Goal: Task Accomplishment & Management: Manage account settings

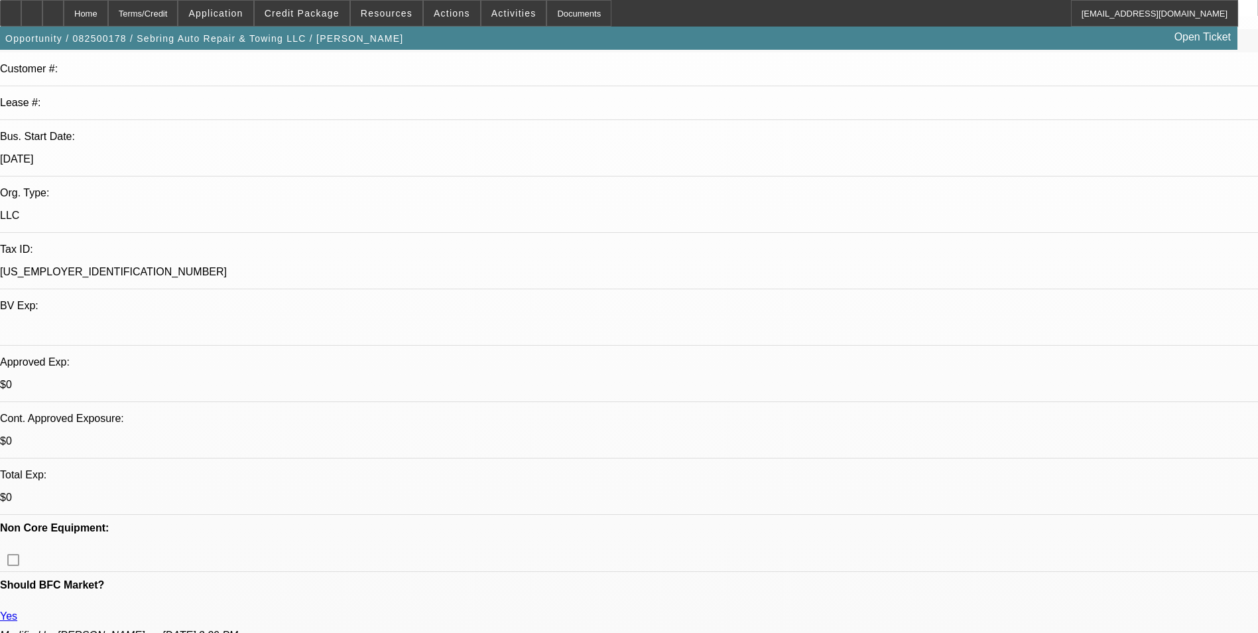
select select "0"
select select "2"
select select "0"
select select "2"
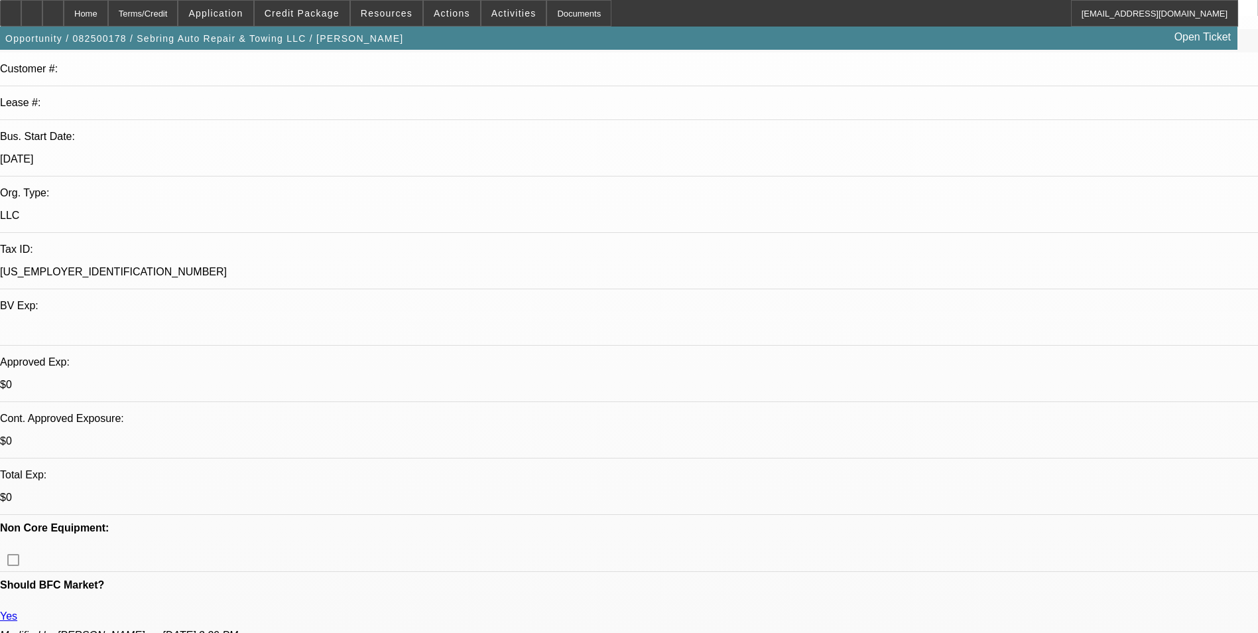
select select "0"
select select "2"
select select "0"
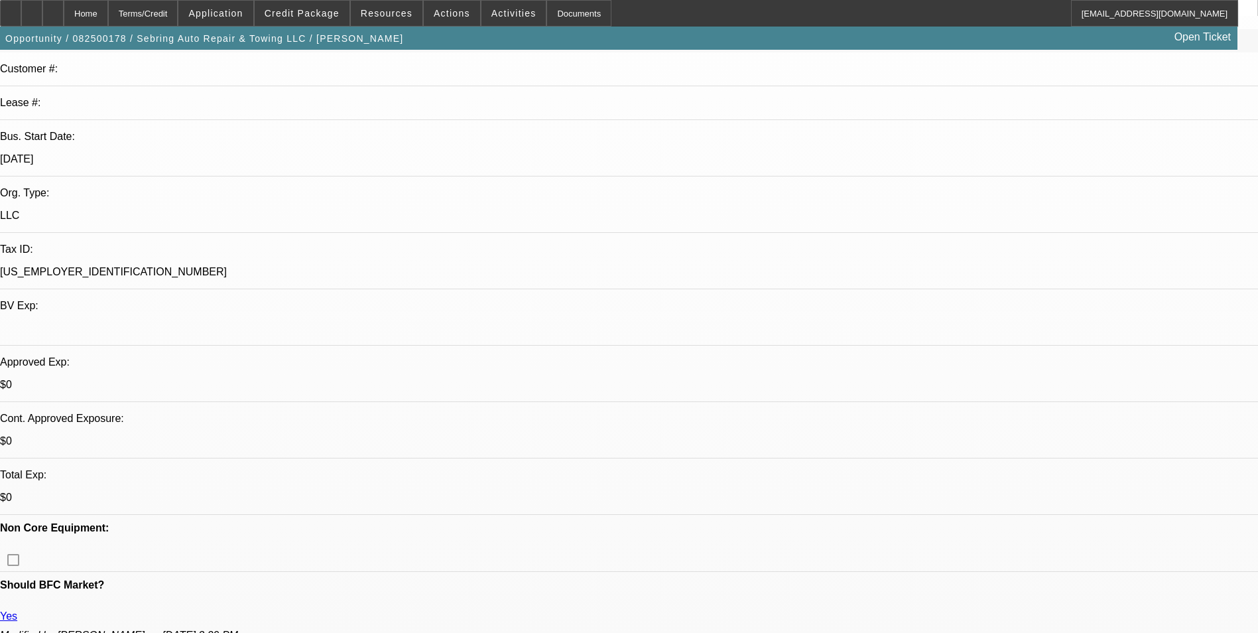
select select "2"
select select "0"
select select "1"
select select "2"
select select "6"
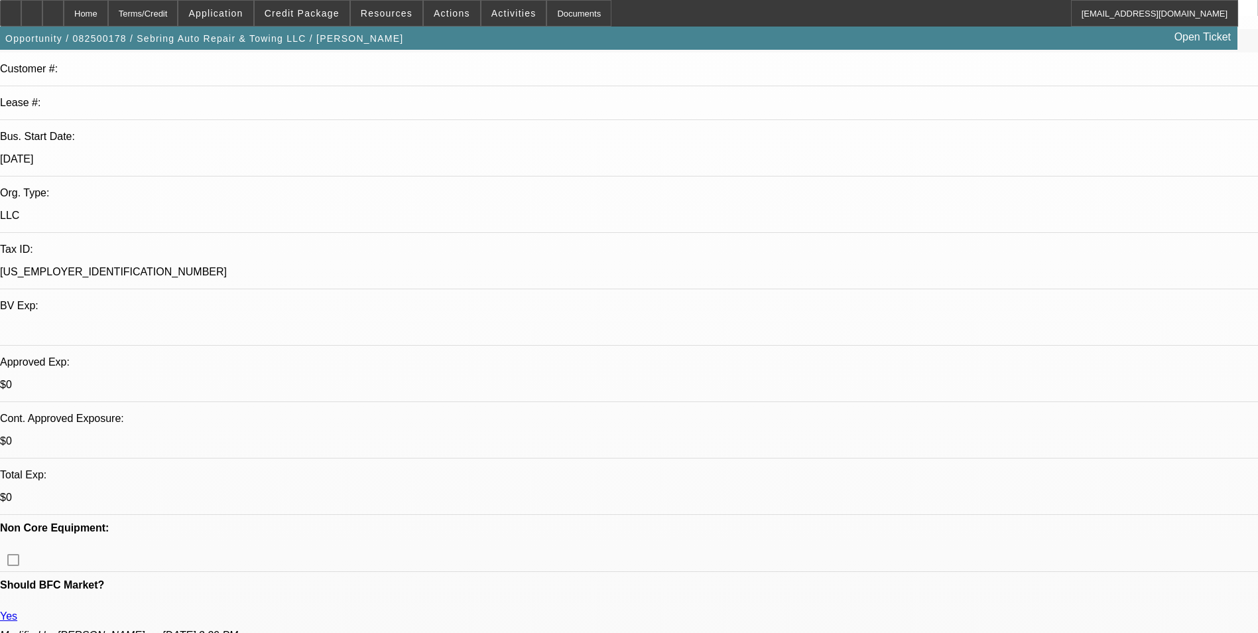
select select "1"
select select "2"
select select "6"
select select "1"
select select "2"
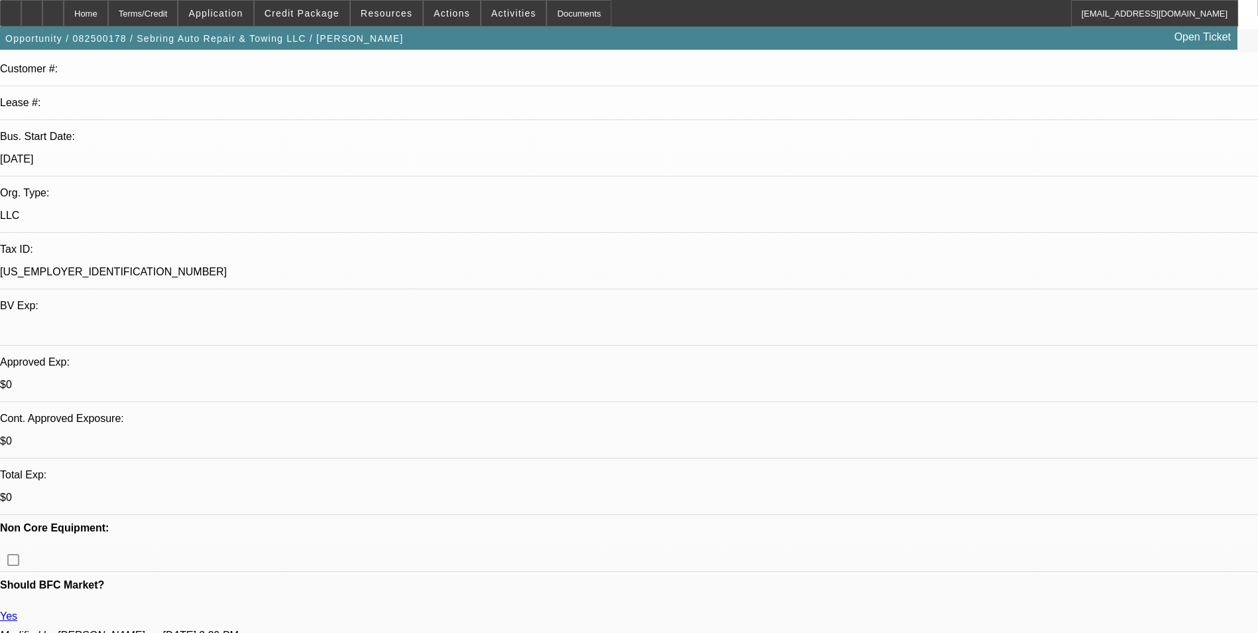
select select "6"
select select "1"
select select "2"
select select "6"
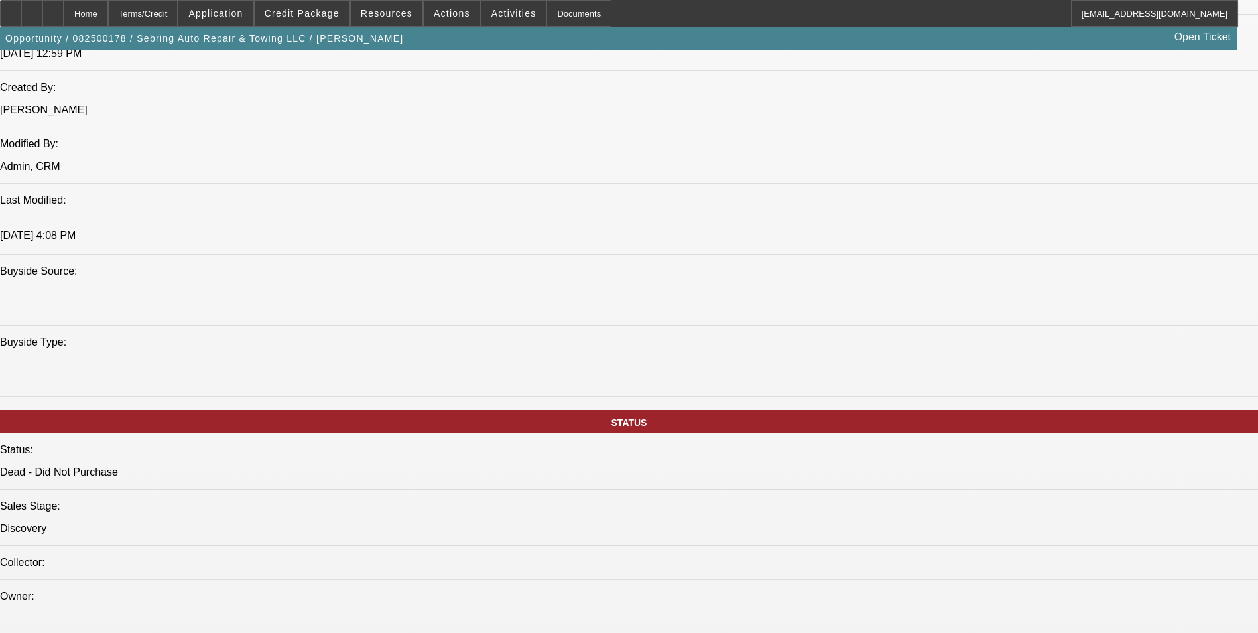
scroll to position [1127, 0]
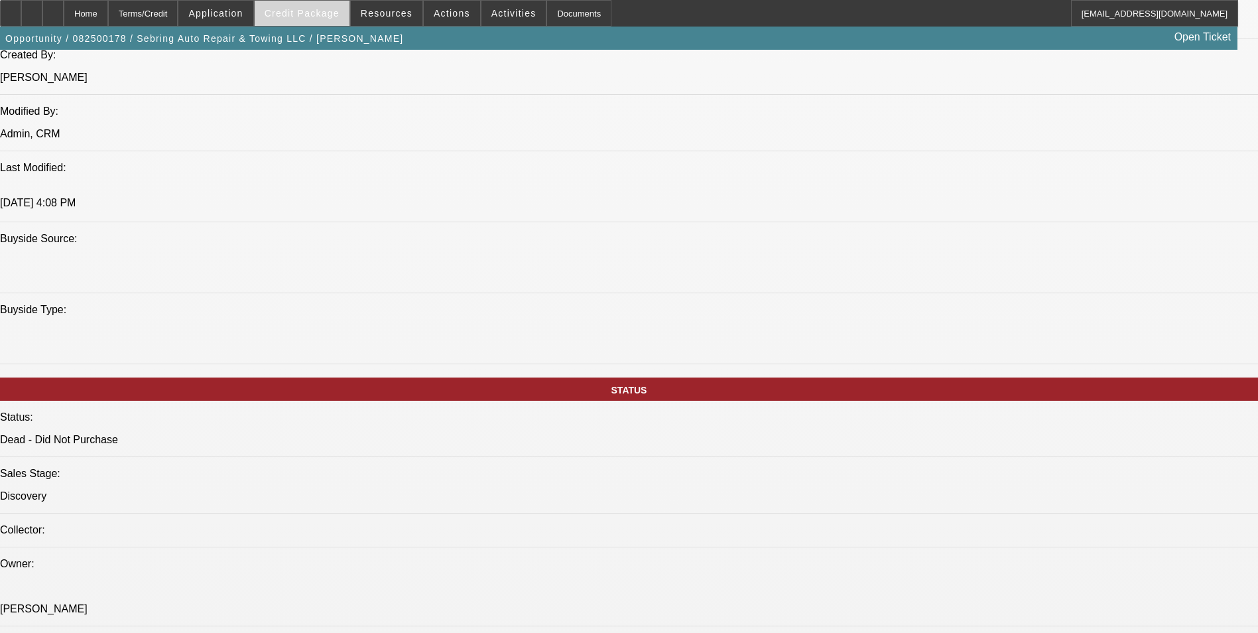
click at [320, 17] on span "Credit Package" at bounding box center [302, 13] width 75 height 11
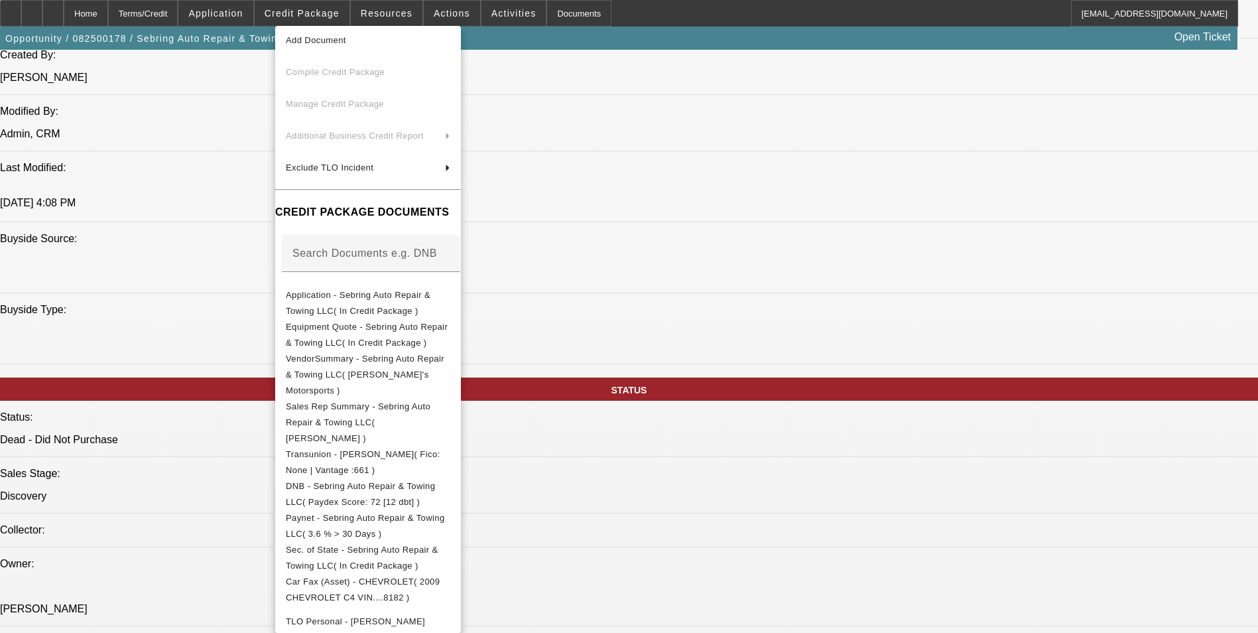
scroll to position [306, 0]
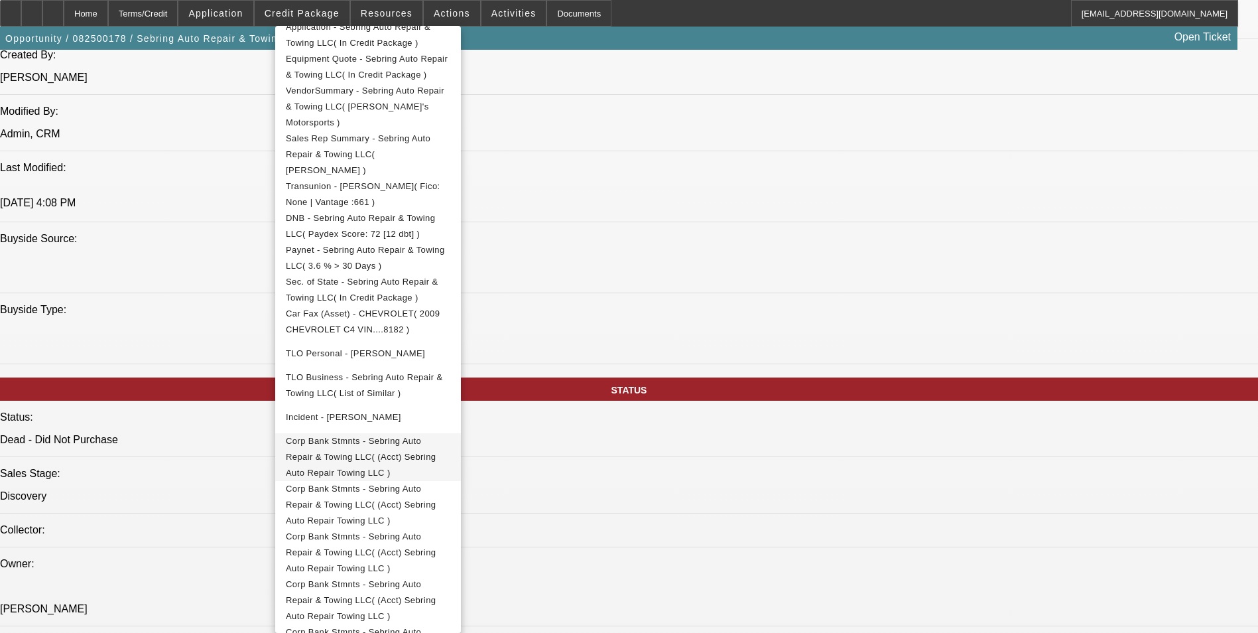
click at [450, 433] on span "Corp Bank Stmnts - Sebring Auto Repair & Towing LLC( (Acct) Sebring Auto Repair…" at bounding box center [368, 457] width 164 height 48
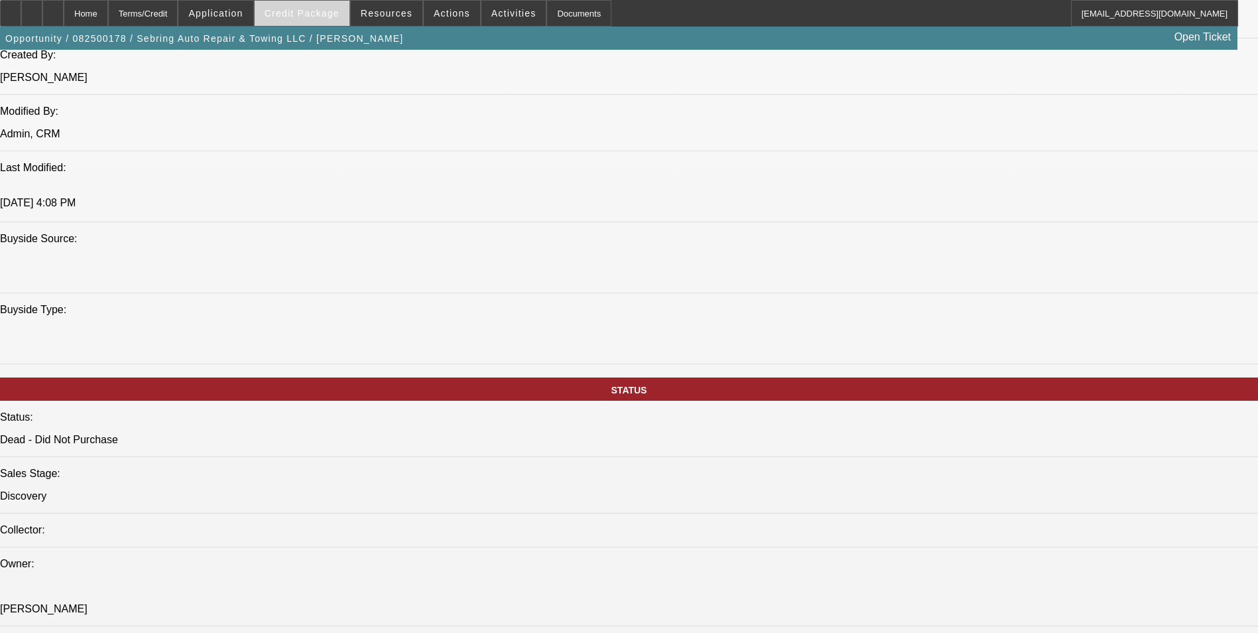
click at [334, 13] on span "Credit Package" at bounding box center [302, 13] width 75 height 11
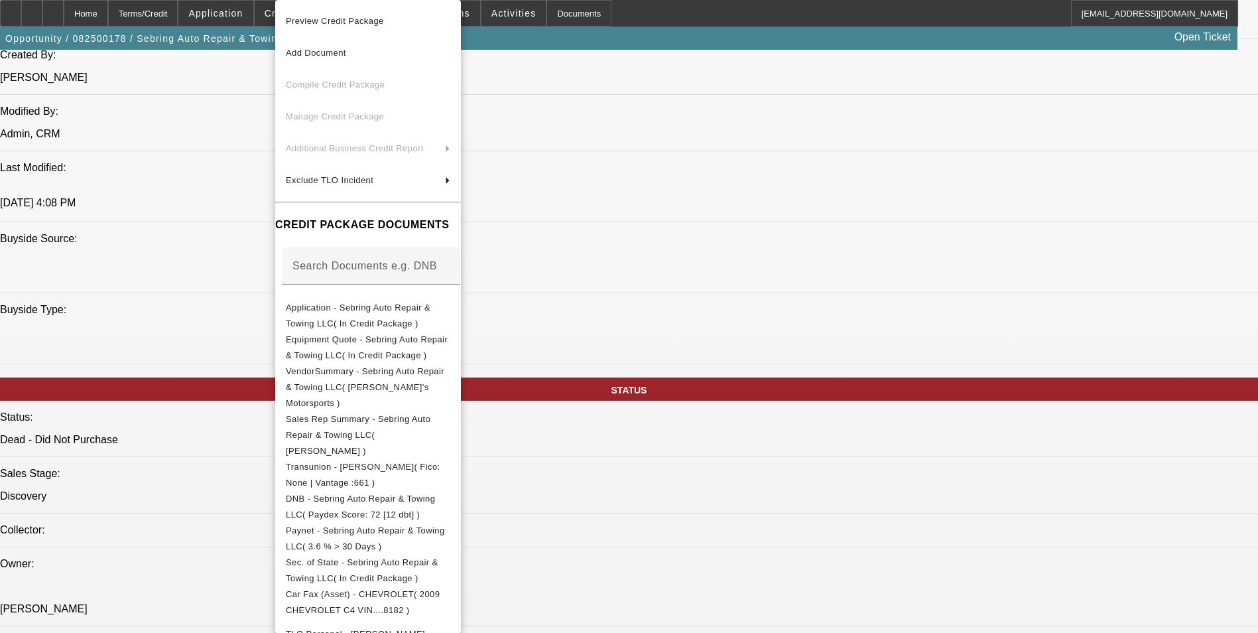
scroll to position [280, 0]
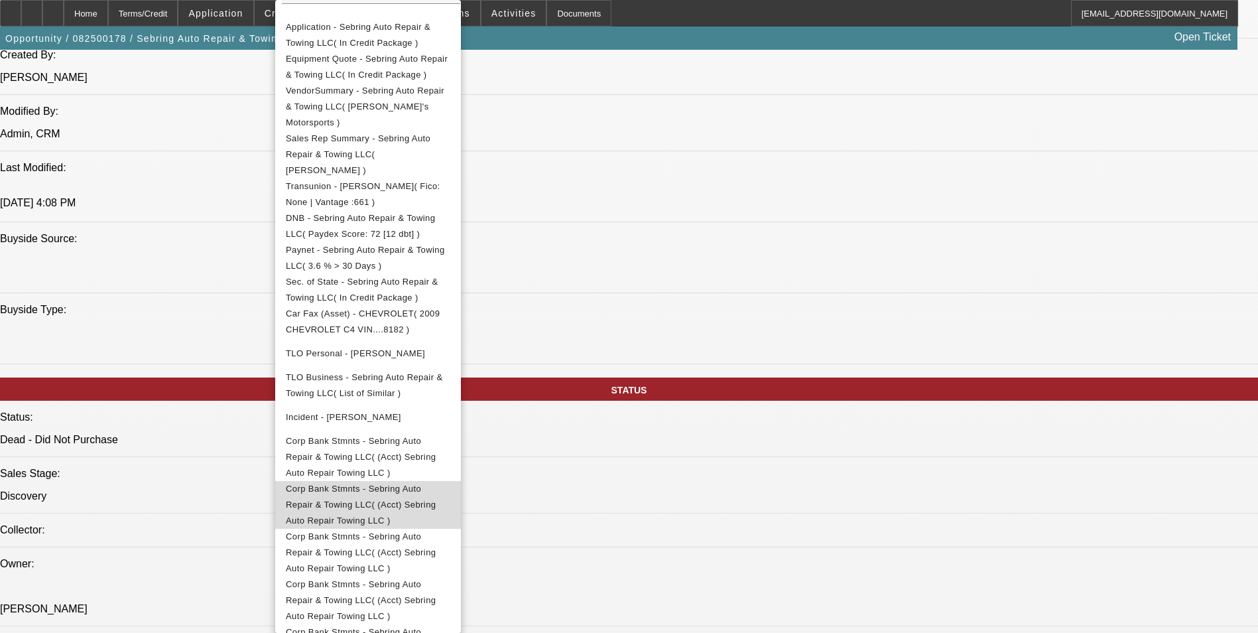
click at [428, 481] on span "Corp Bank Stmnts - Sebring Auto Repair & Towing LLC( (Acct) Sebring Auto Repair…" at bounding box center [368, 505] width 164 height 48
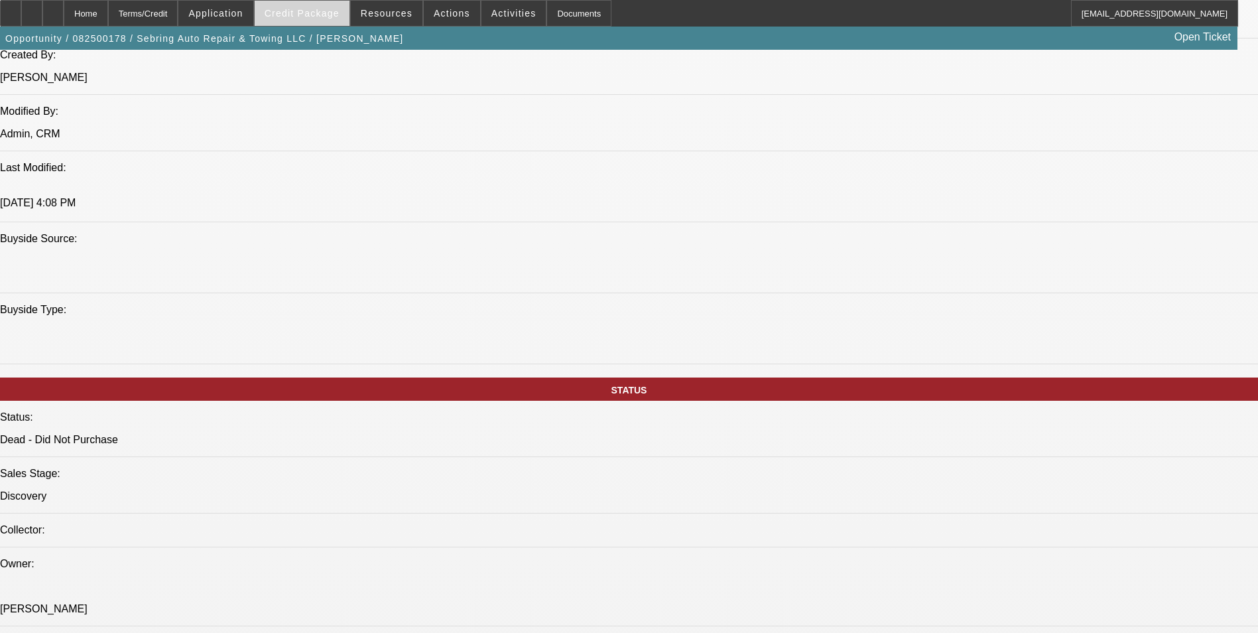
click at [333, 17] on span "Credit Package" at bounding box center [302, 13] width 75 height 11
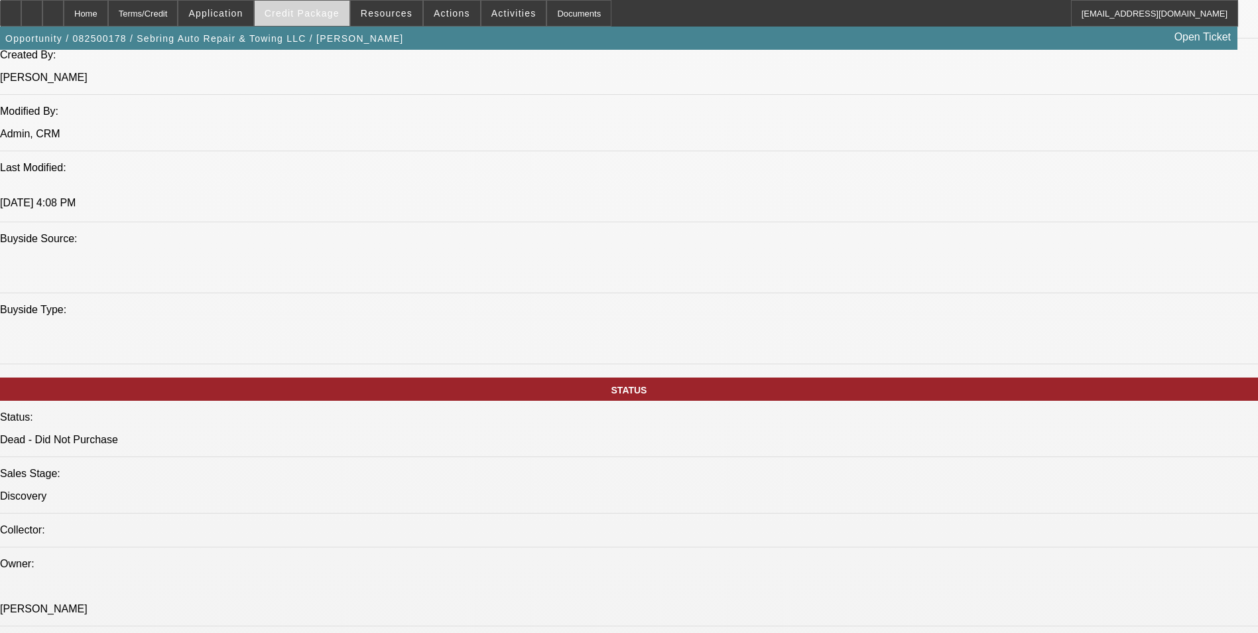
click at [308, 12] on span "Credit Package" at bounding box center [302, 13] width 75 height 11
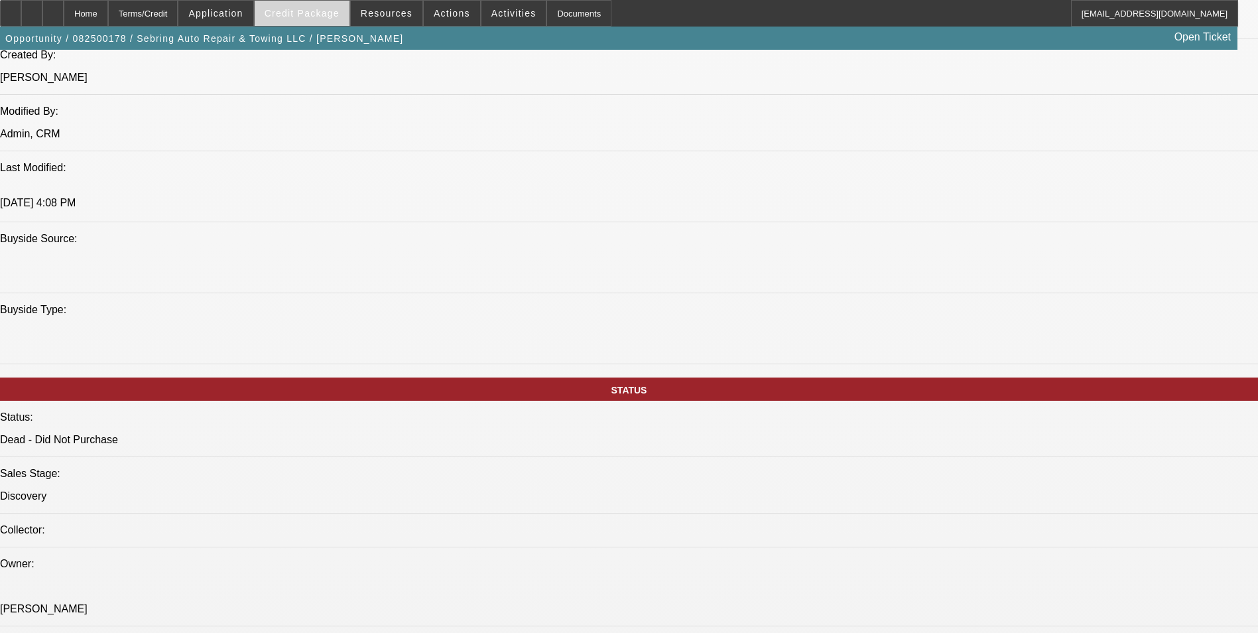
click at [339, 12] on span "Credit Package" at bounding box center [302, 13] width 75 height 11
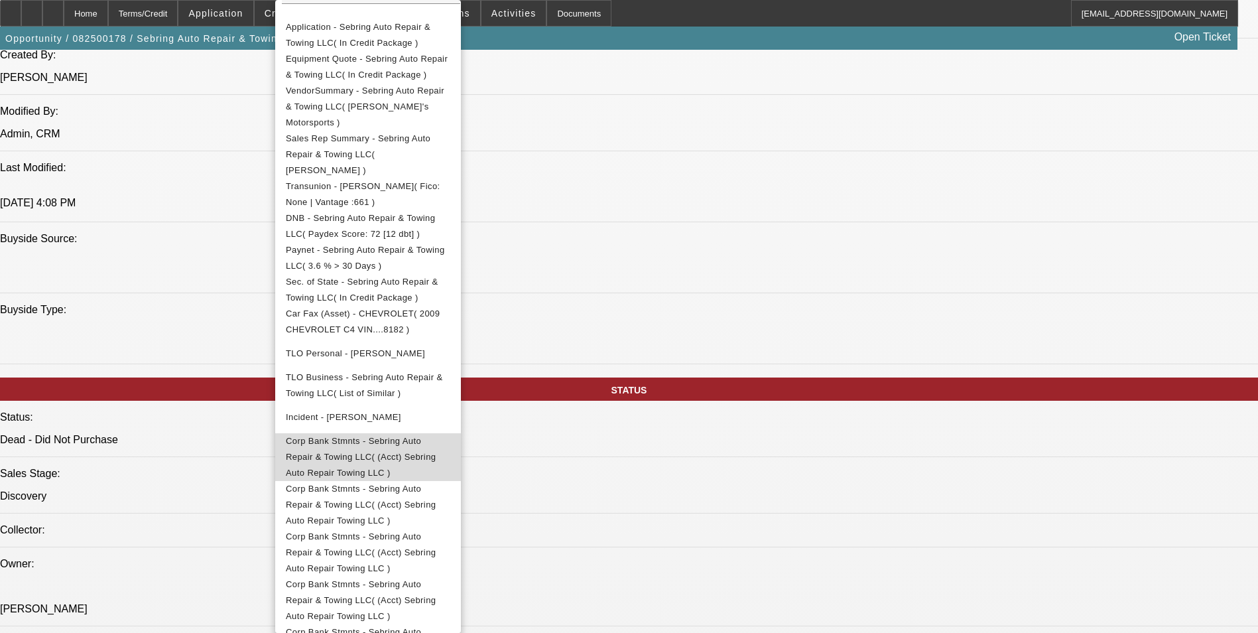
click at [412, 433] on span "Corp Bank Stmnts - Sebring Auto Repair & Towing LLC( (Acct) Sebring Auto Repair…" at bounding box center [368, 457] width 164 height 48
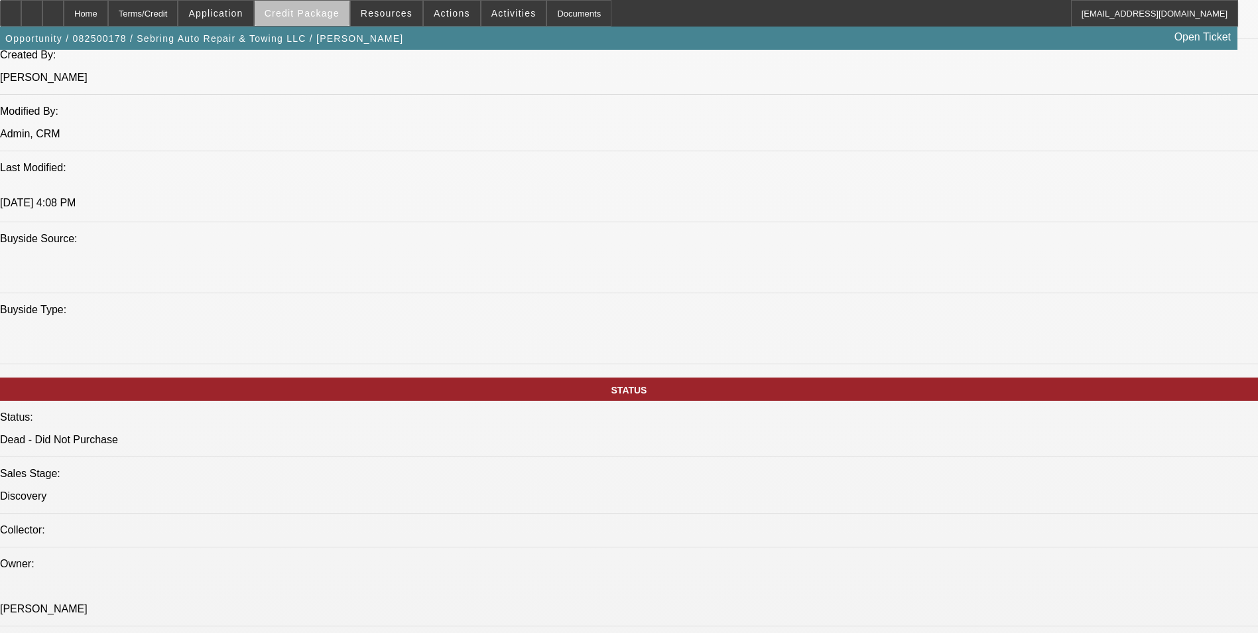
click at [339, 23] on span at bounding box center [302, 13] width 95 height 32
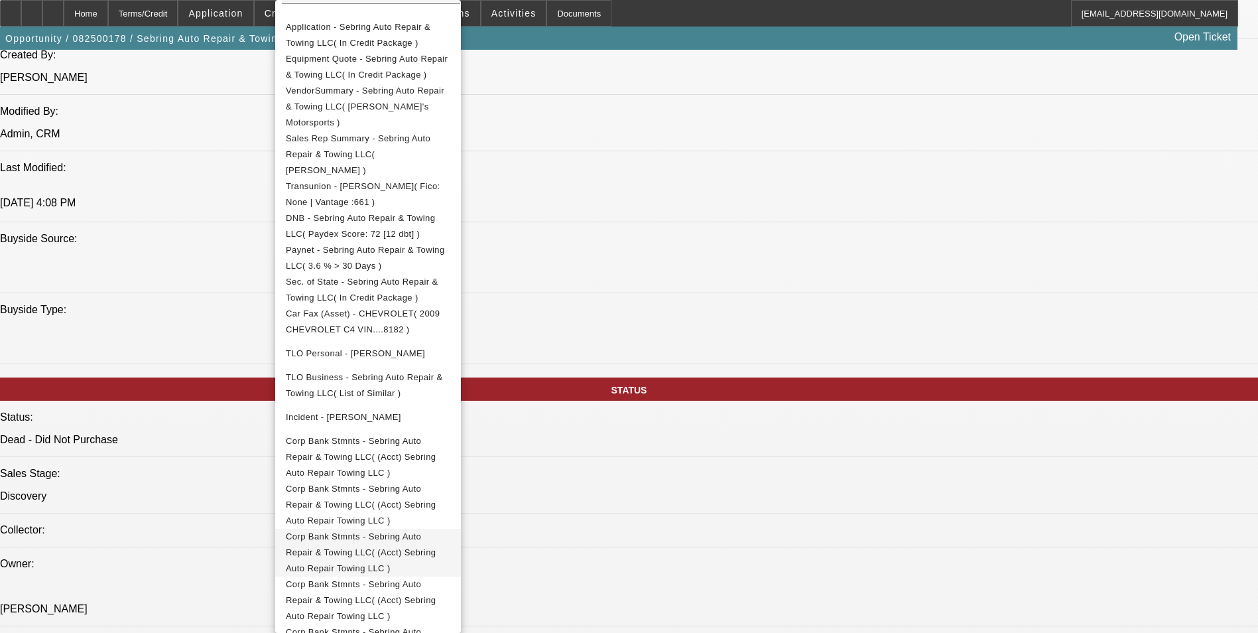
click at [450, 528] on span "Corp Bank Stmnts - Sebring Auto Repair & Towing LLC( (Acct) Sebring Auto Repair…" at bounding box center [368, 552] width 164 height 48
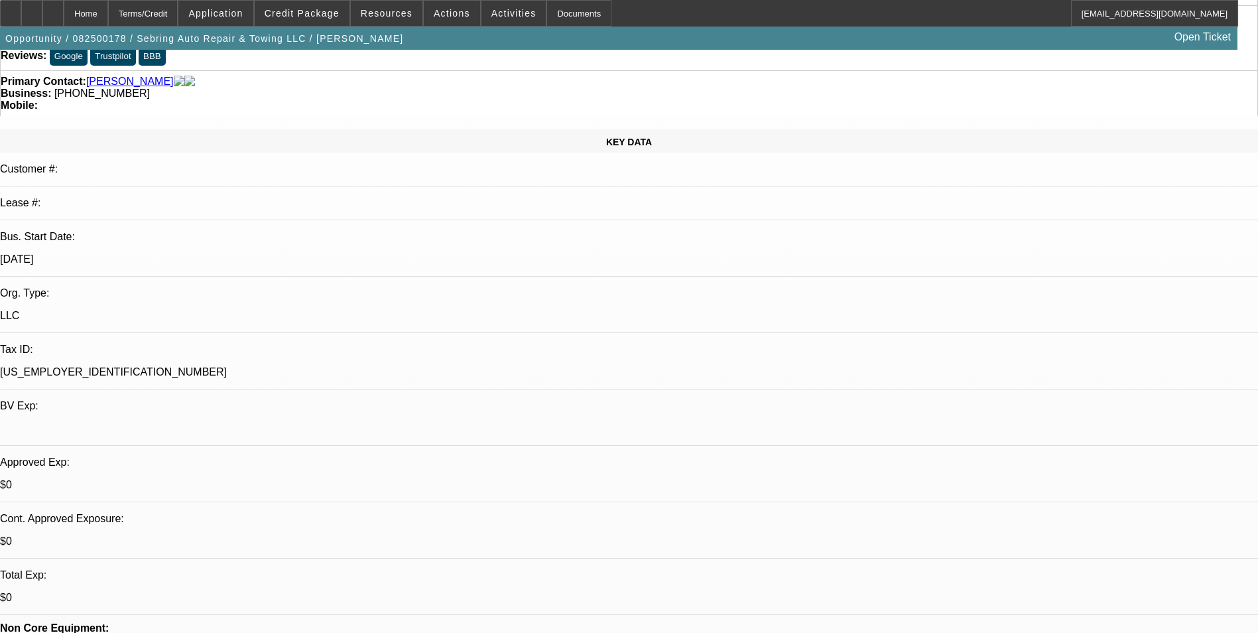
scroll to position [0, 0]
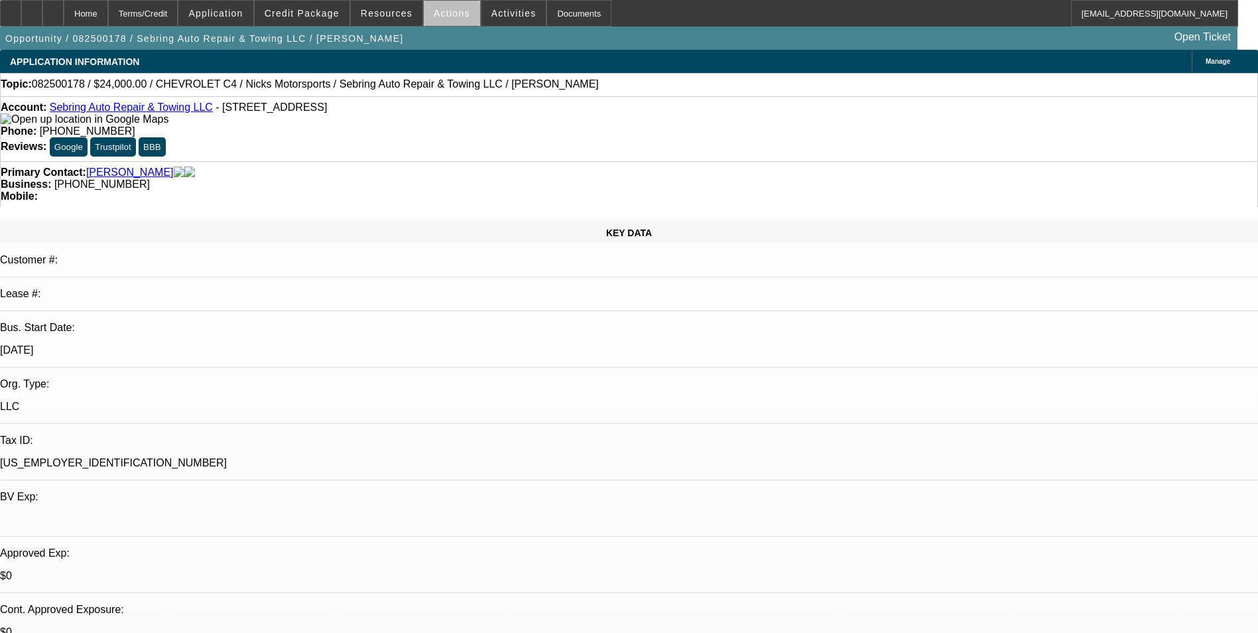
click at [450, 15] on span "Actions" at bounding box center [452, 13] width 36 height 11
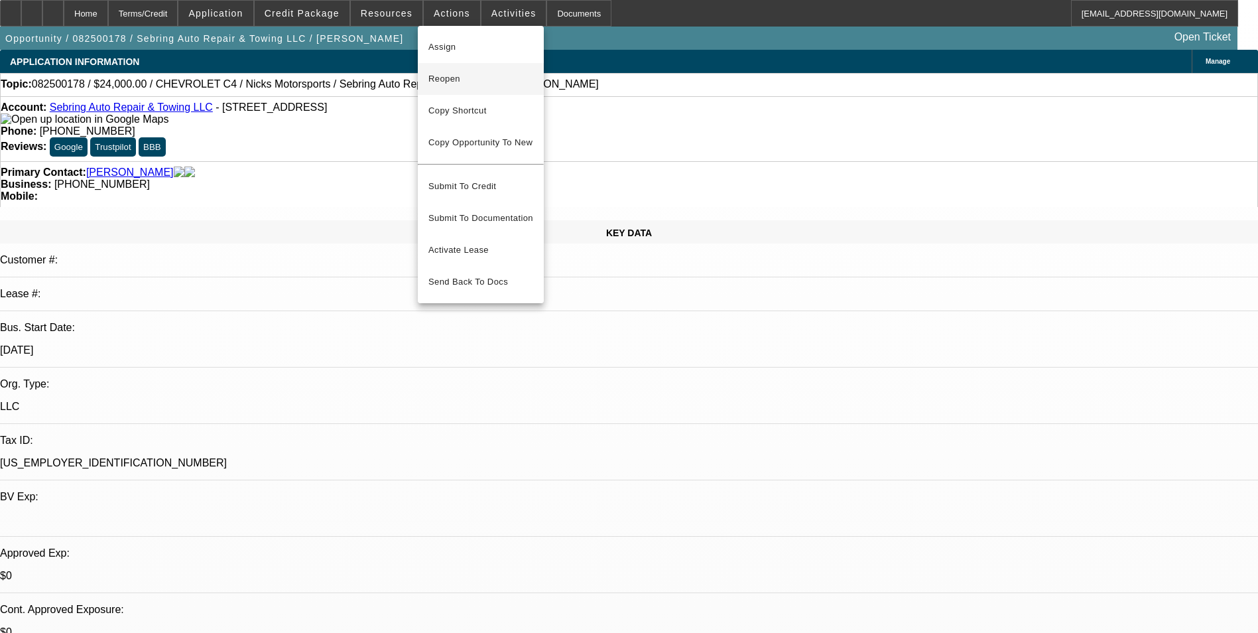
click at [467, 74] on span "Reopen" at bounding box center [480, 79] width 105 height 16
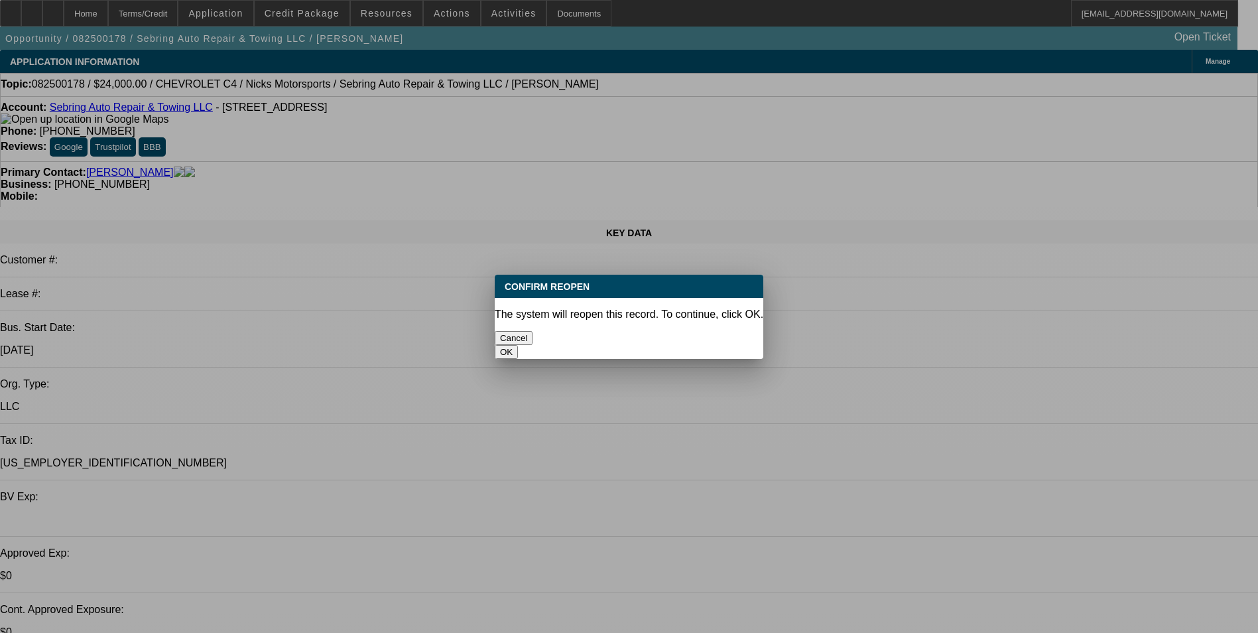
click at [518, 345] on button "OK" at bounding box center [506, 352] width 23 height 14
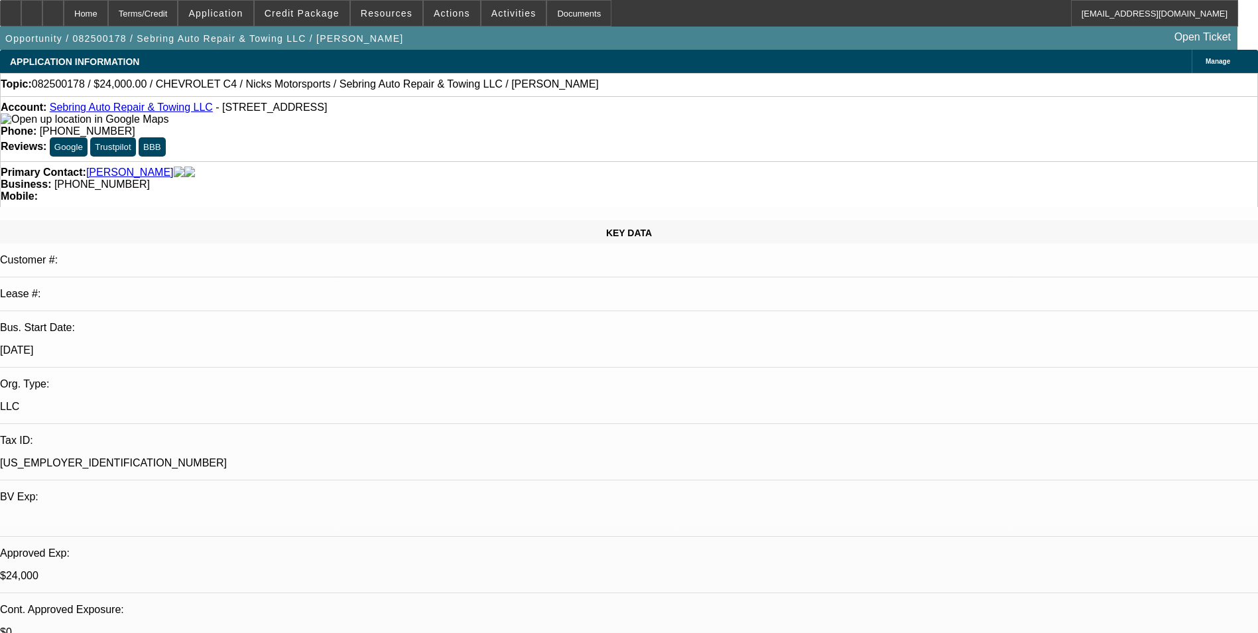
select select "0"
select select "2"
select select "0"
select select "2"
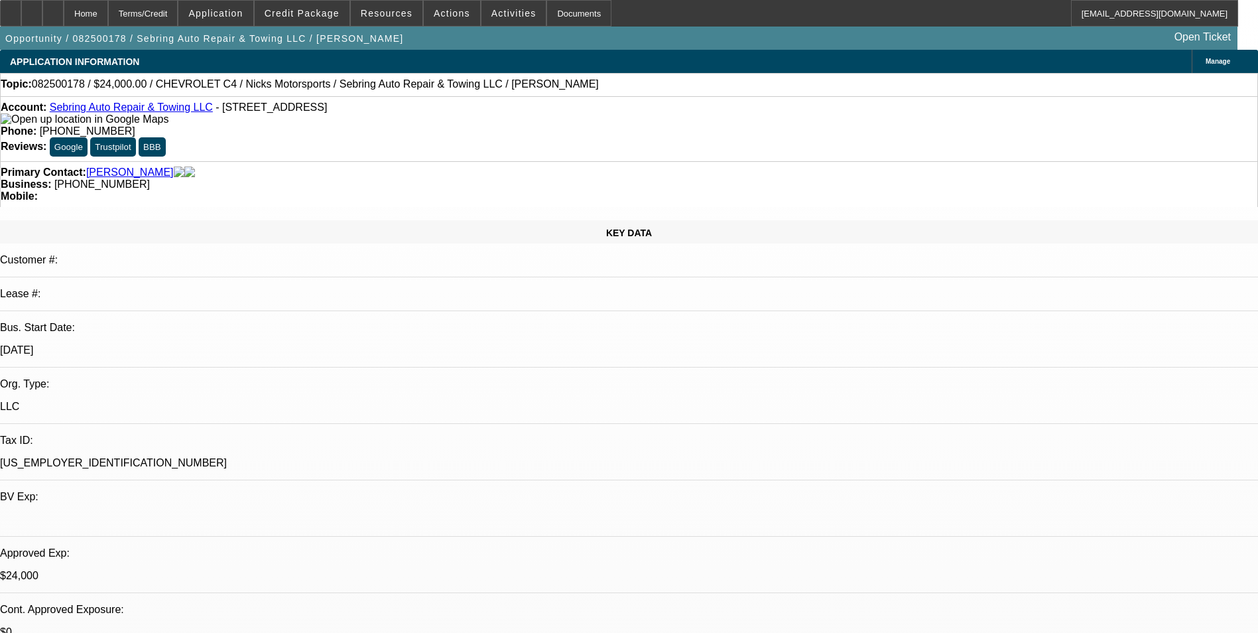
select select "0"
select select "2"
select select "0"
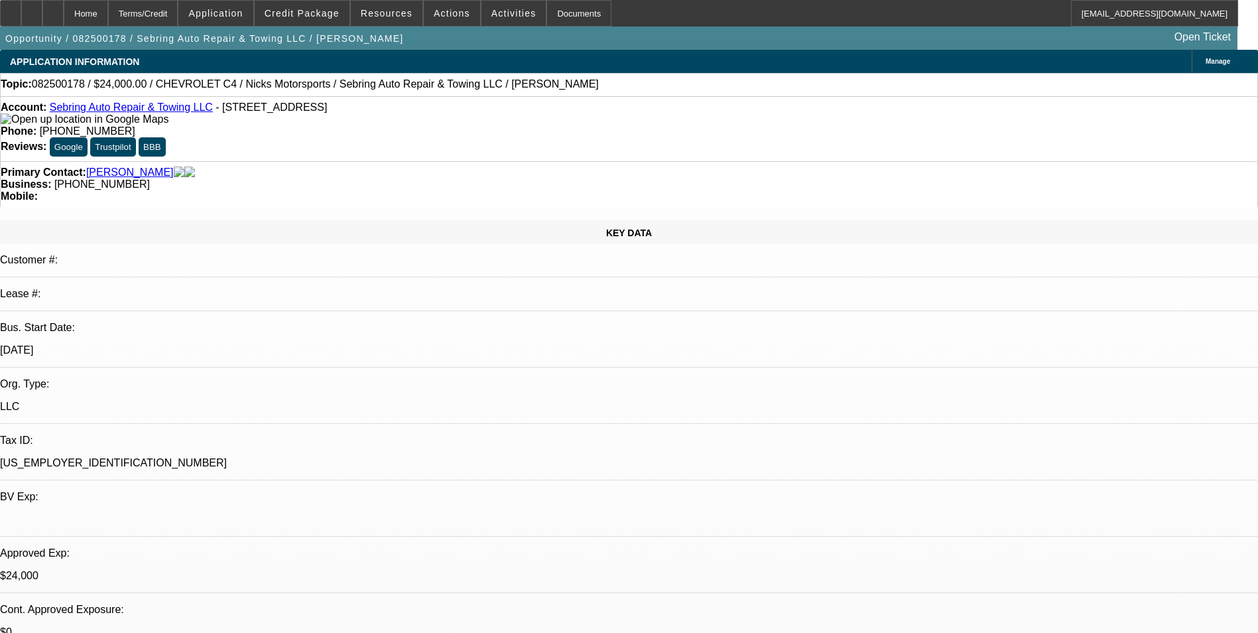
select select "2"
select select "0"
select select "1"
select select "2"
select select "6"
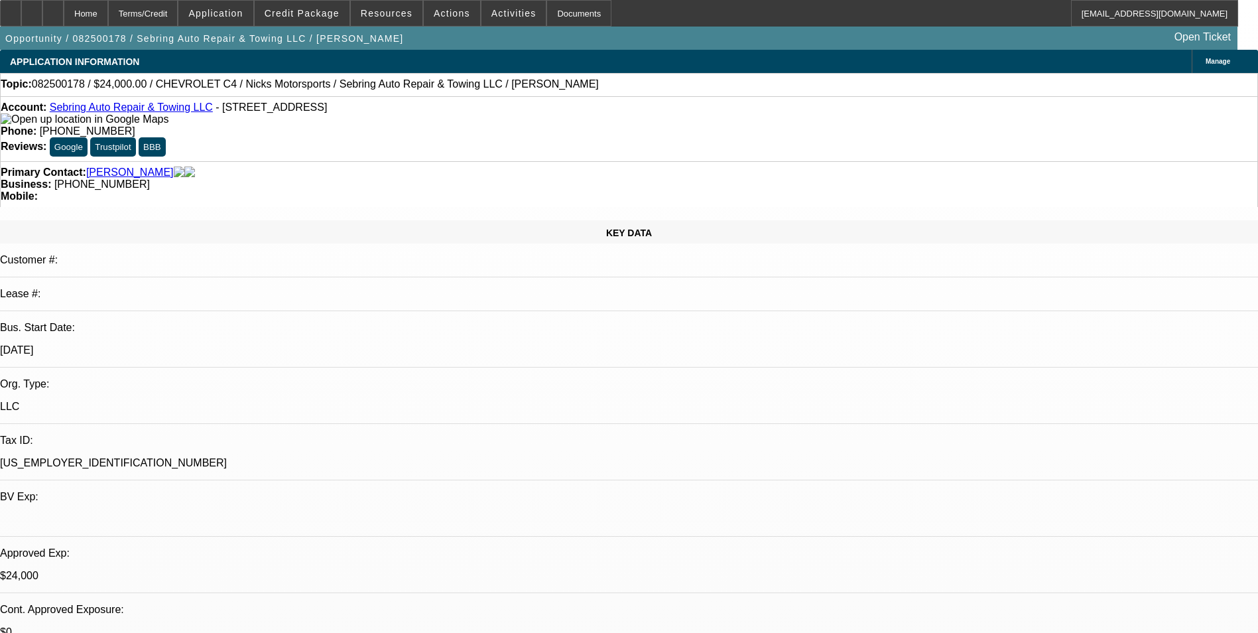
select select "1"
select select "2"
select select "6"
select select "1"
select select "2"
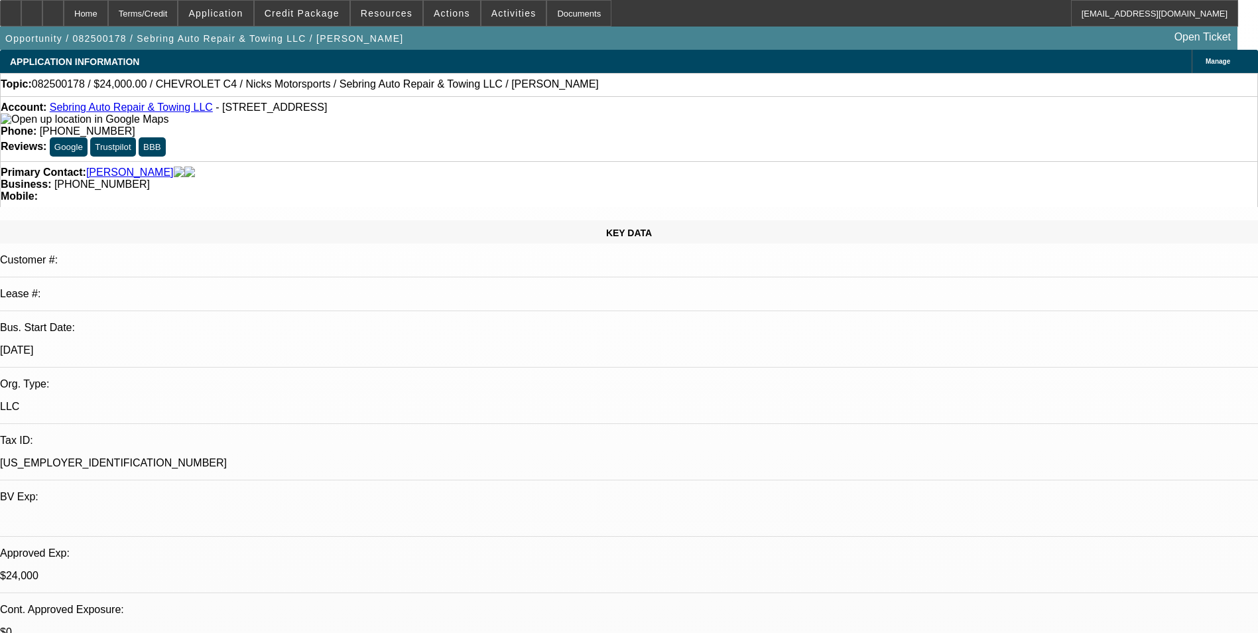
select select "6"
select select "1"
select select "2"
select select "6"
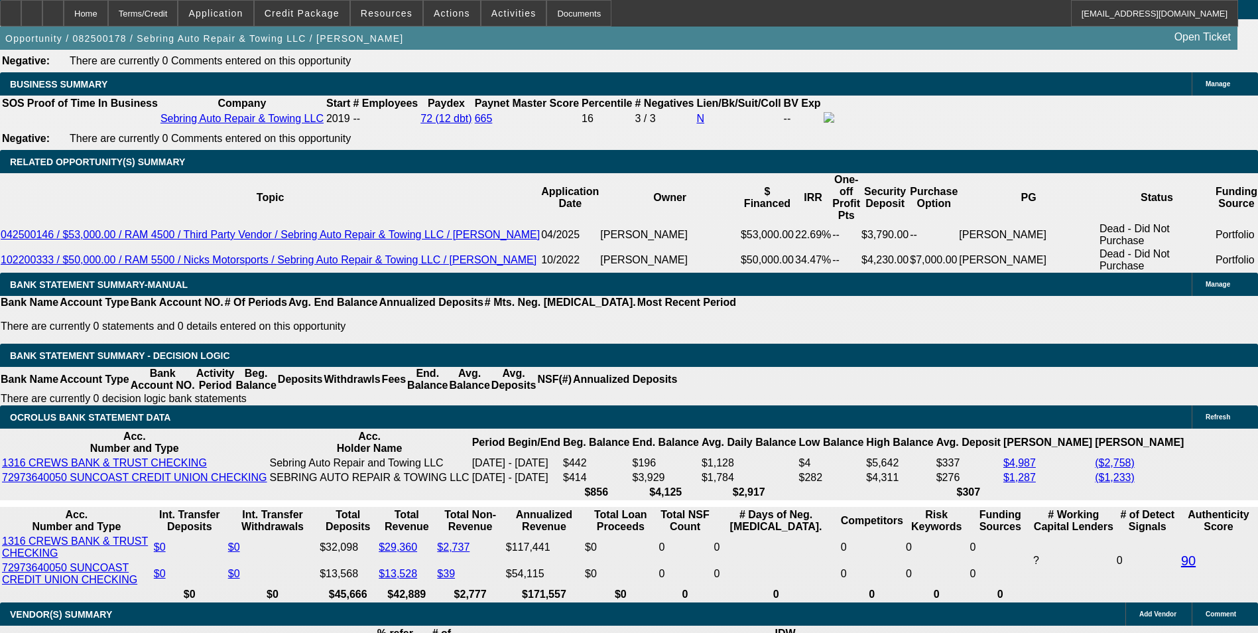
scroll to position [2188, 0]
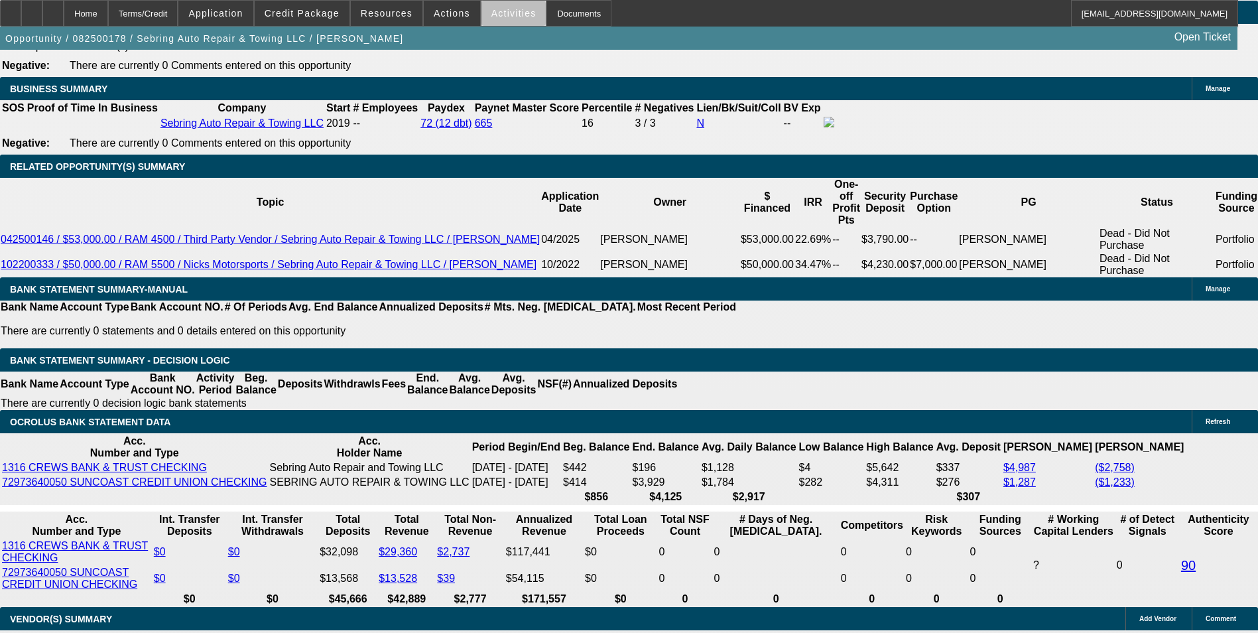
click at [499, 18] on span "Activities" at bounding box center [513, 13] width 45 height 11
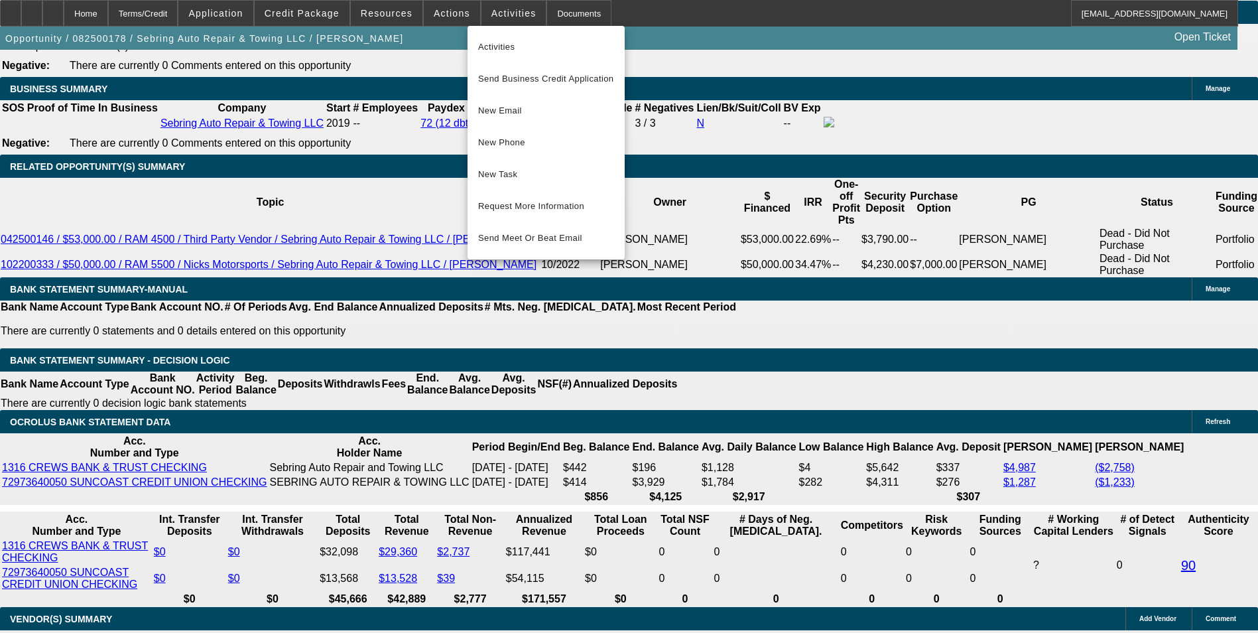
click at [629, 249] on div at bounding box center [629, 316] width 1258 height 633
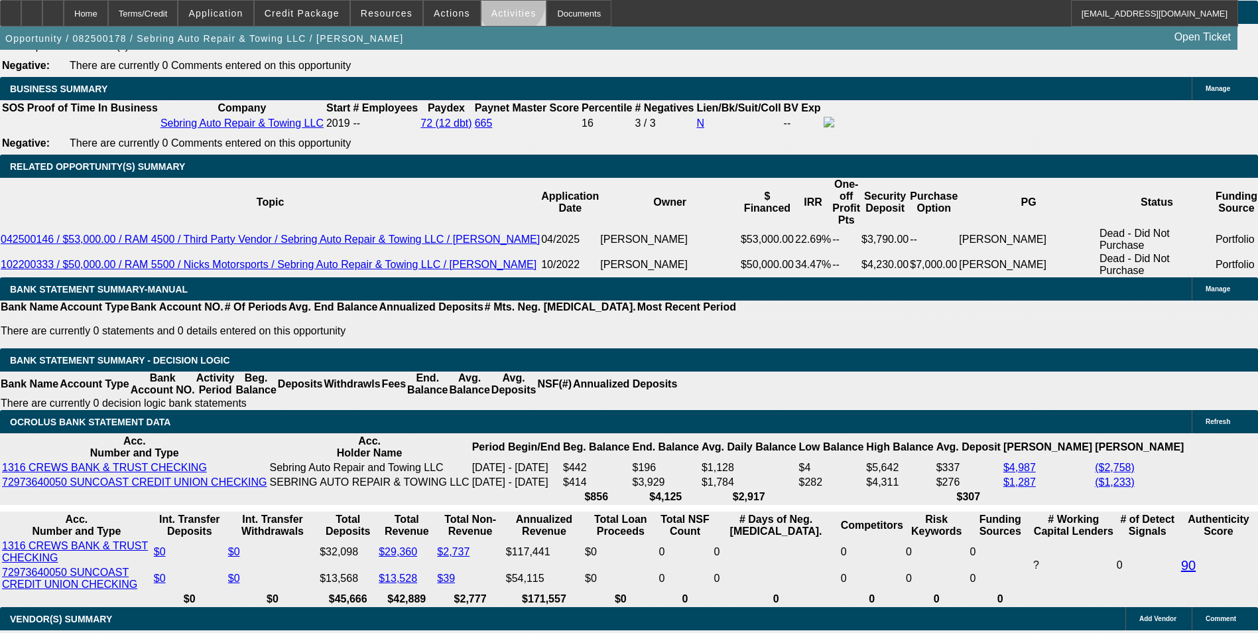
click at [497, 5] on span at bounding box center [513, 13] width 65 height 32
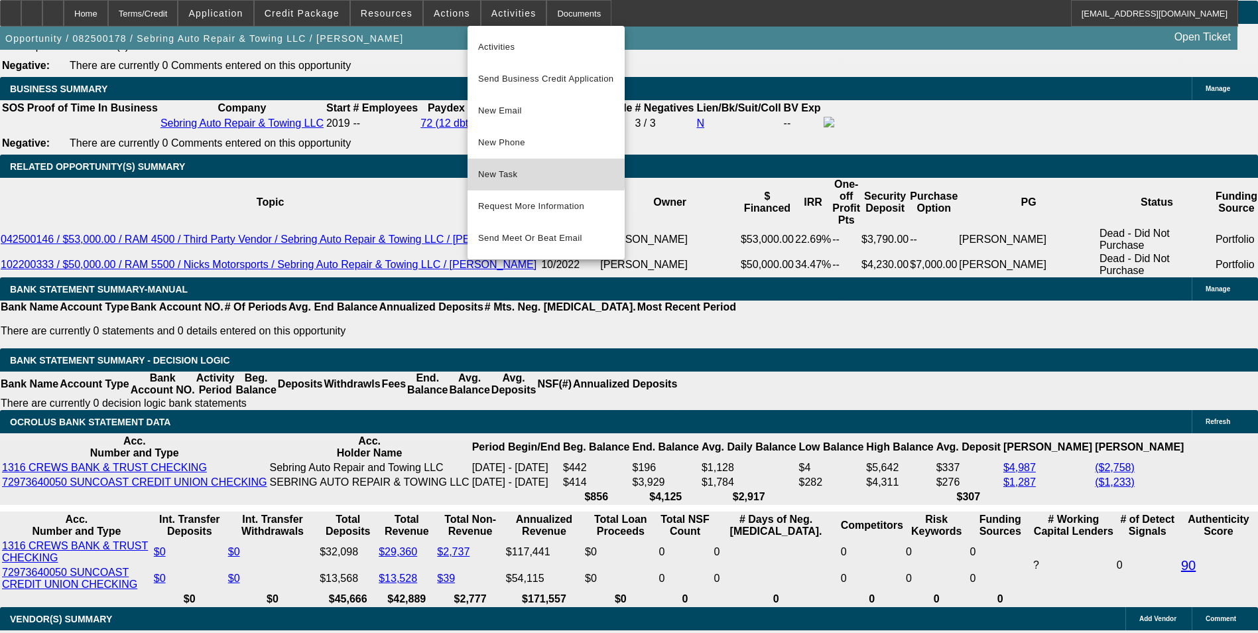
click at [542, 170] on span "New Task" at bounding box center [546, 174] width 136 height 16
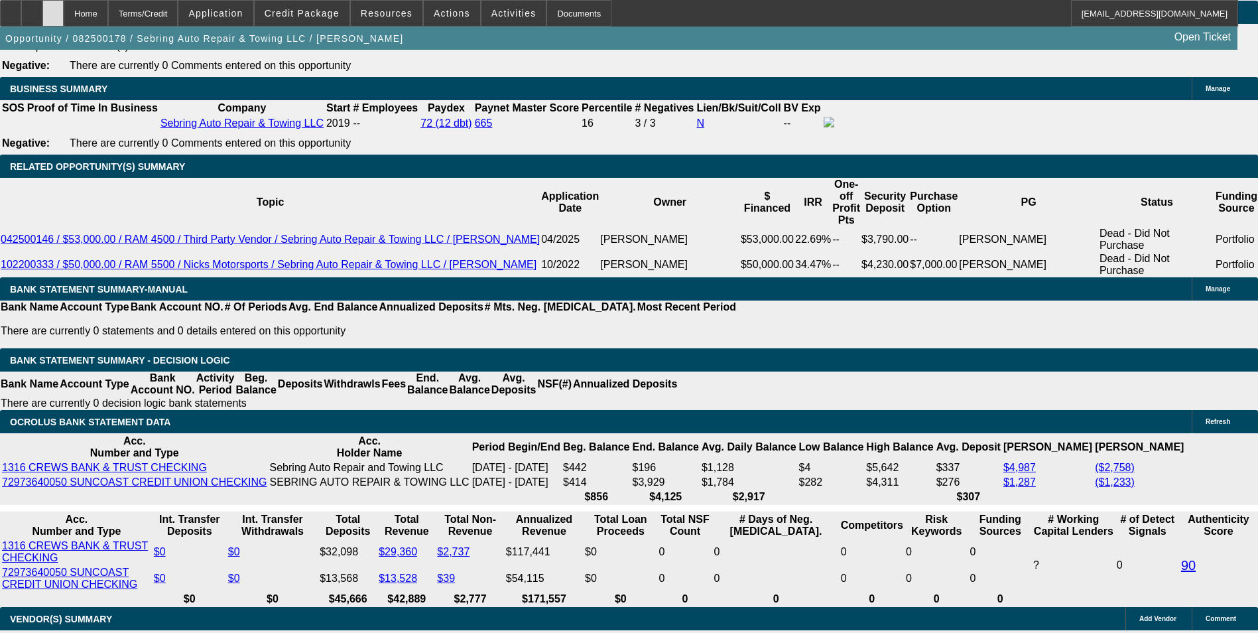
click at [64, 21] on div at bounding box center [52, 13] width 21 height 27
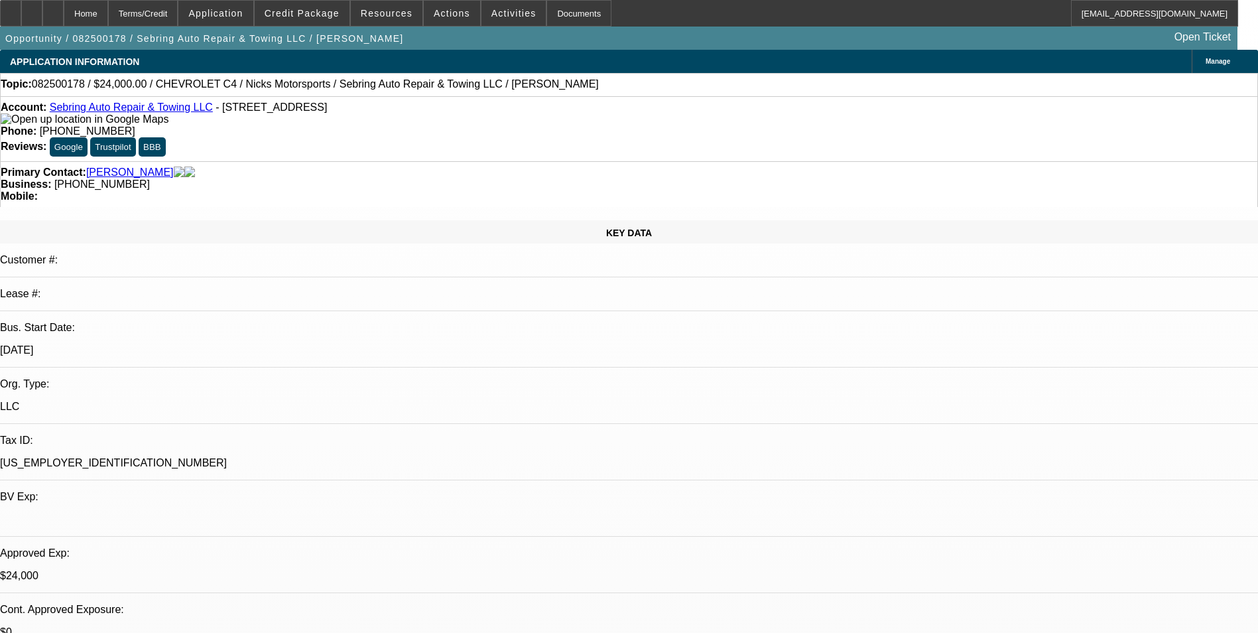
select select "0"
select select "2"
select select "0"
select select "2"
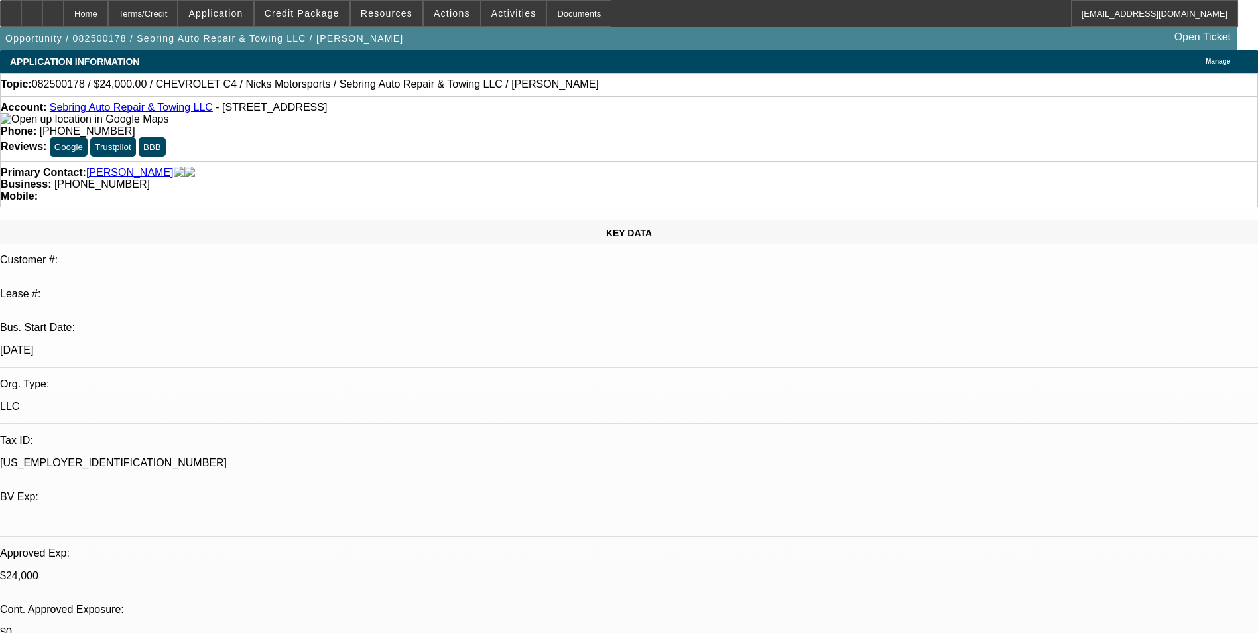
select select "0"
select select "2"
select select "0"
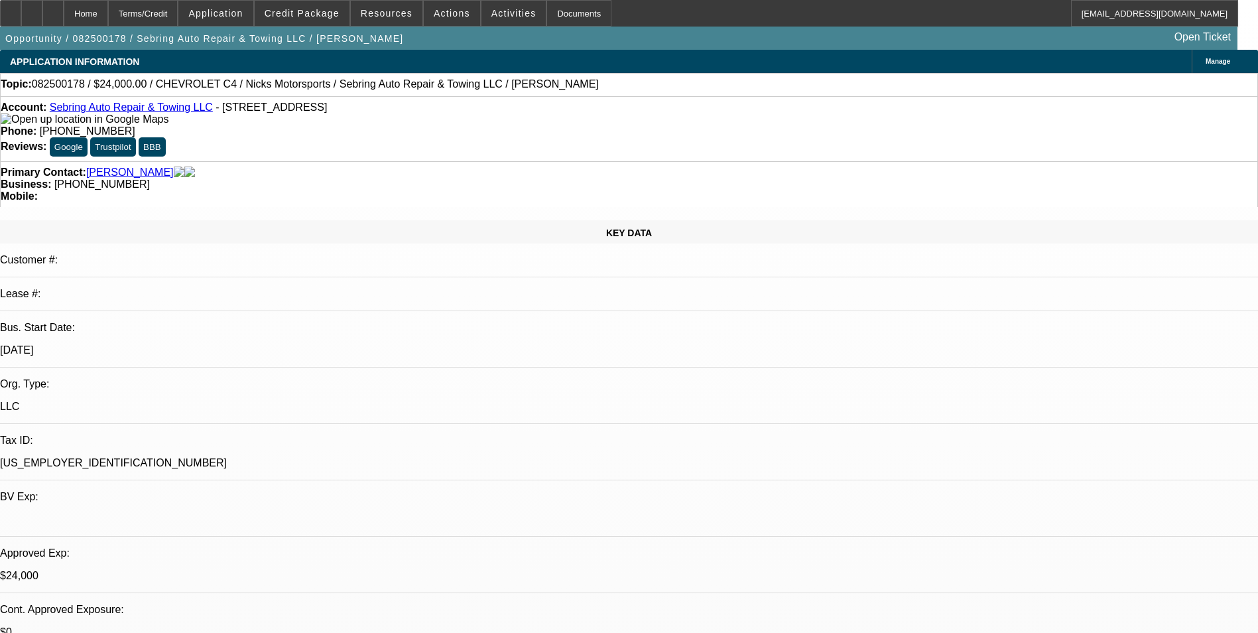
select select "2"
select select "0"
select select "1"
select select "2"
select select "6"
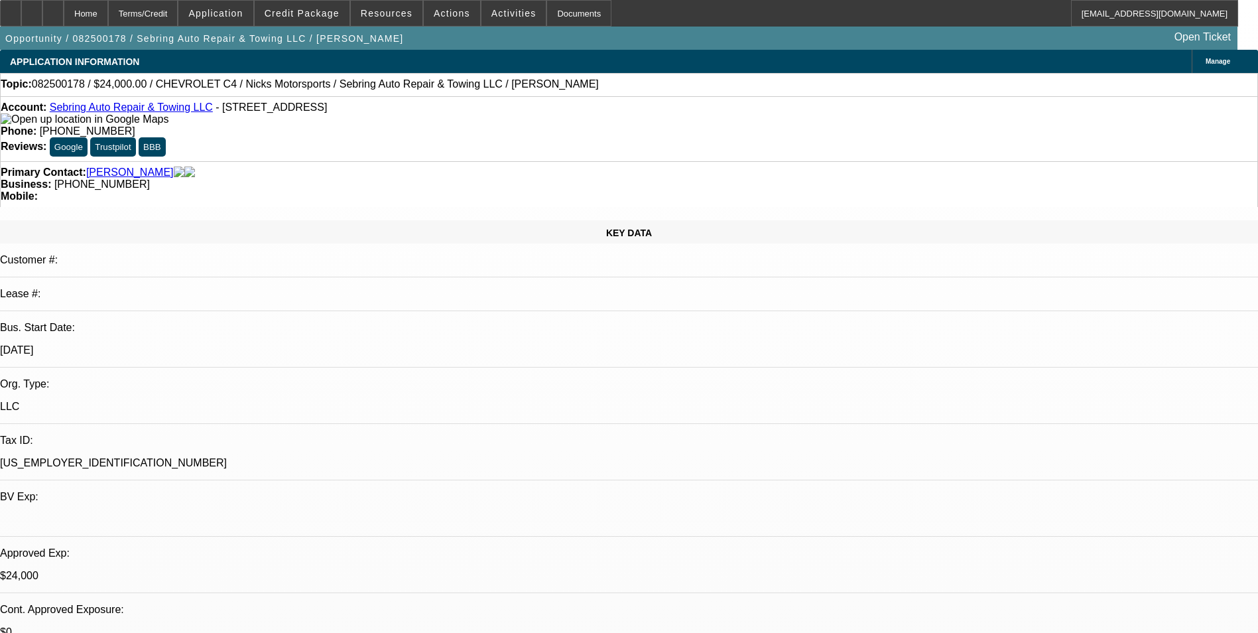
select select "1"
select select "2"
select select "6"
select select "1"
select select "2"
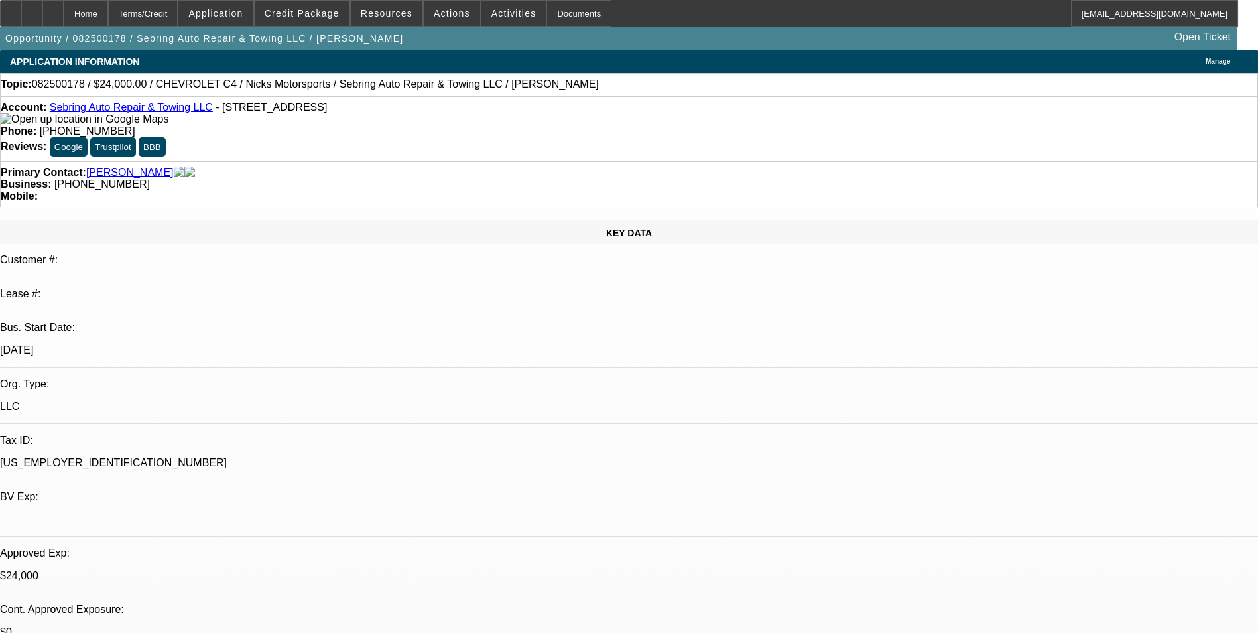
select select "6"
select select "1"
select select "2"
select select "6"
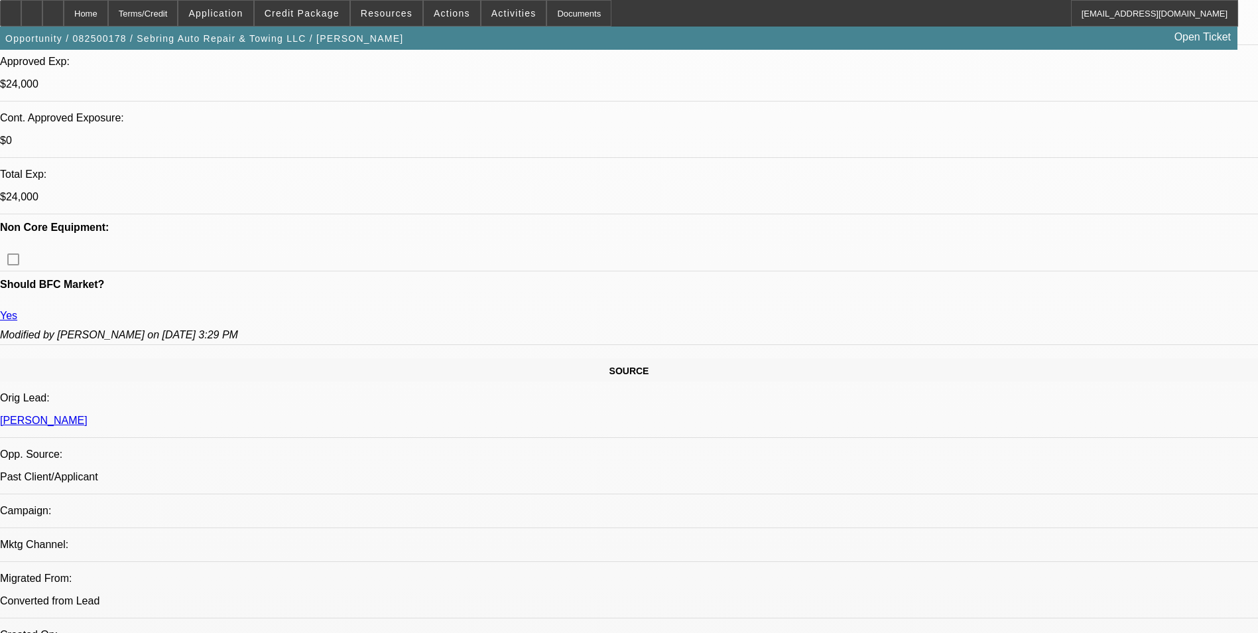
scroll to position [464, 0]
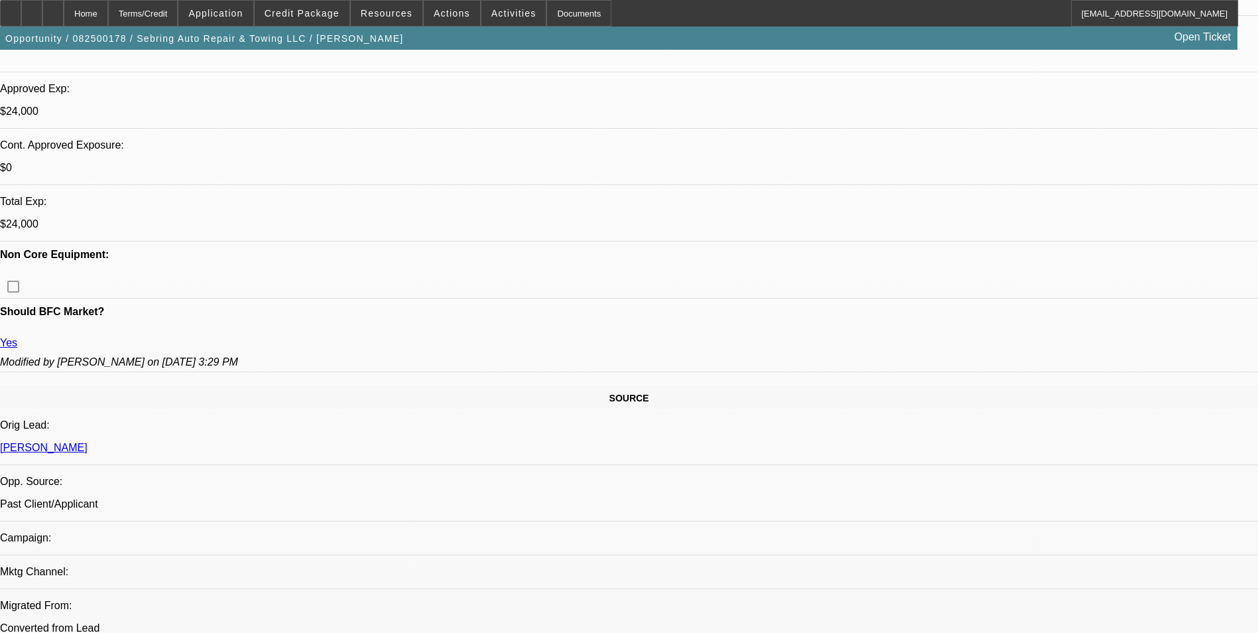
click at [64, 9] on div at bounding box center [52, 13] width 21 height 27
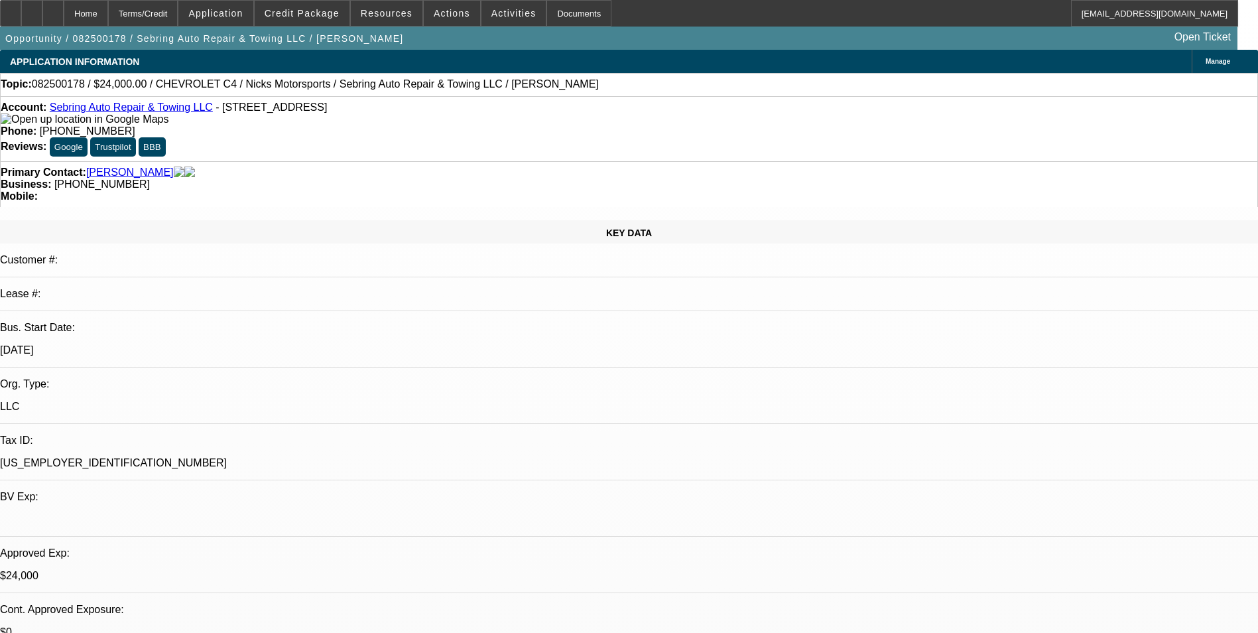
select select "0"
select select "2"
select select "0"
select select "2"
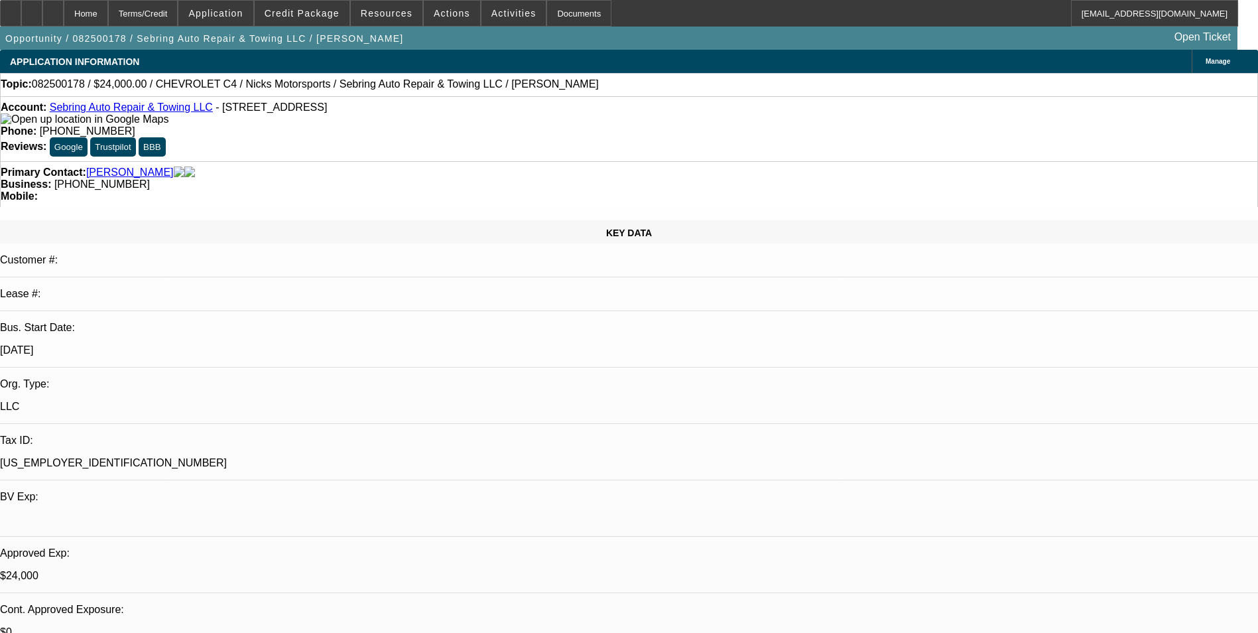
select select "0"
select select "2"
select select "0"
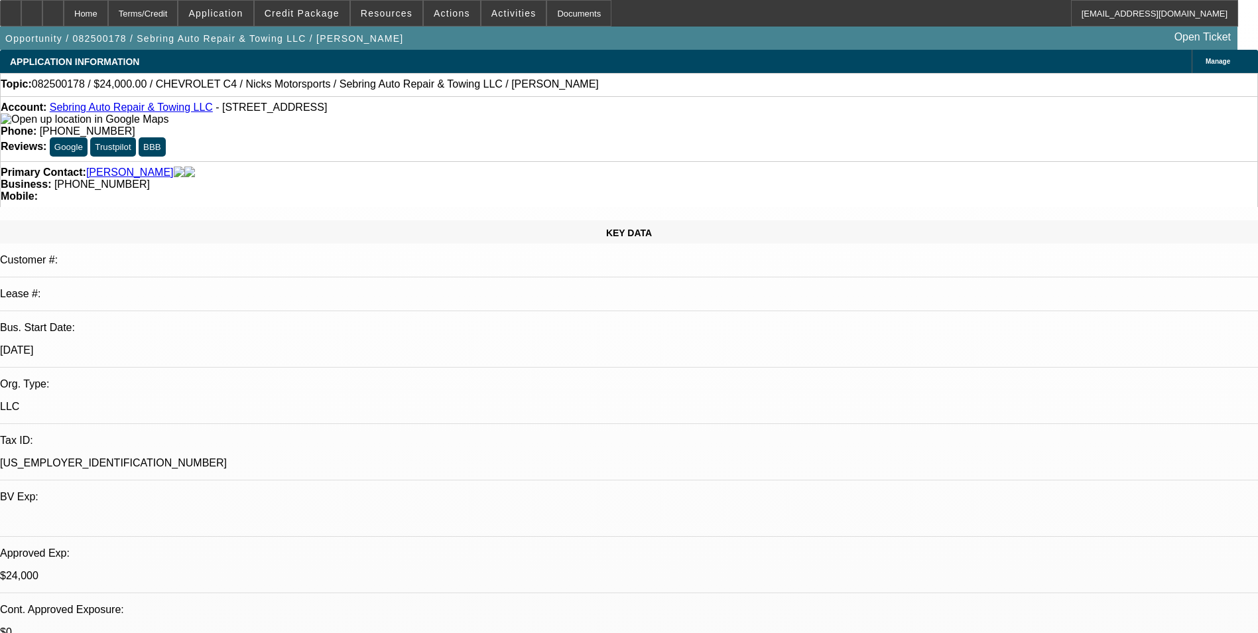
select select "2"
select select "0"
select select "1"
select select "2"
select select "6"
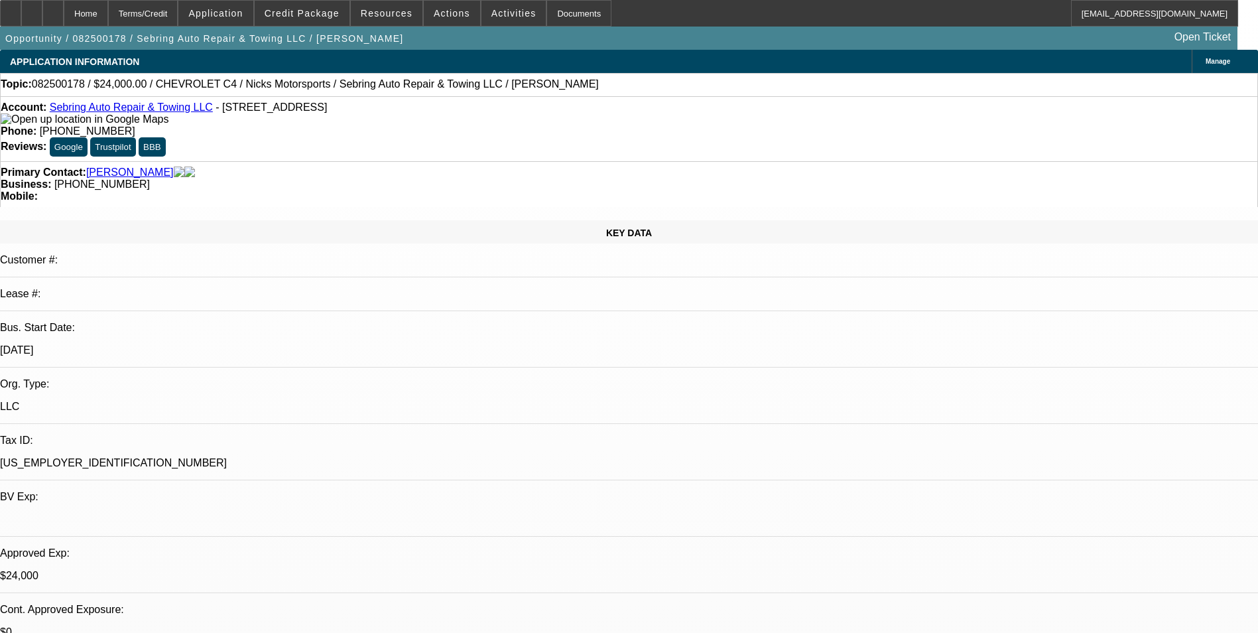
select select "1"
select select "2"
select select "6"
select select "1"
select select "2"
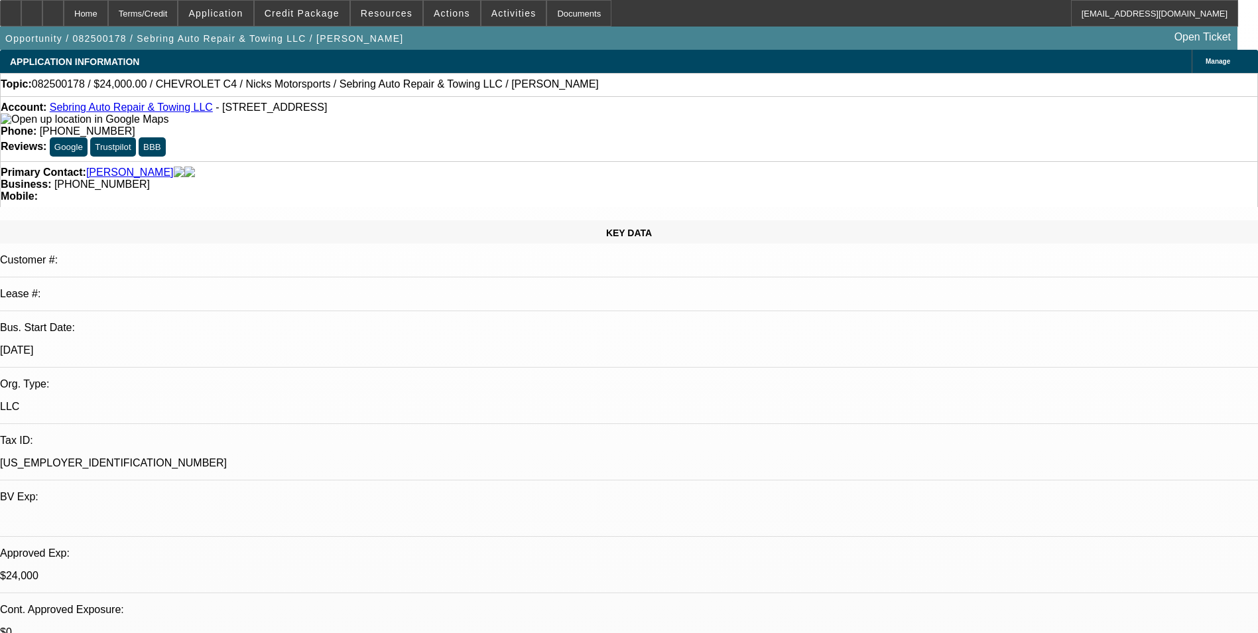
select select "6"
select select "1"
select select "2"
select select "6"
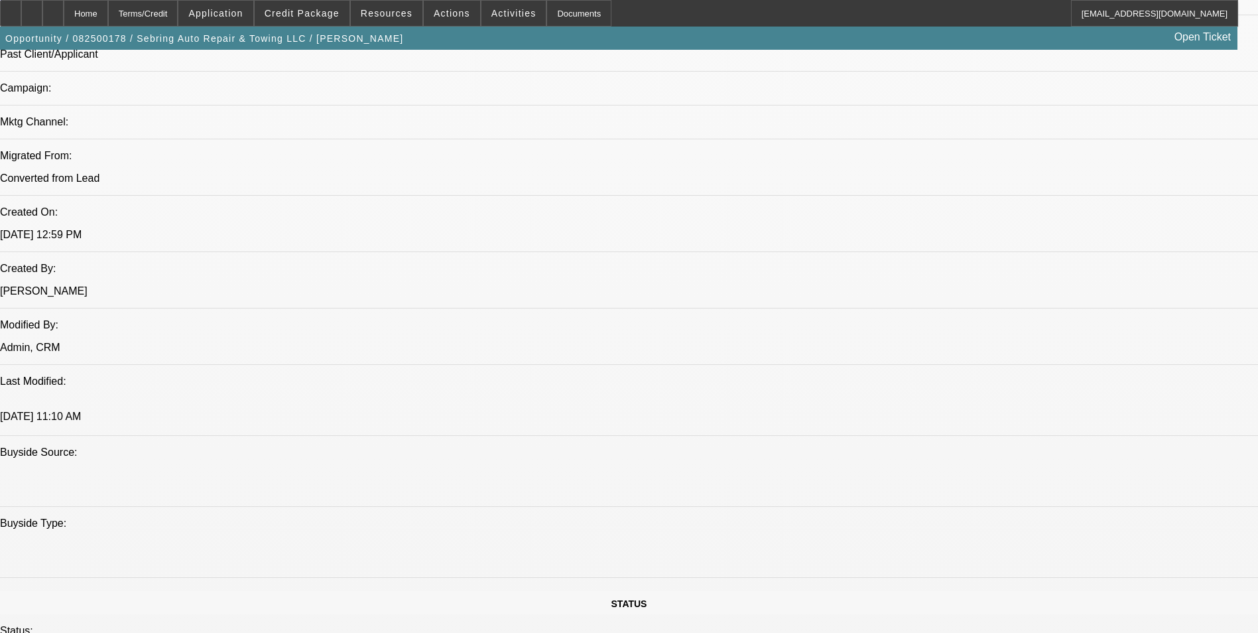
scroll to position [796, 0]
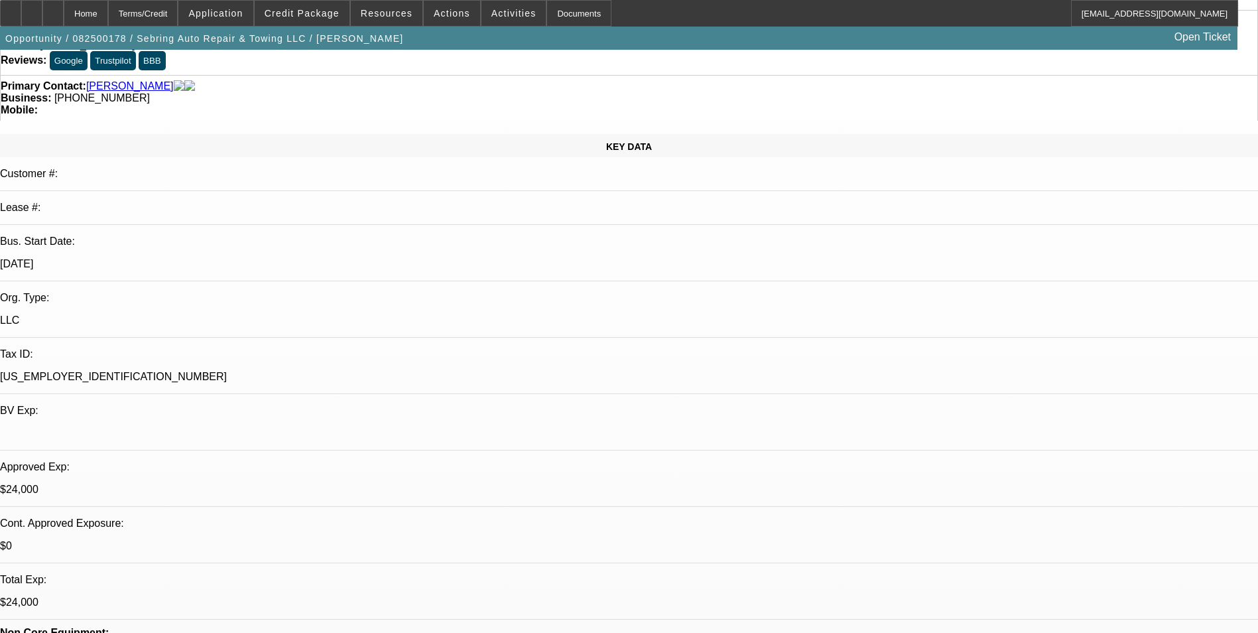
scroll to position [0, 0]
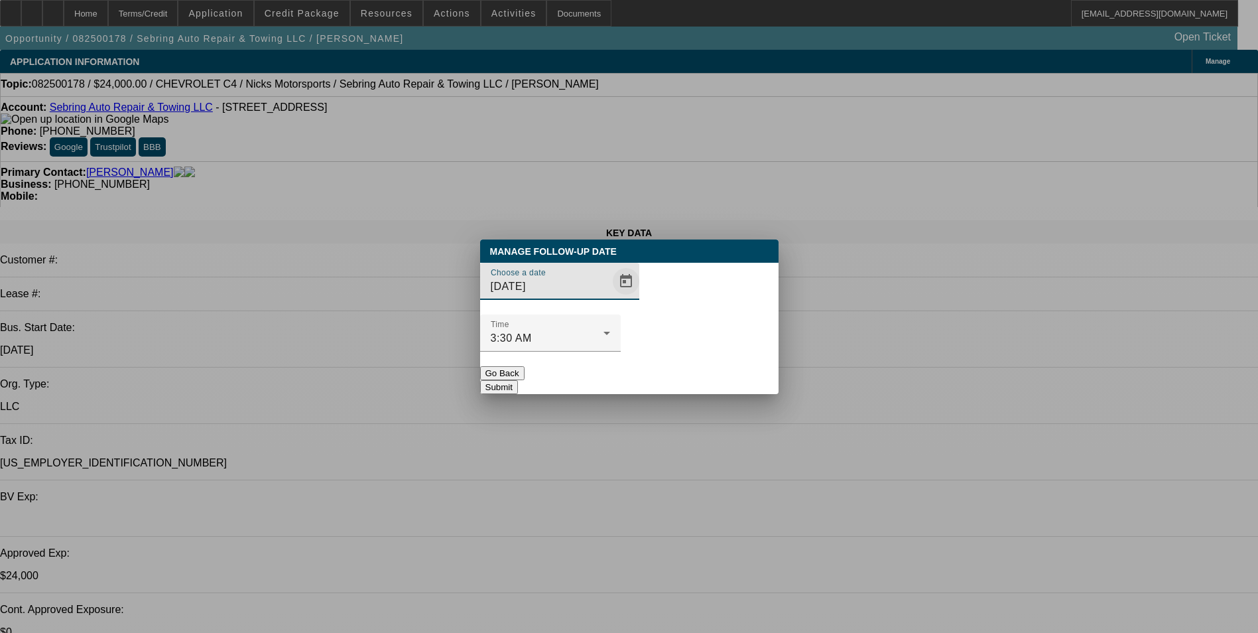
click at [610, 297] on span "Open calendar" at bounding box center [626, 281] width 32 height 32
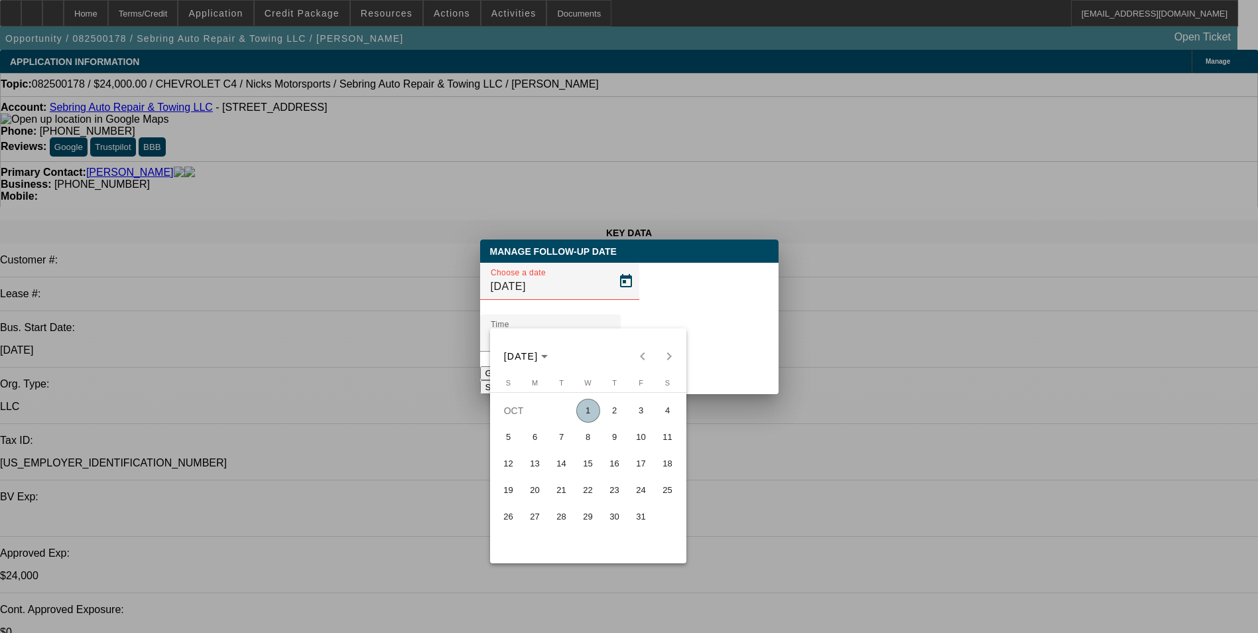
click at [592, 415] on span "1" at bounding box center [588, 410] width 24 height 24
type input "10/1/2025"
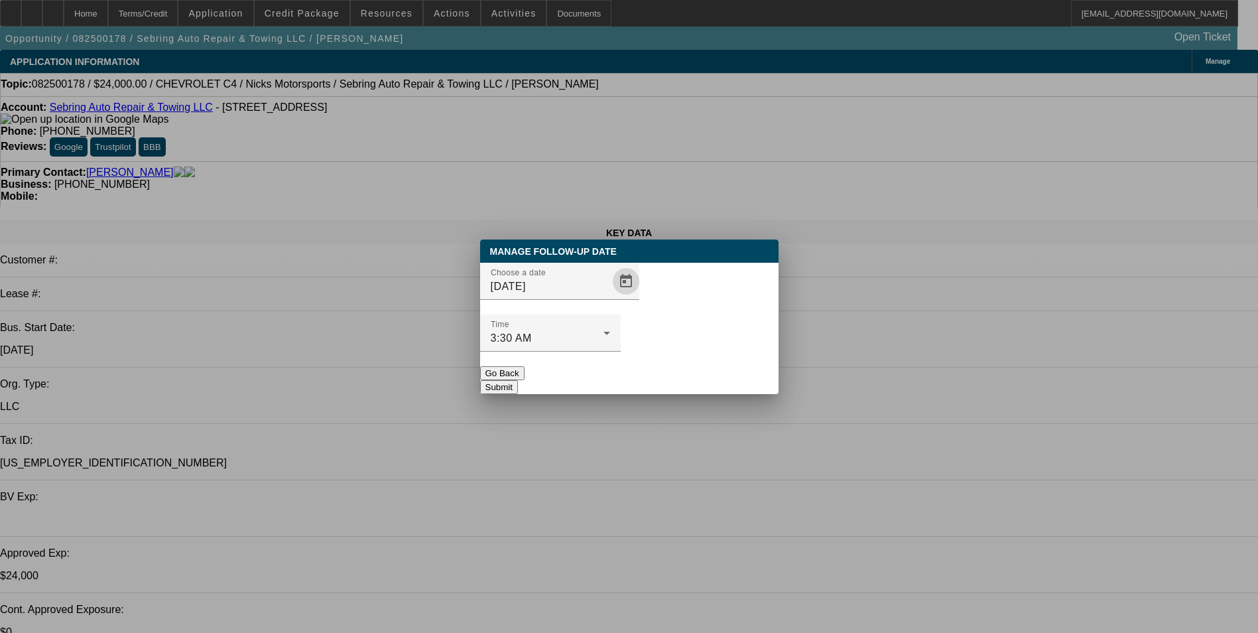
click at [518, 380] on button "Submit" at bounding box center [499, 387] width 38 height 14
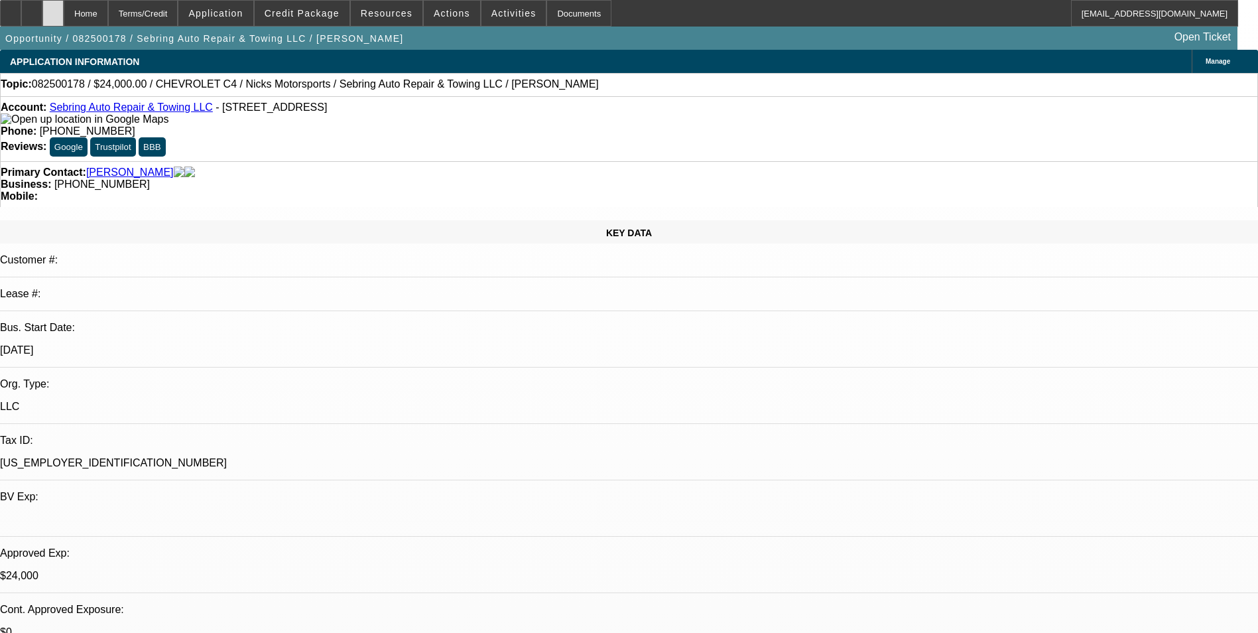
drag, startPoint x: 75, startPoint y: 12, endPoint x: 91, endPoint y: 11, distance: 15.9
click at [64, 12] on div at bounding box center [52, 13] width 21 height 27
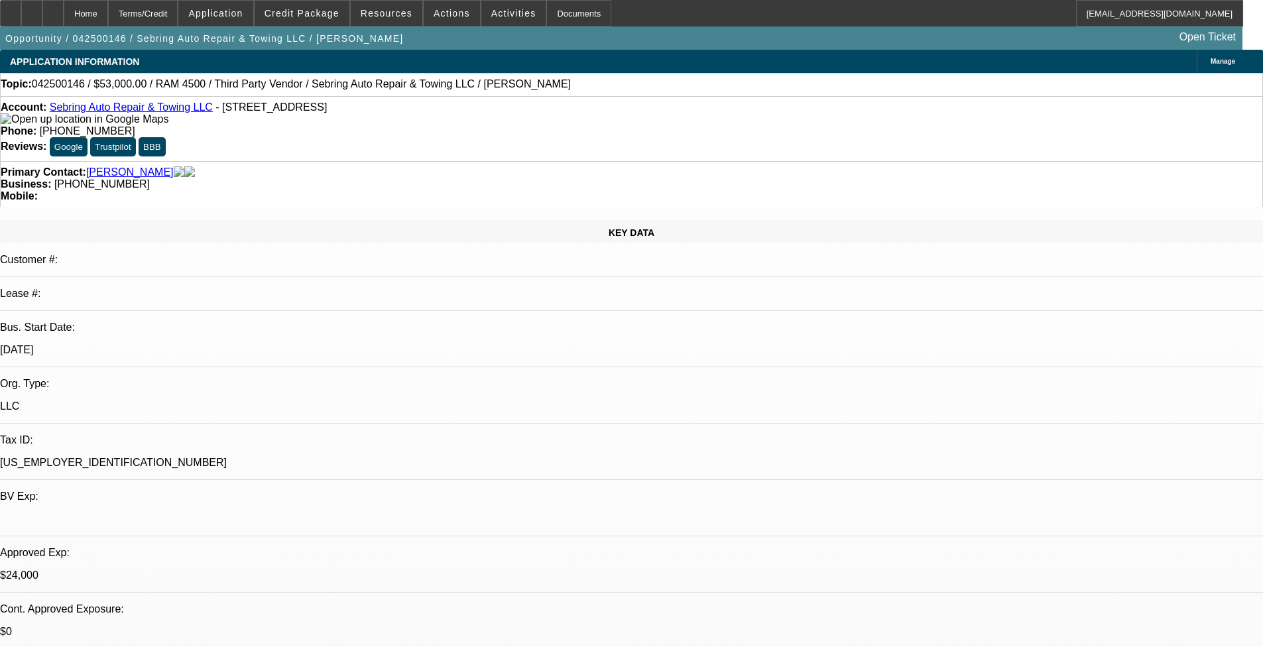
select select "0"
select select "2"
select select "0"
select select "2"
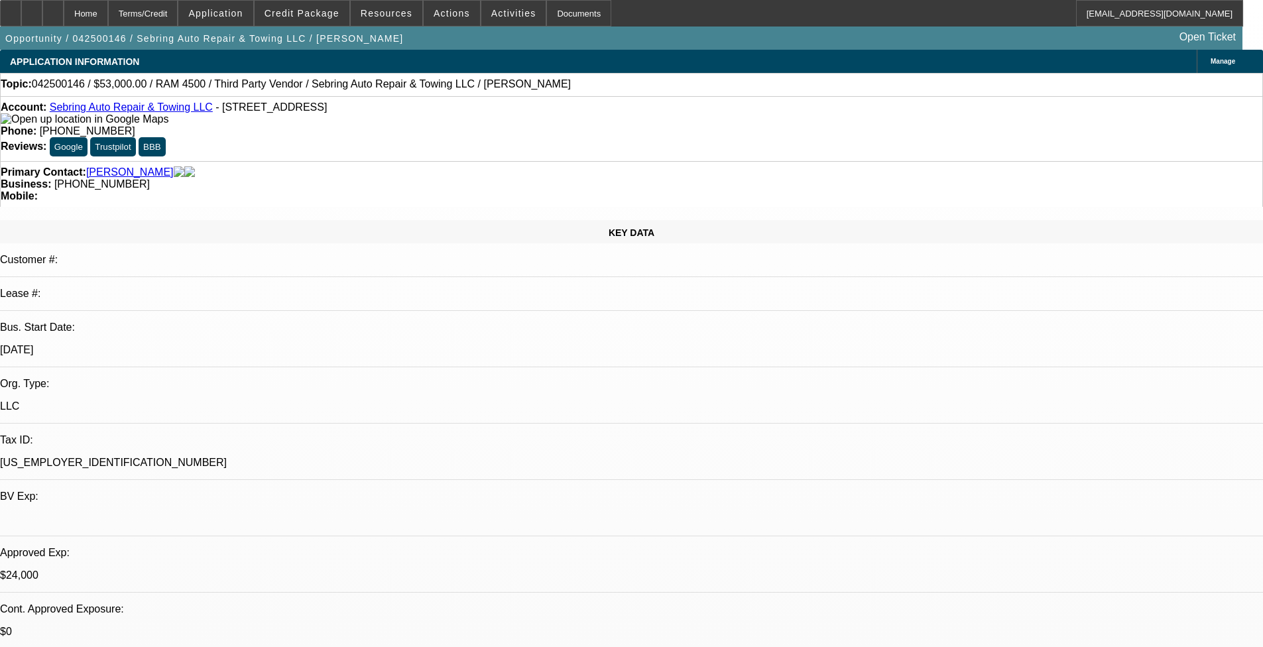
select select "0"
select select "2"
select select "0"
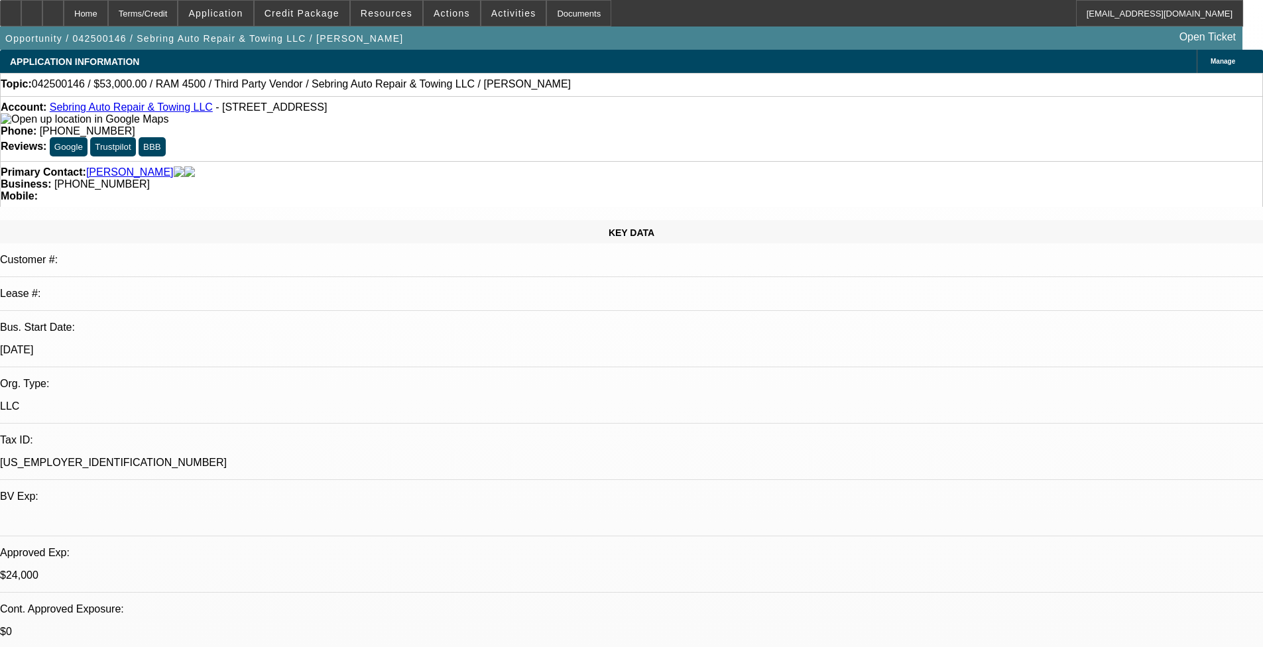
select select "0"
select select "1"
select select "2"
select select "6"
select select "1"
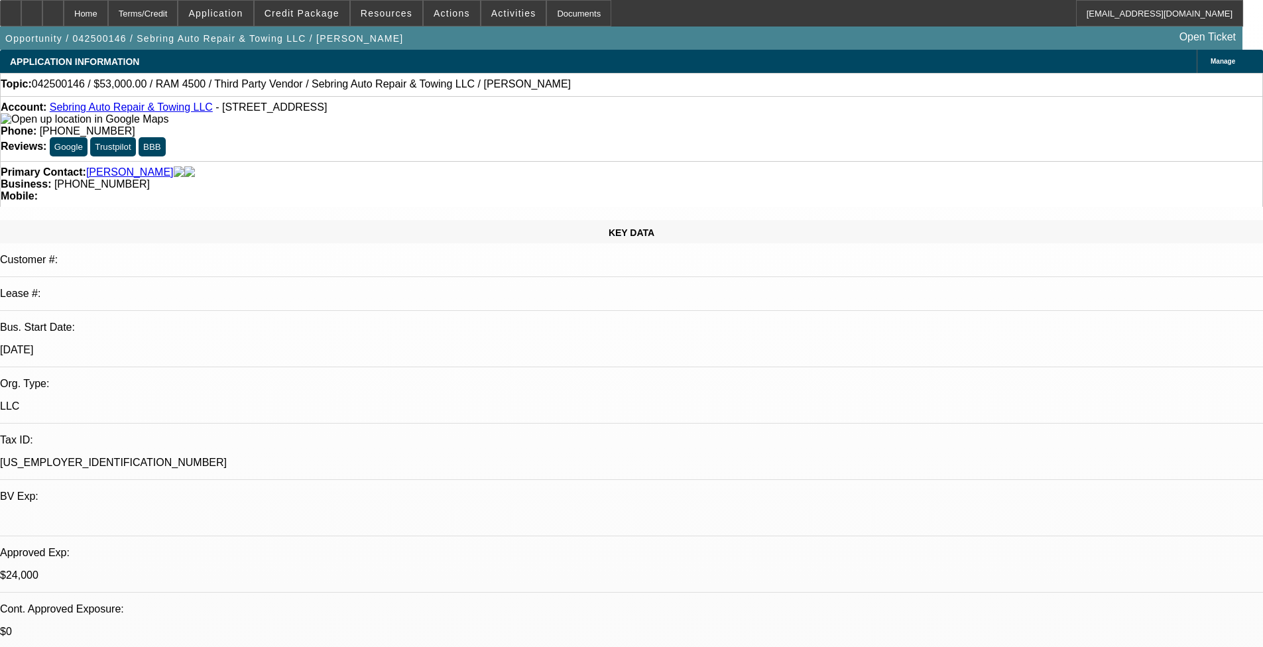
select select "2"
select select "6"
select select "1"
select select "2"
select select "6"
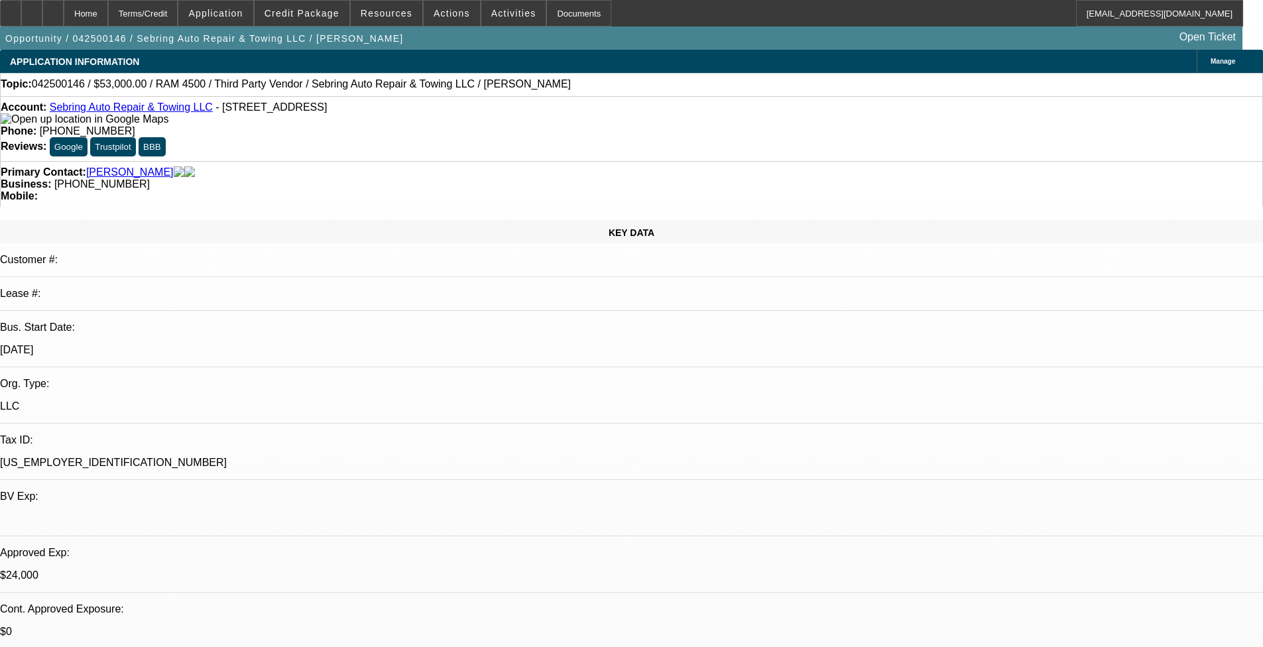
select select "1"
select select "2"
select select "6"
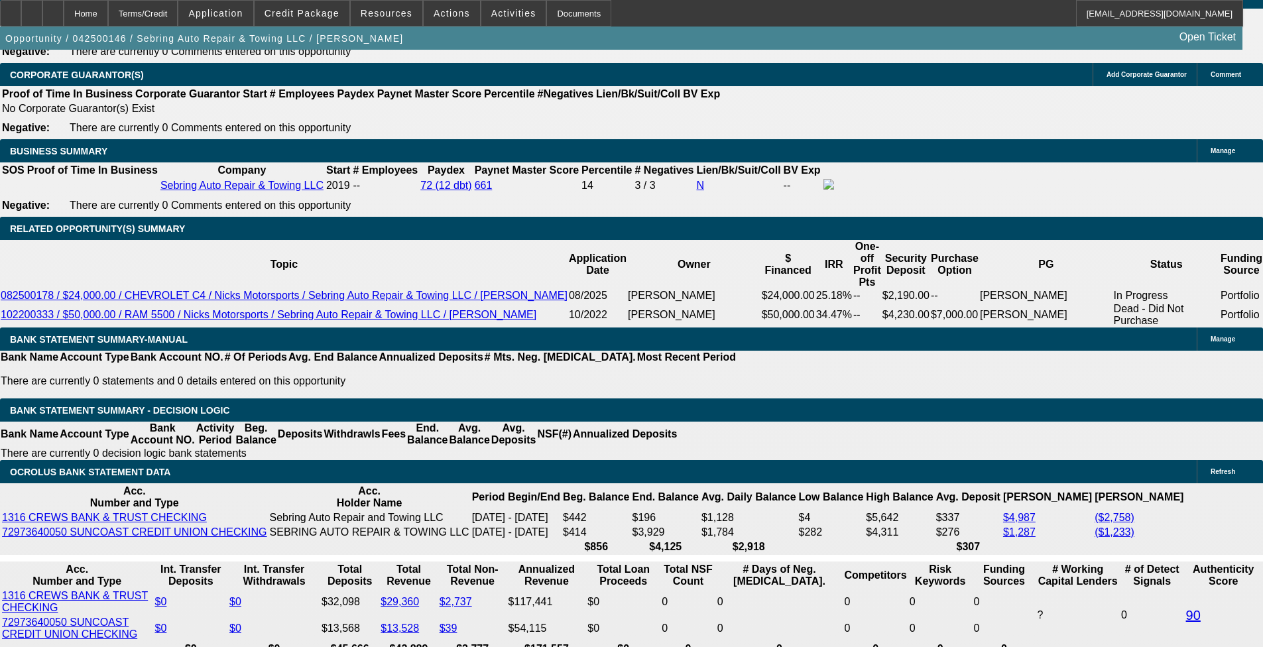
scroll to position [2055, 0]
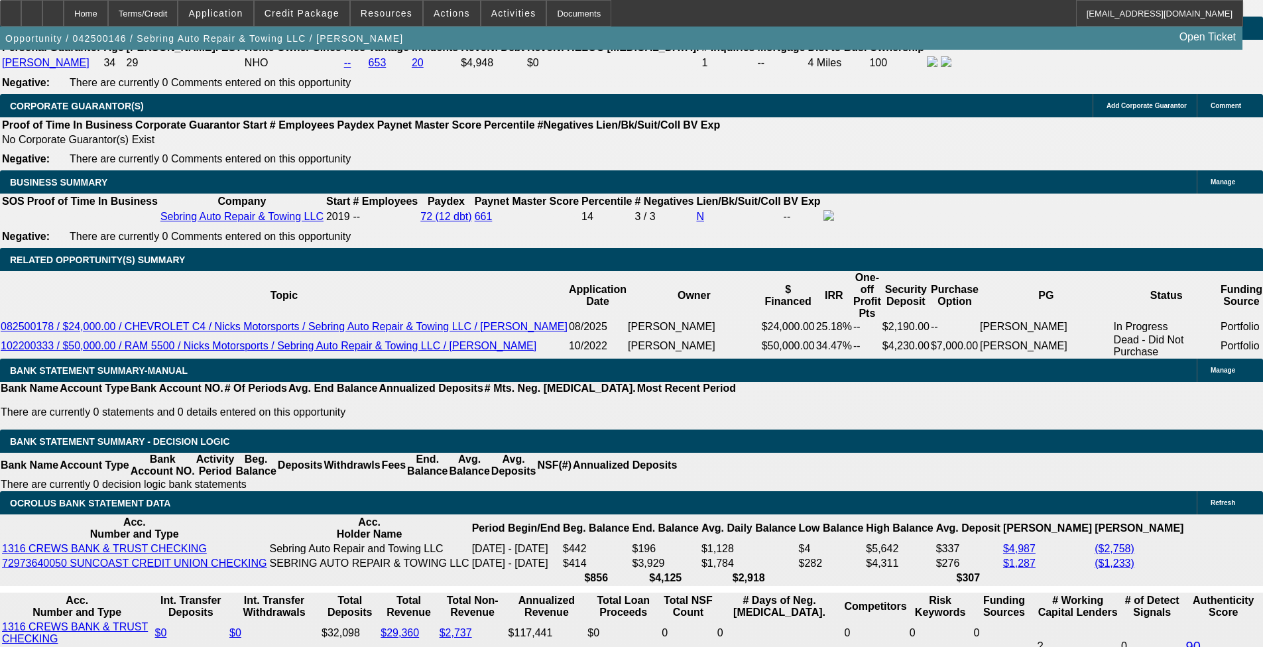
select select "0"
select select "2"
select select "0"
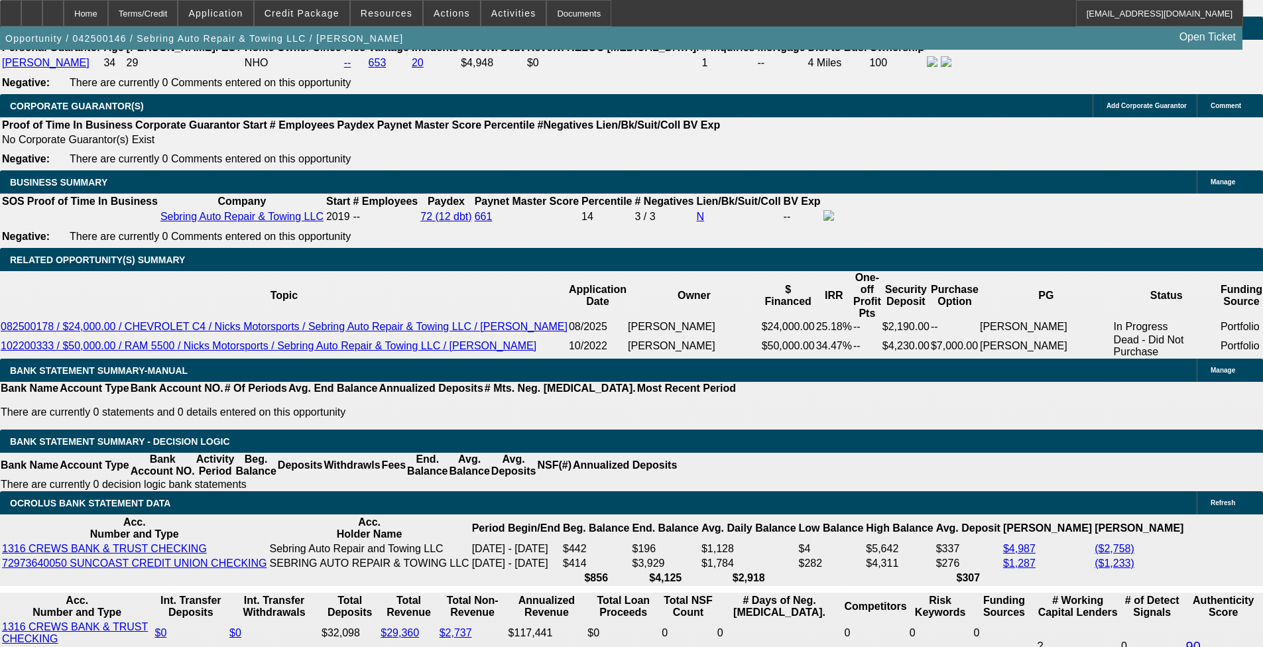
select select "6"
select select "0"
select select "2"
select select "0"
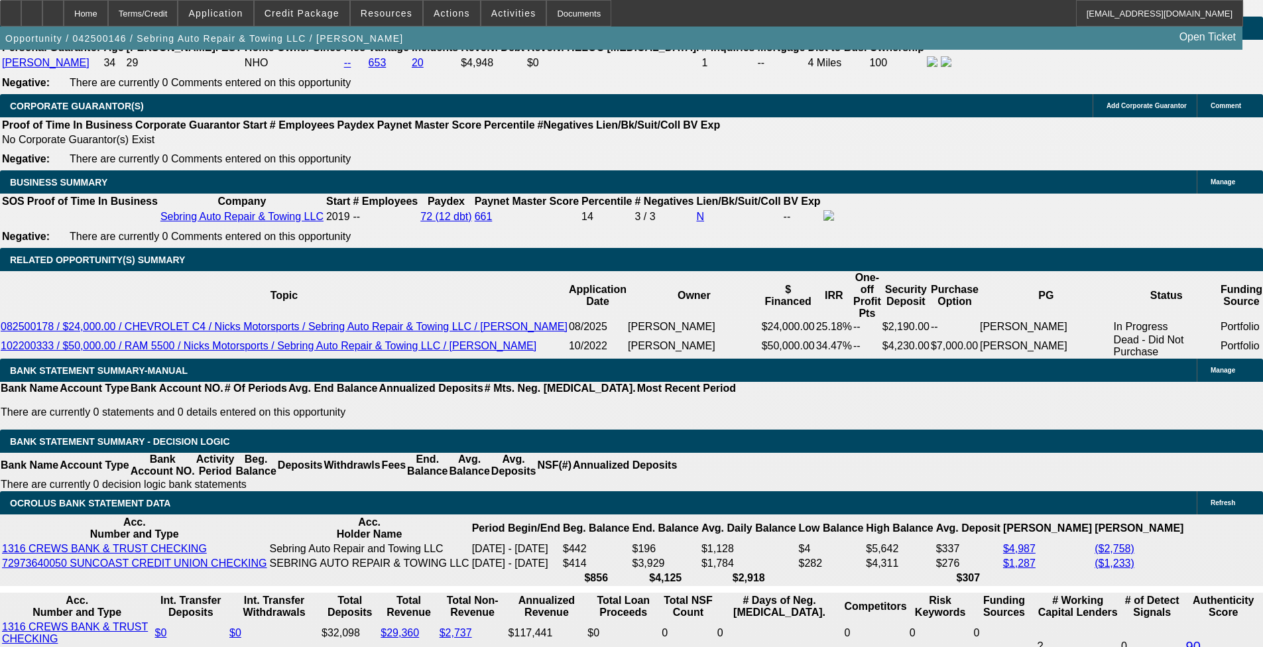
select select "6"
select select "0.1"
select select "2"
select select "0"
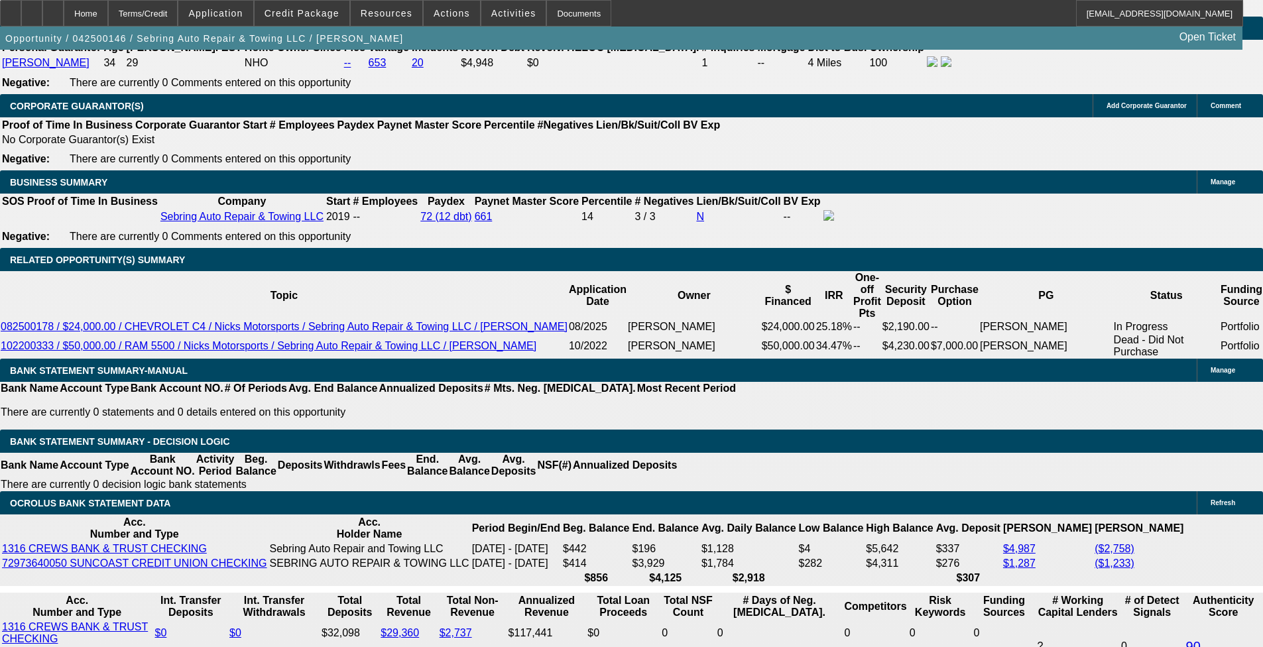
select select "6"
select select "0"
select select "3"
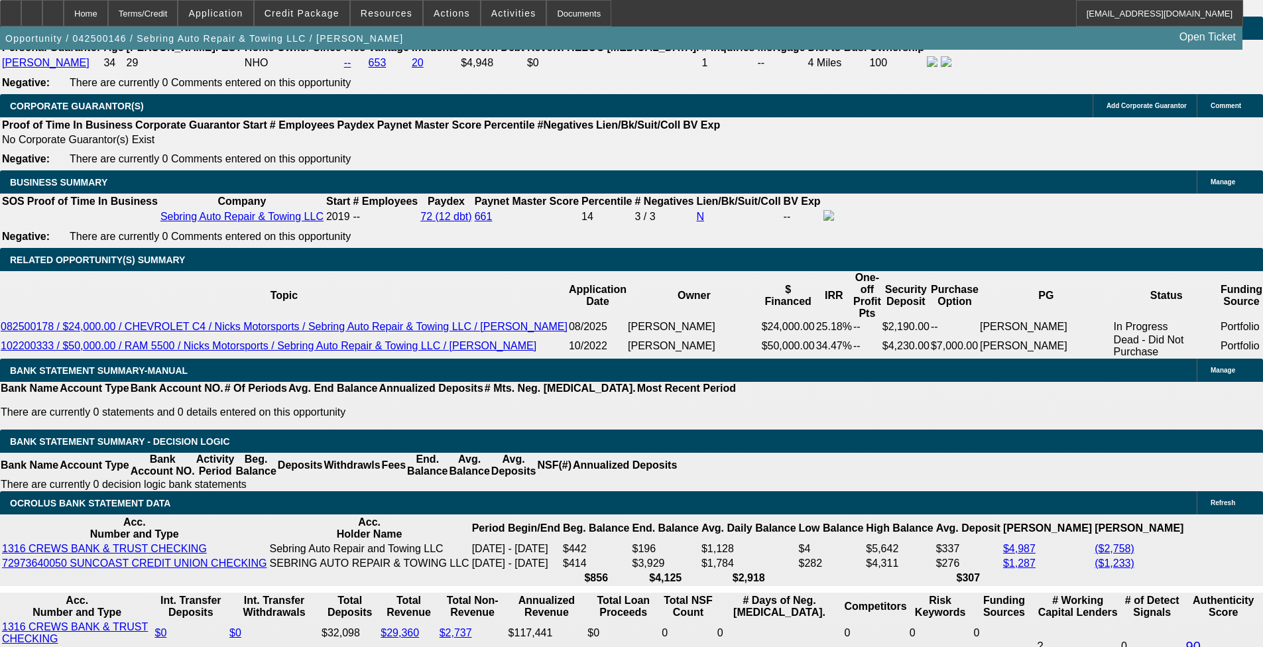
select select "0"
select select "6"
select select "0"
select select "3"
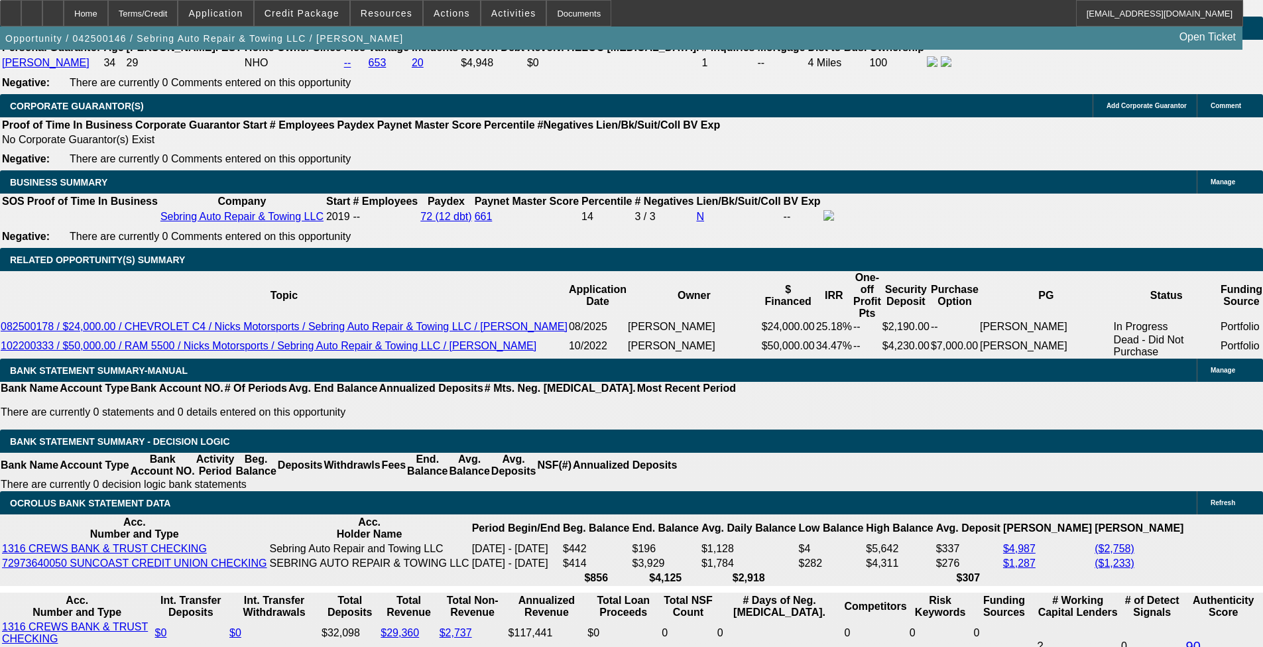
select select "0"
select select "6"
select select "0"
select select "2"
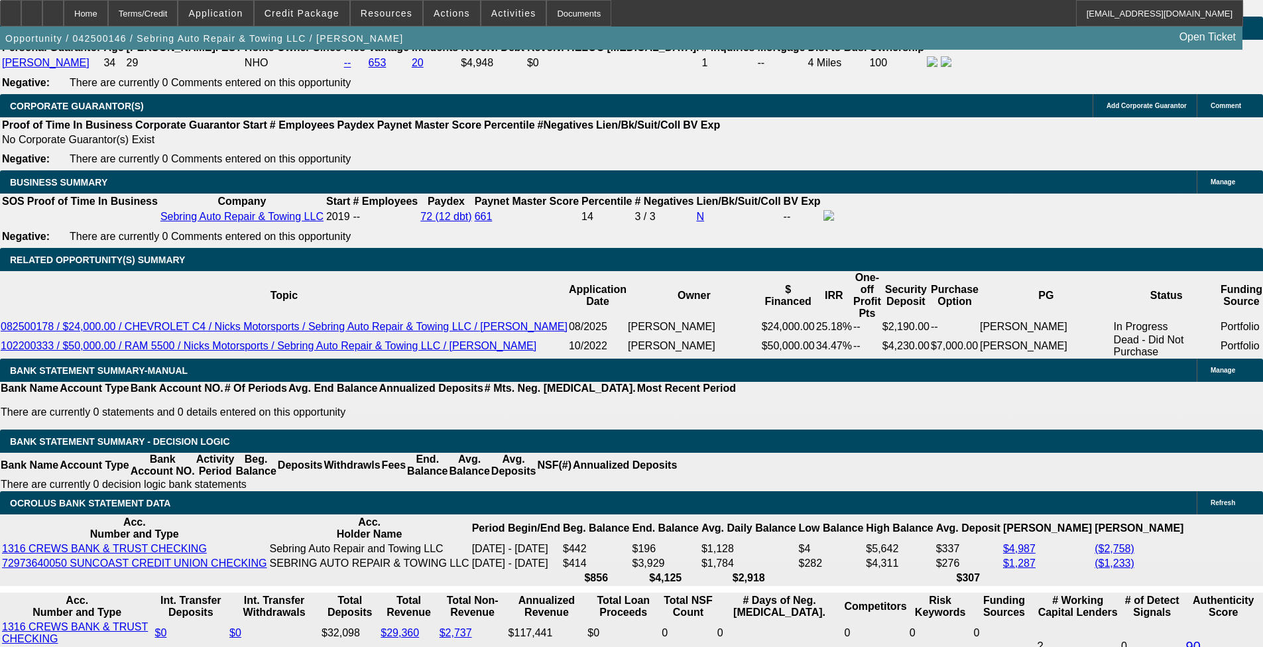
select select "0"
select select "6"
select select "0"
select select "2"
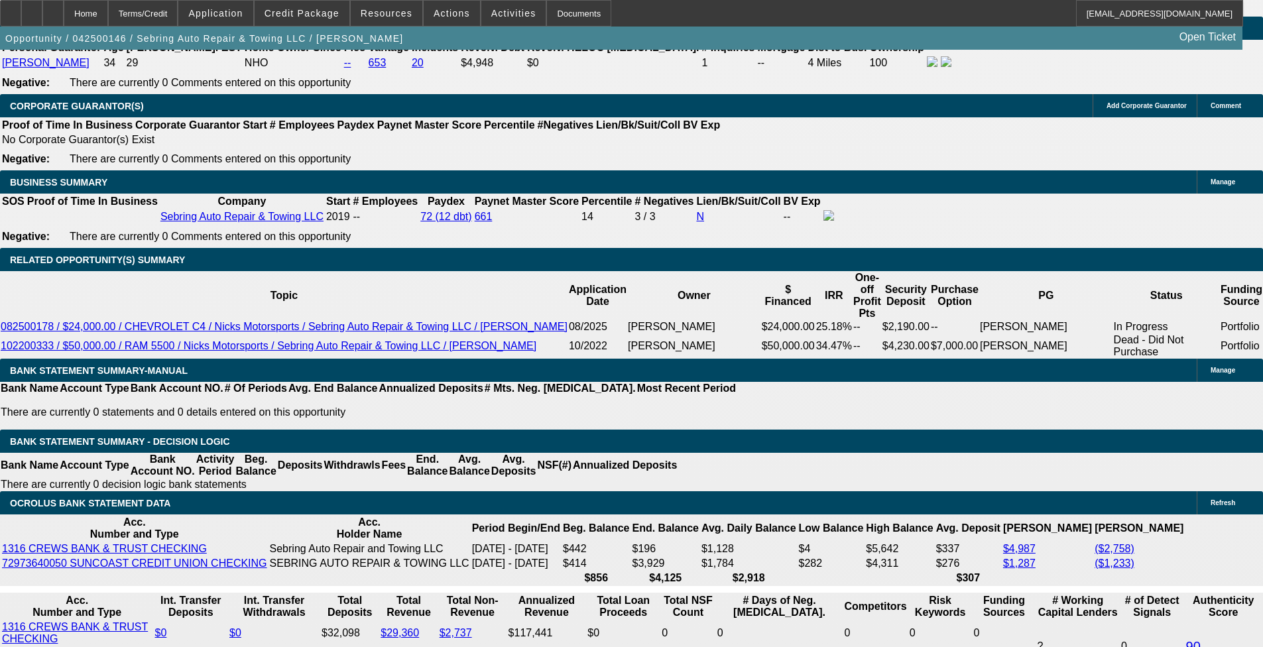
select select "0"
select select "6"
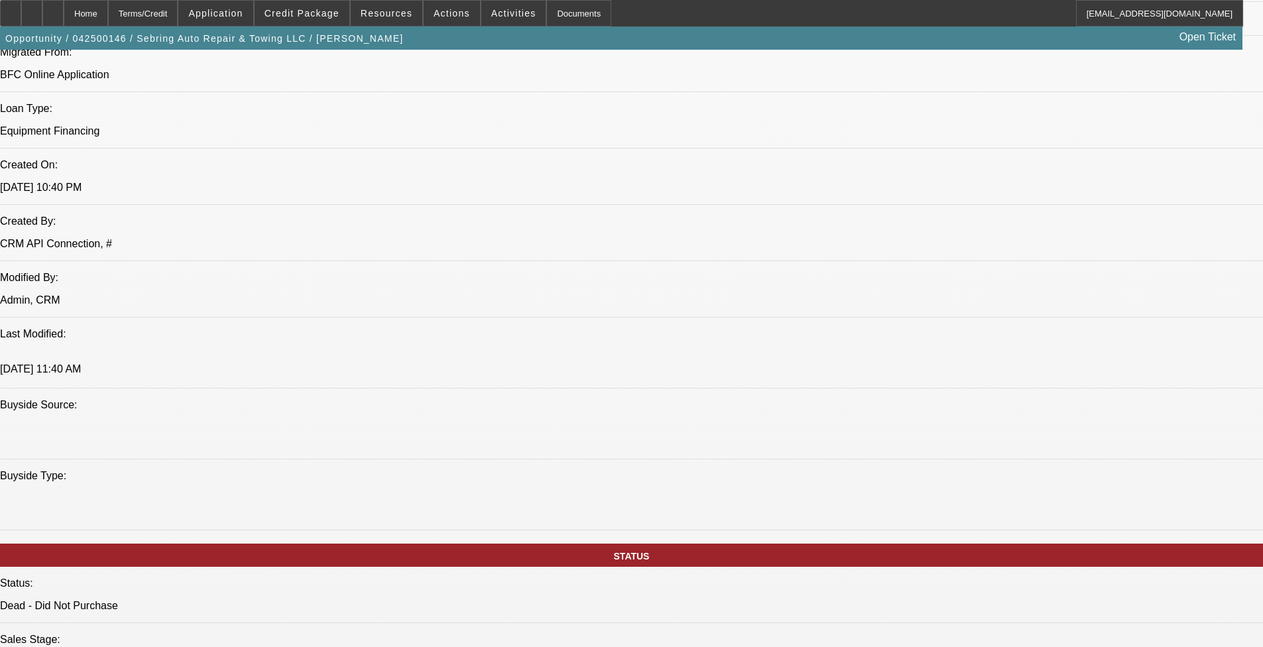
scroll to position [474, 0]
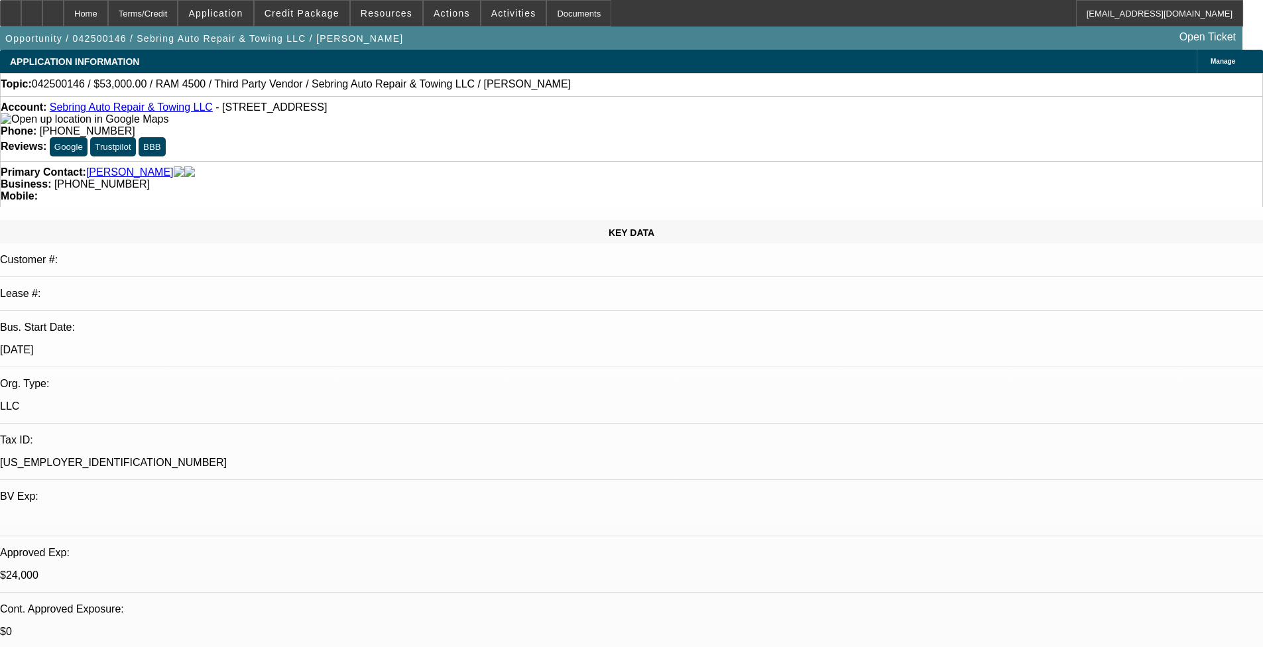
scroll to position [408, 0]
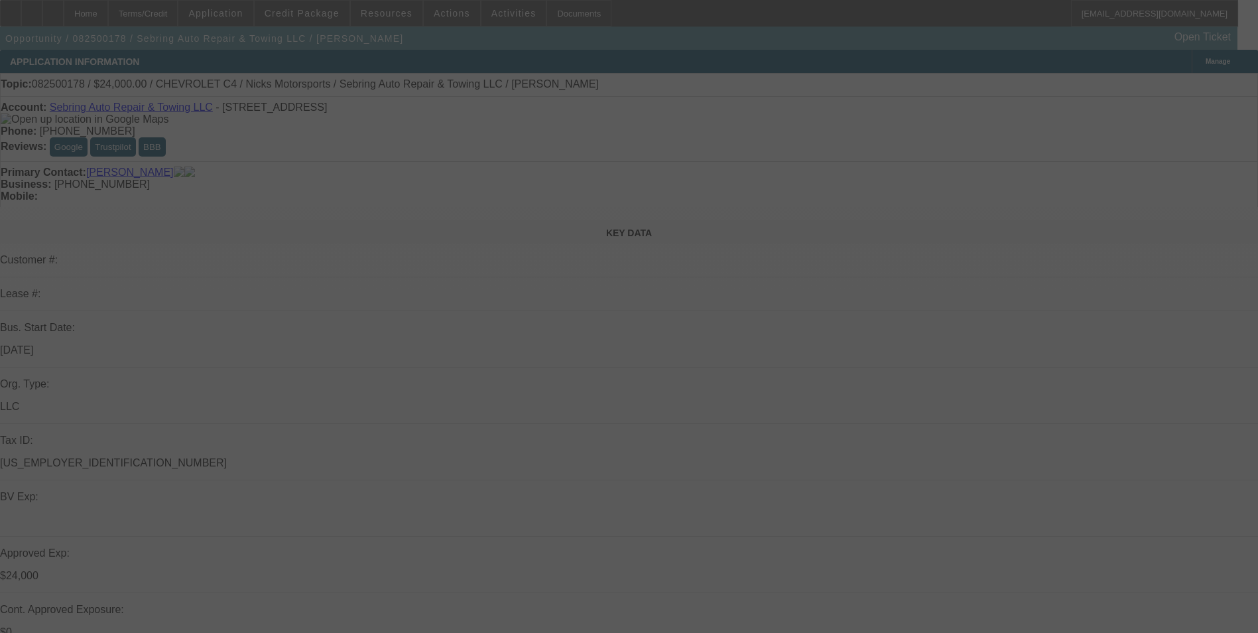
select select "0"
select select "2"
select select "0"
select select "2"
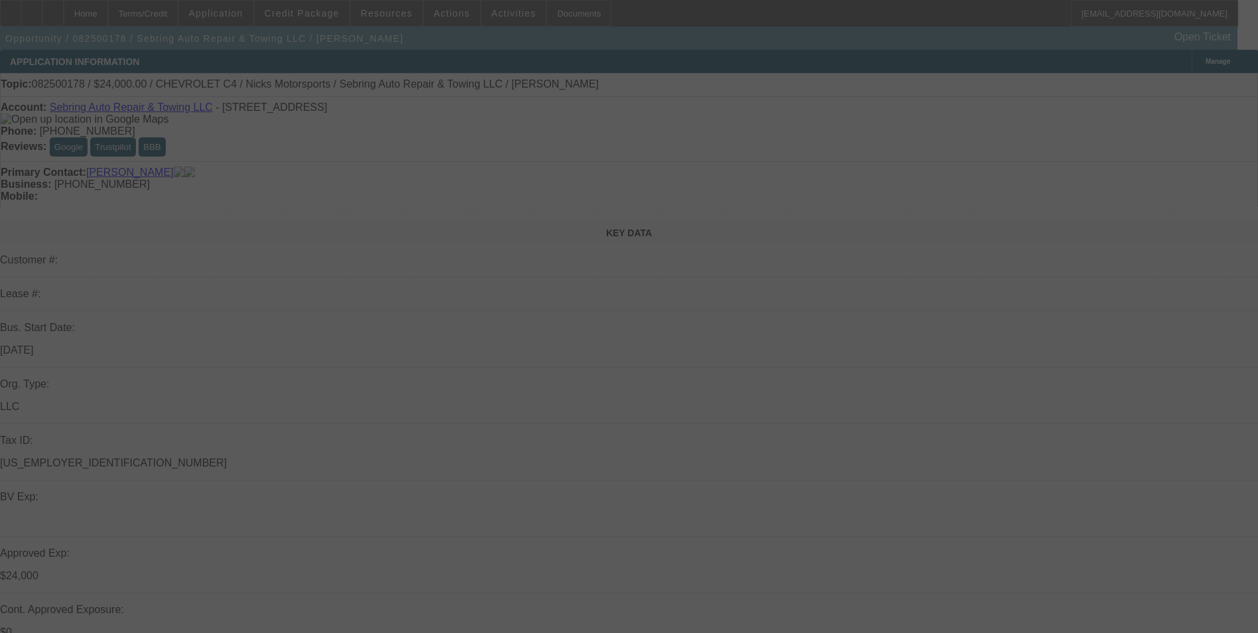
select select "0"
select select "2"
select select "0"
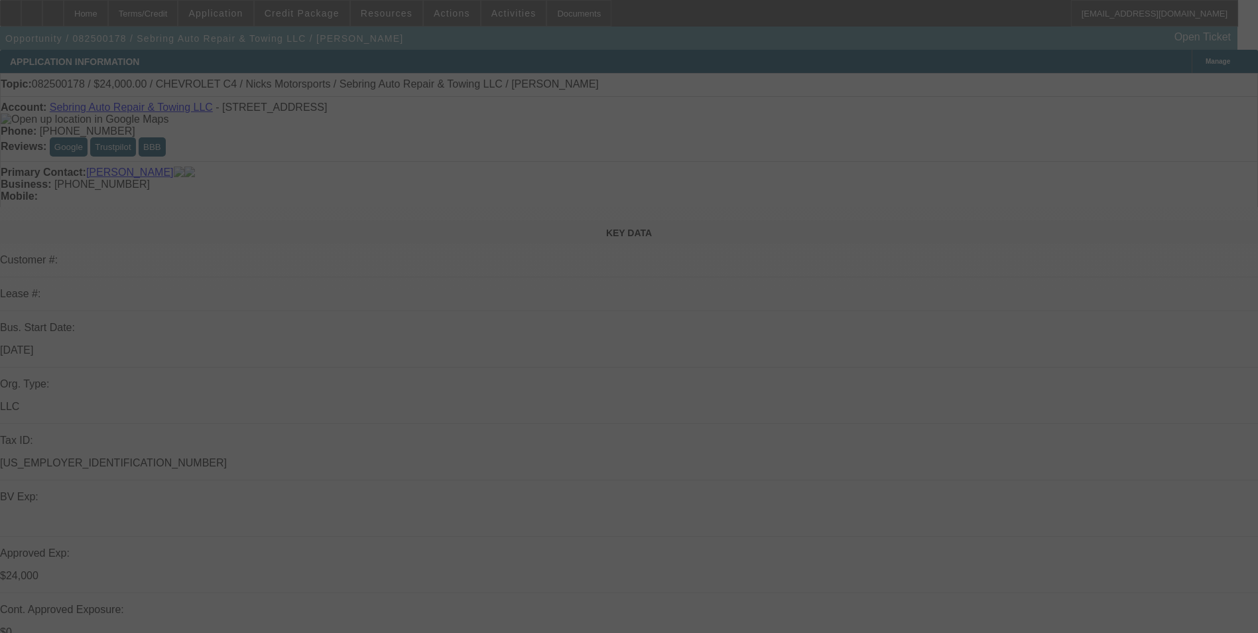
select select "2"
select select "0"
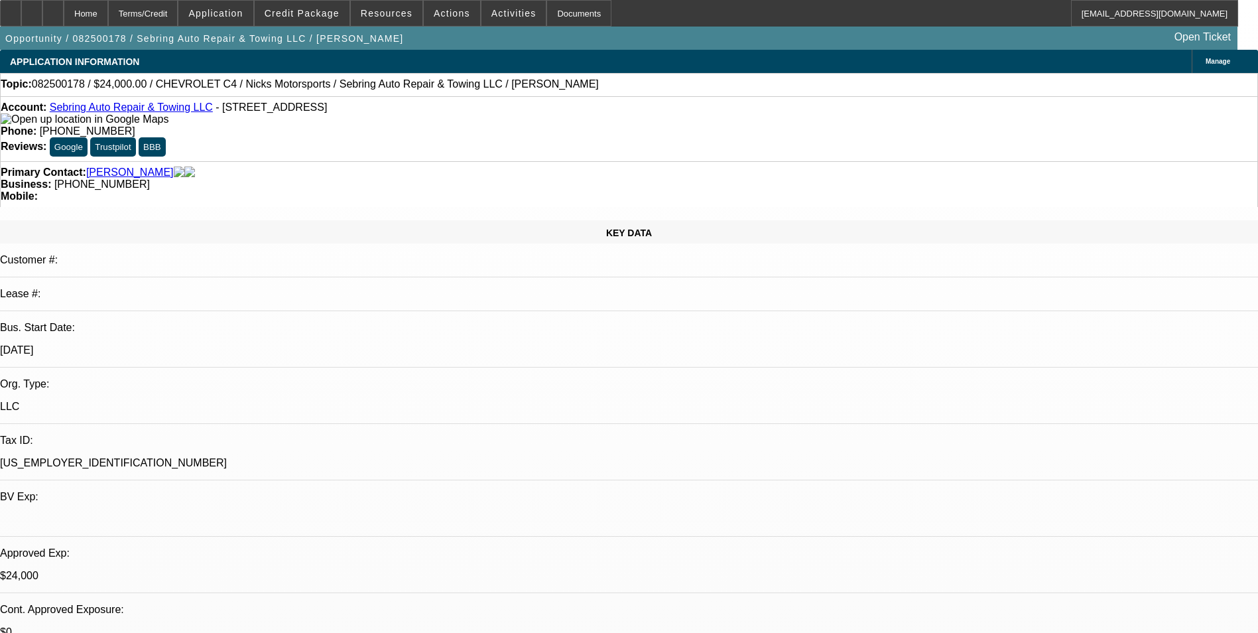
select select "1"
select select "2"
select select "6"
select select "1"
select select "2"
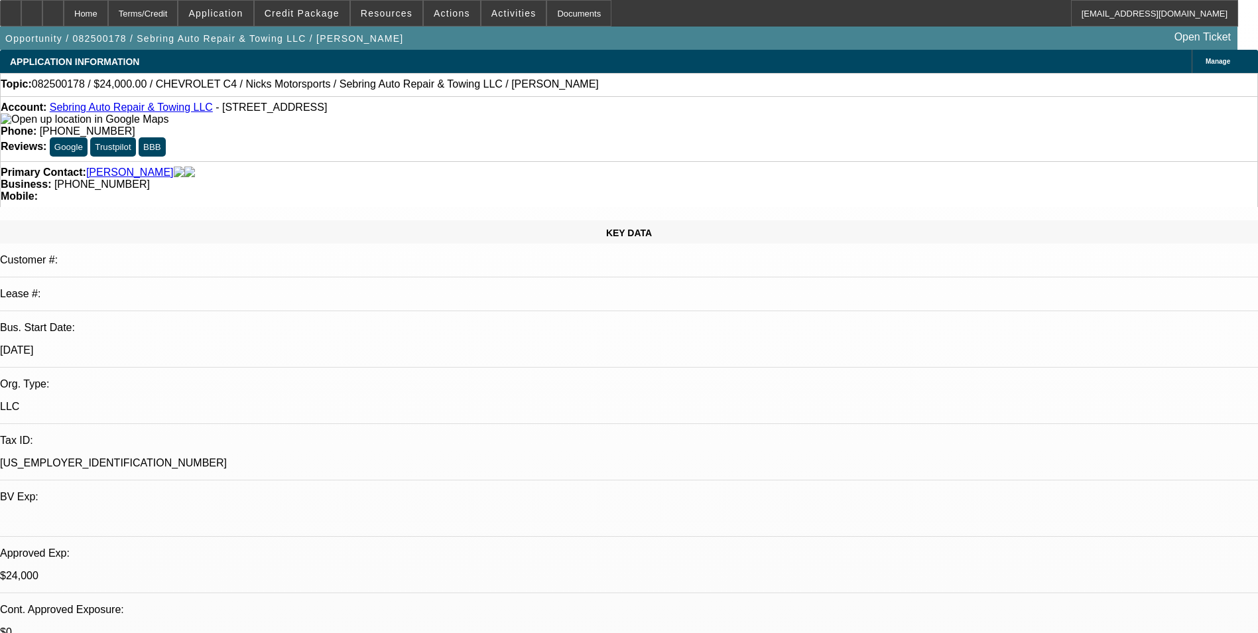
select select "6"
select select "1"
select select "2"
select select "6"
select select "1"
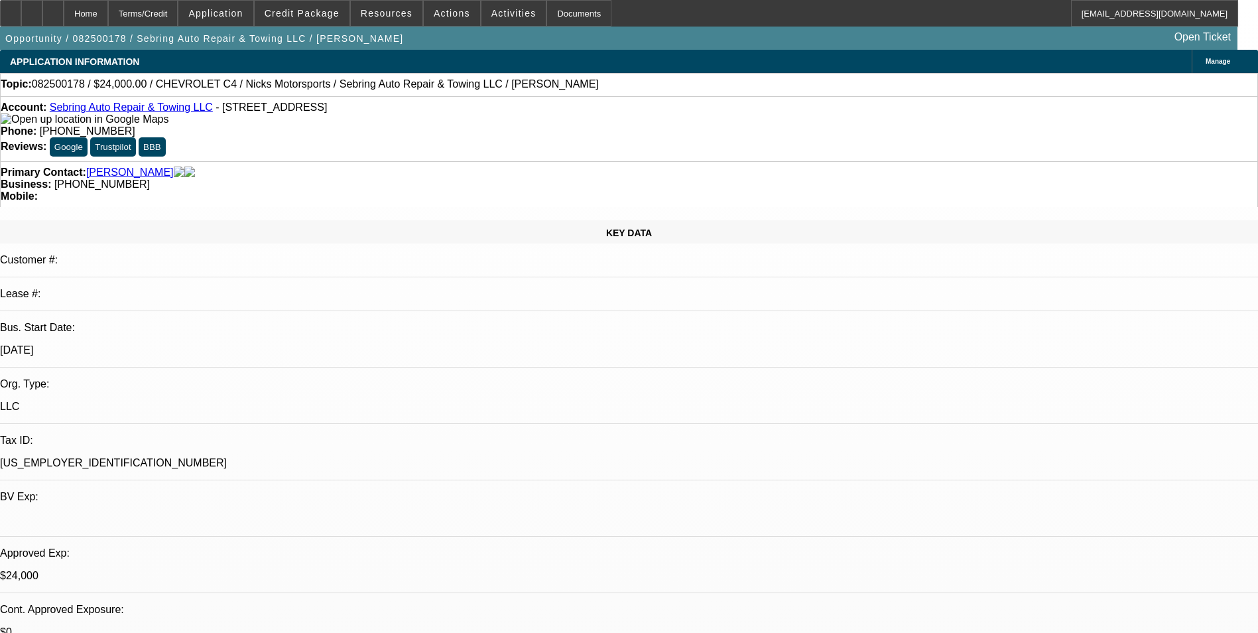
select select "2"
select select "6"
click at [64, 18] on div at bounding box center [52, 13] width 21 height 27
select select "0"
select select "2"
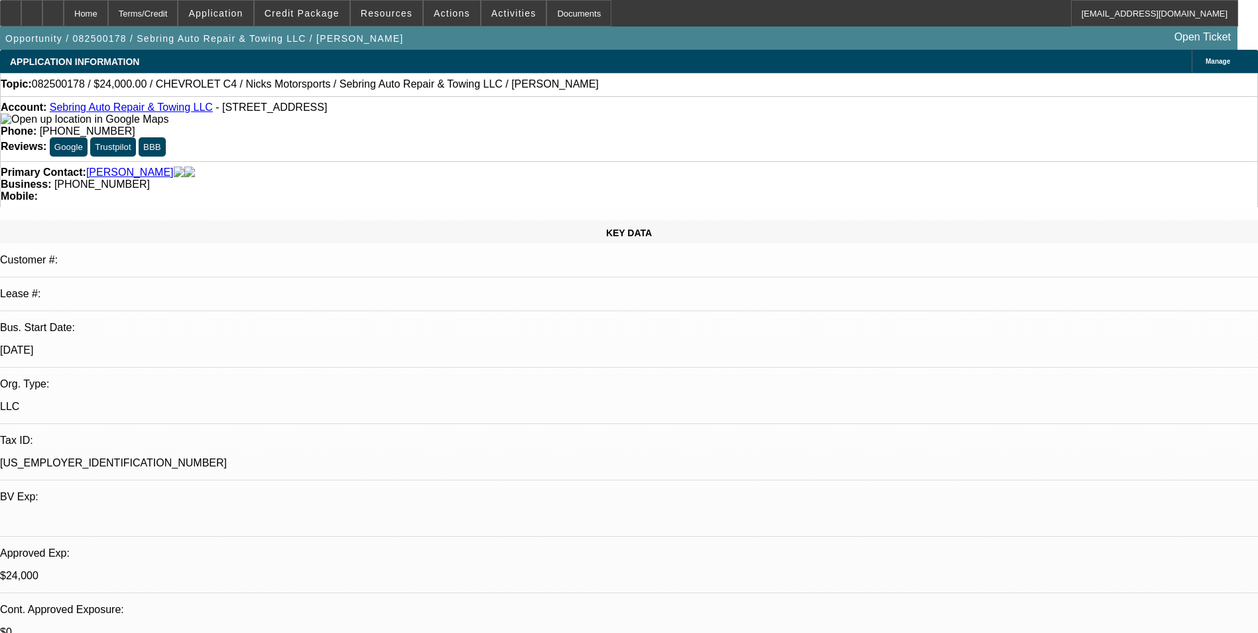
select select "0"
select select "2"
select select "0"
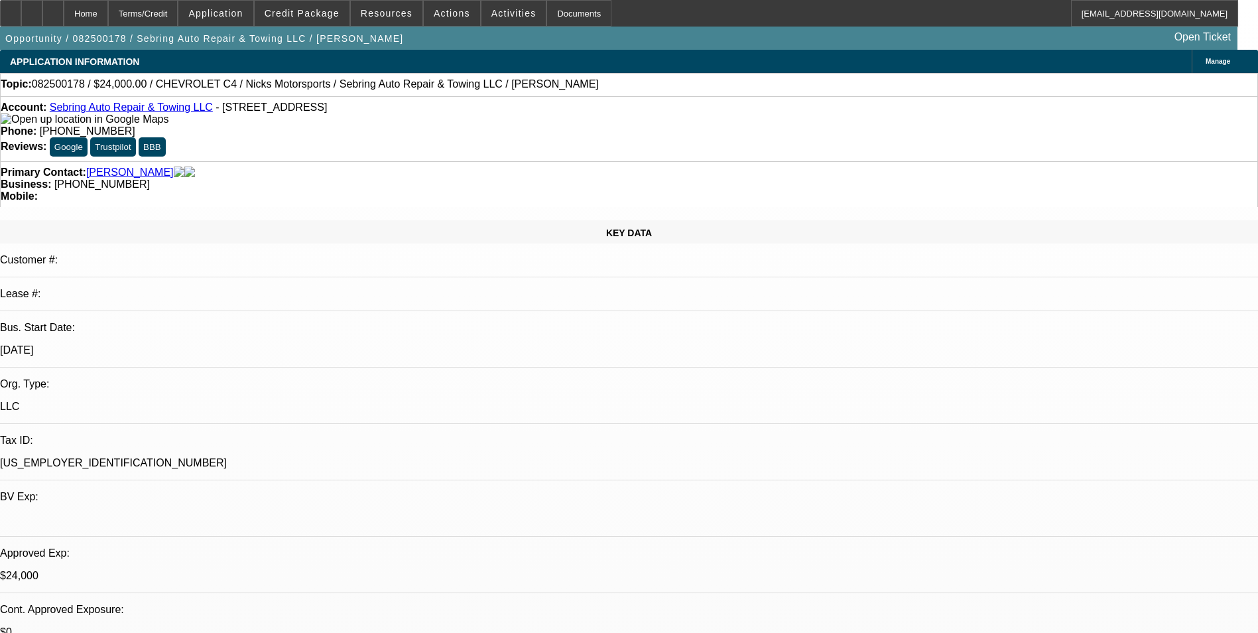
select select "2"
select select "0"
select select "2"
select select "0"
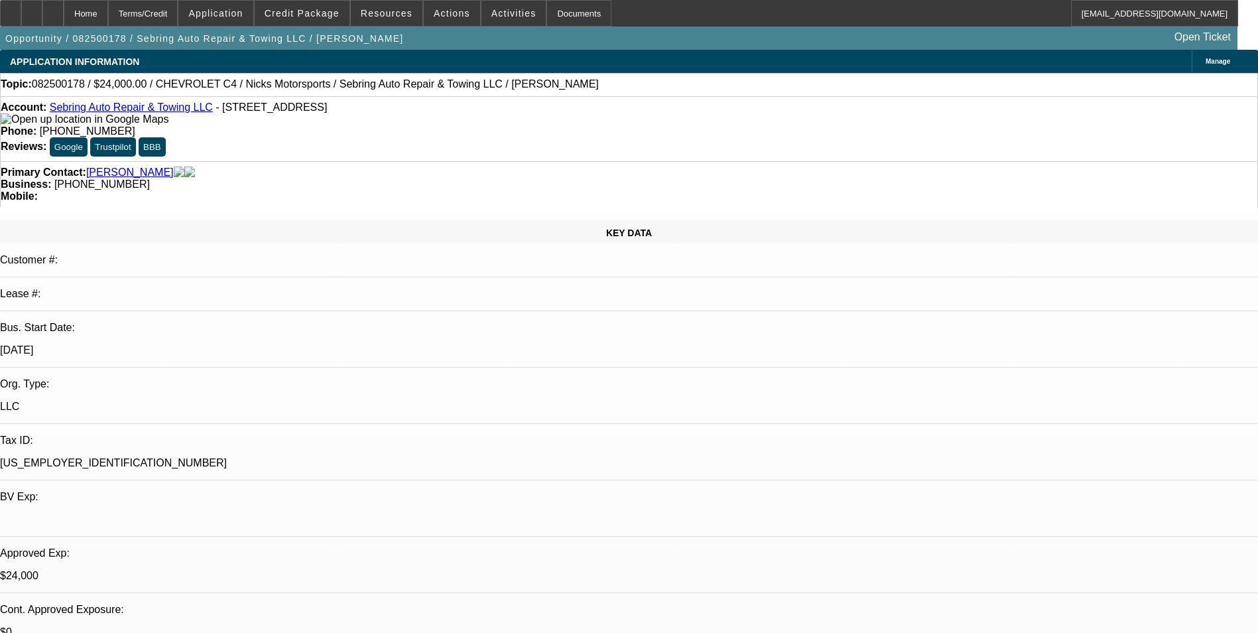
select select "1"
select select "2"
select select "6"
select select "1"
select select "2"
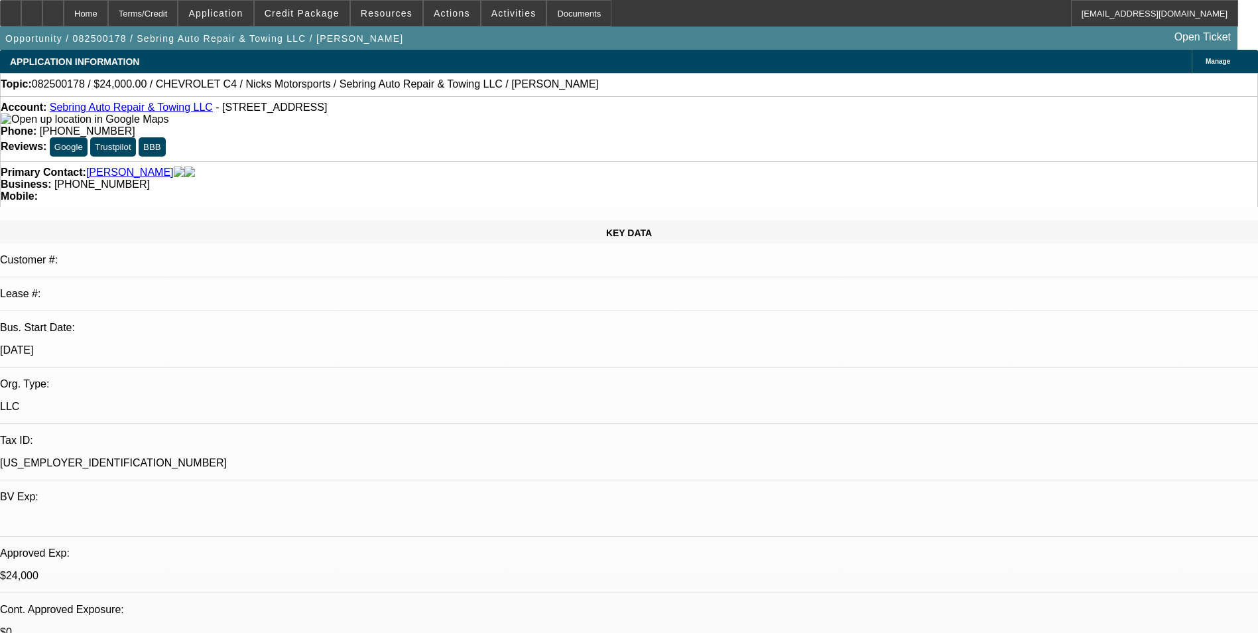
select select "6"
select select "1"
select select "2"
select select "6"
select select "1"
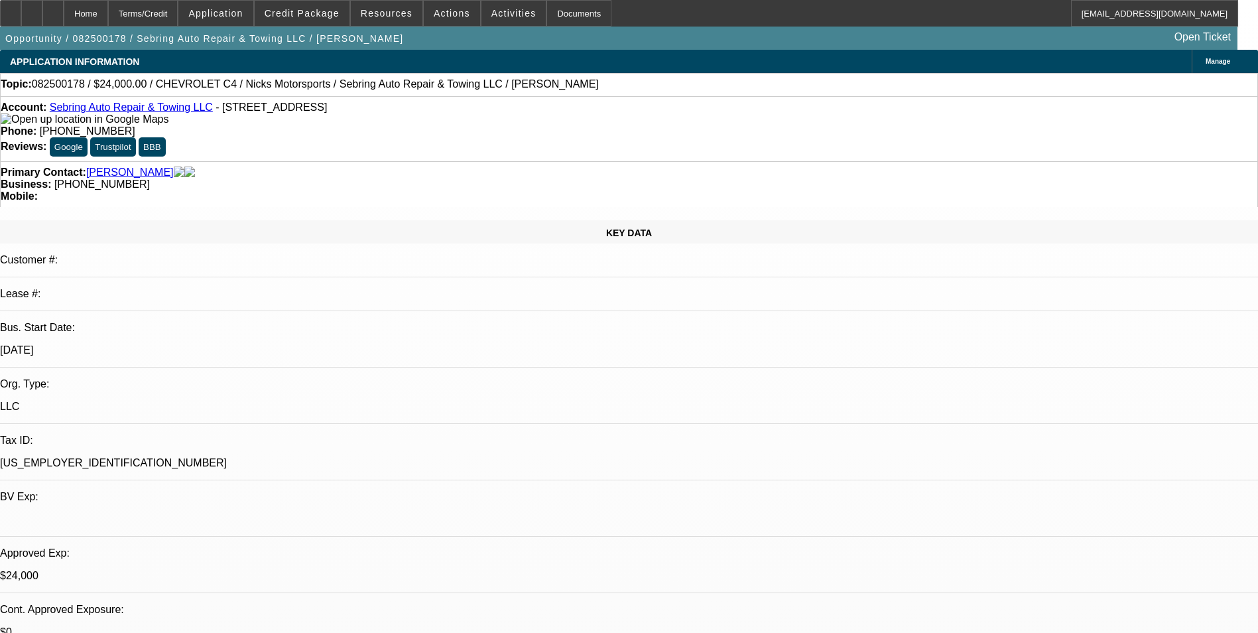
select select "2"
select select "6"
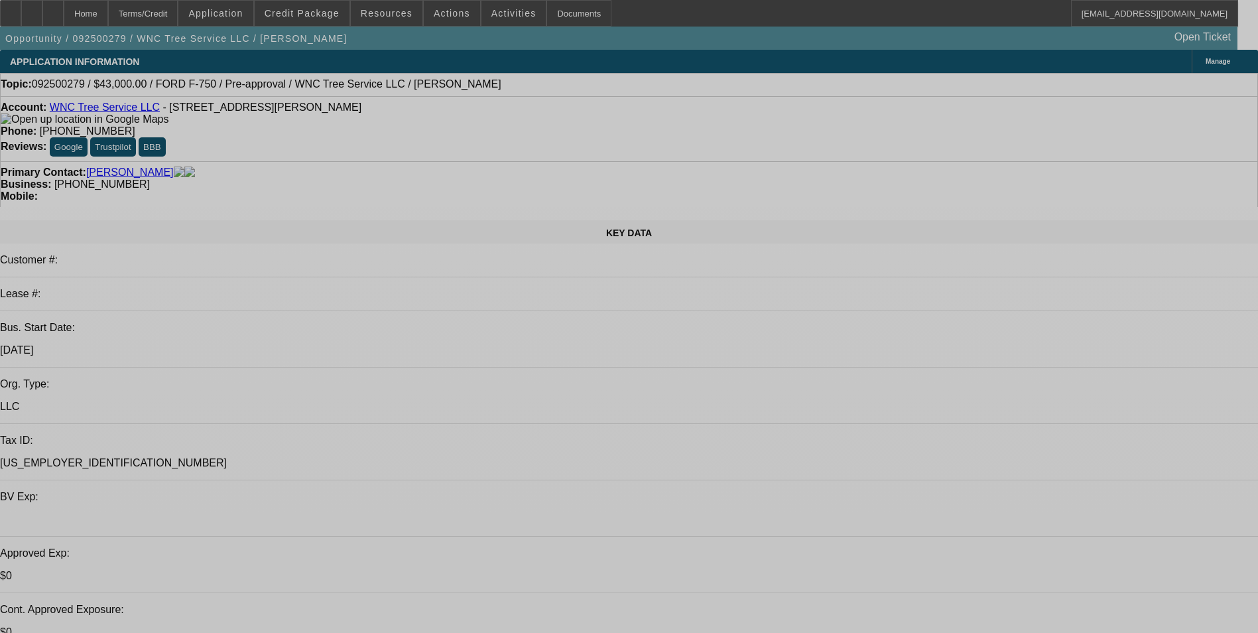
select select "0"
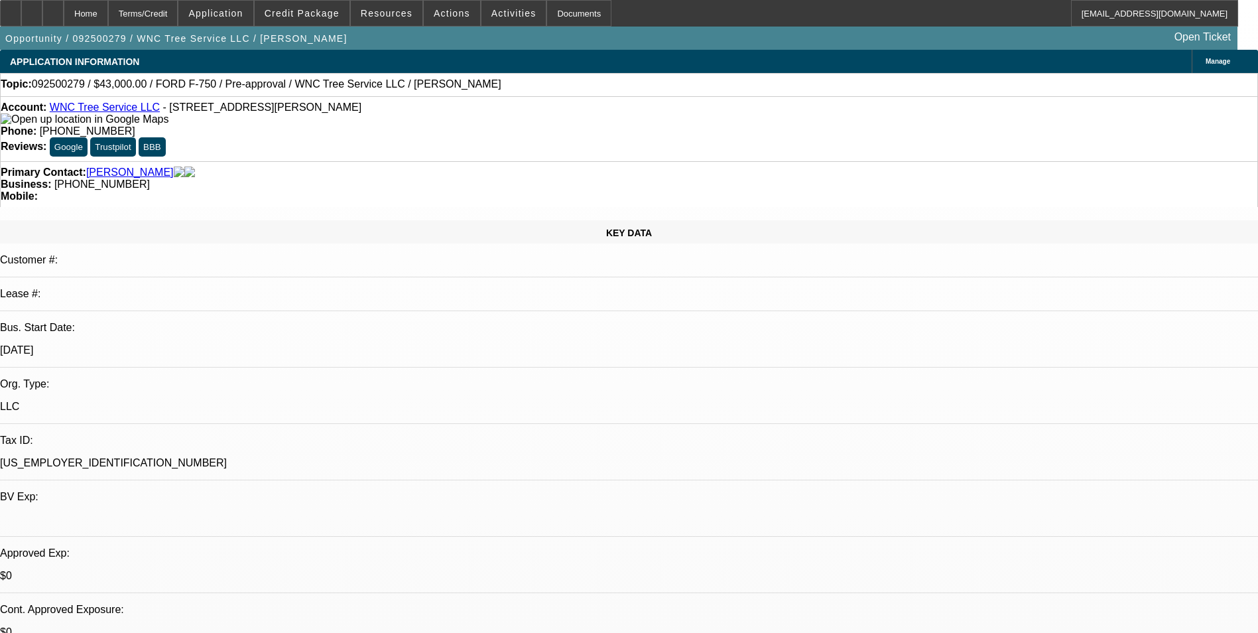
select select "2"
select select "0"
select select "0.1"
select select "2"
select select "0"
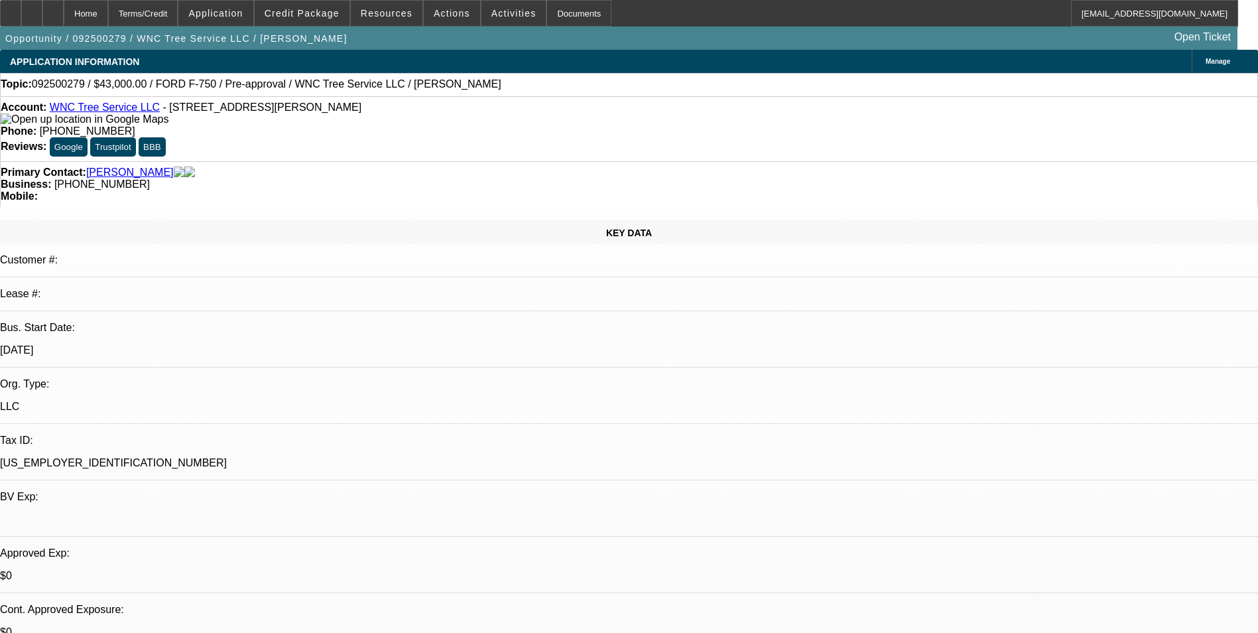
select select "0.1"
select select "2"
select select "0"
select select "1"
select select "2"
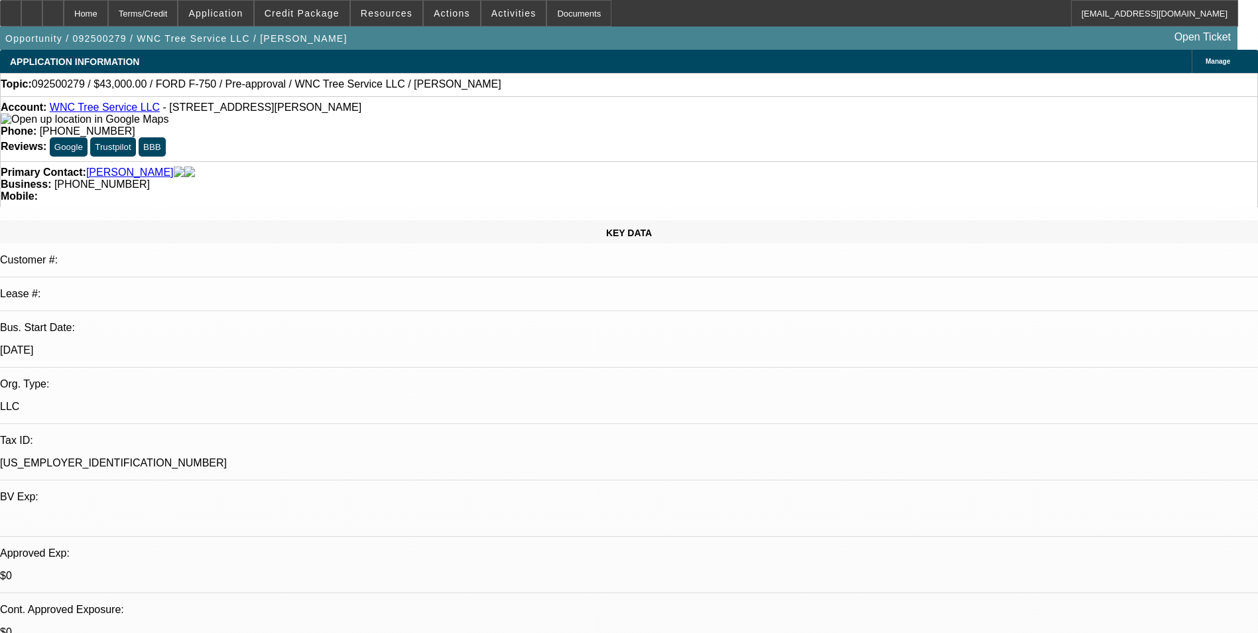
select select "6"
select select "1"
select select "2"
select select "6"
select select "1"
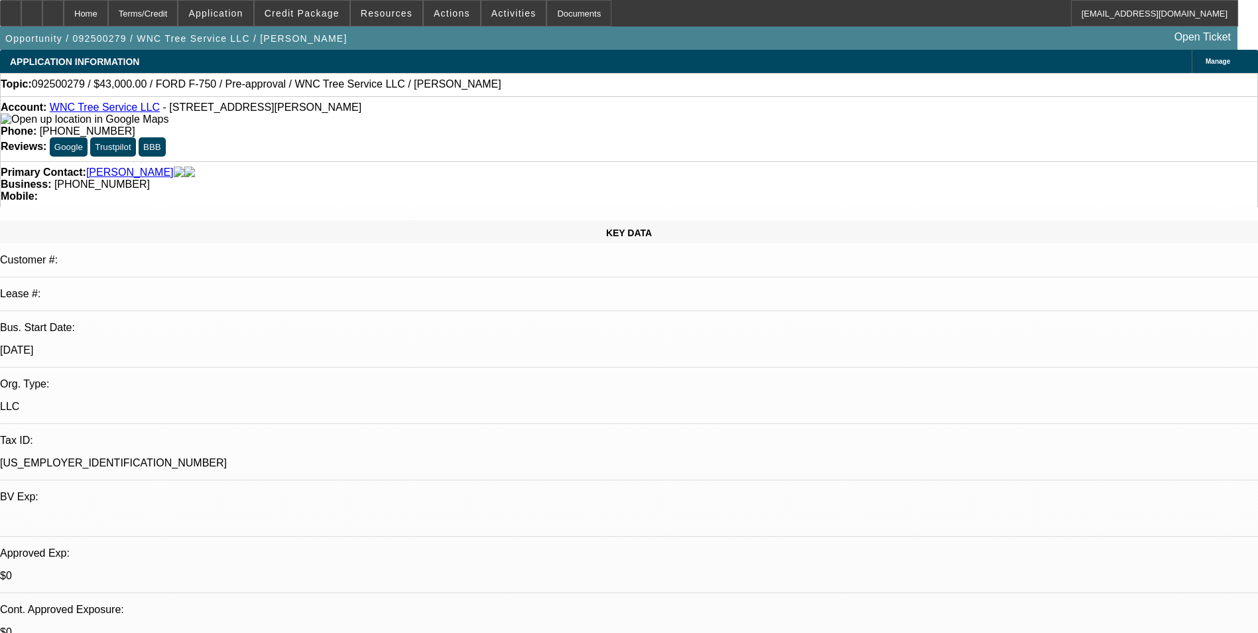
select select "2"
select select "6"
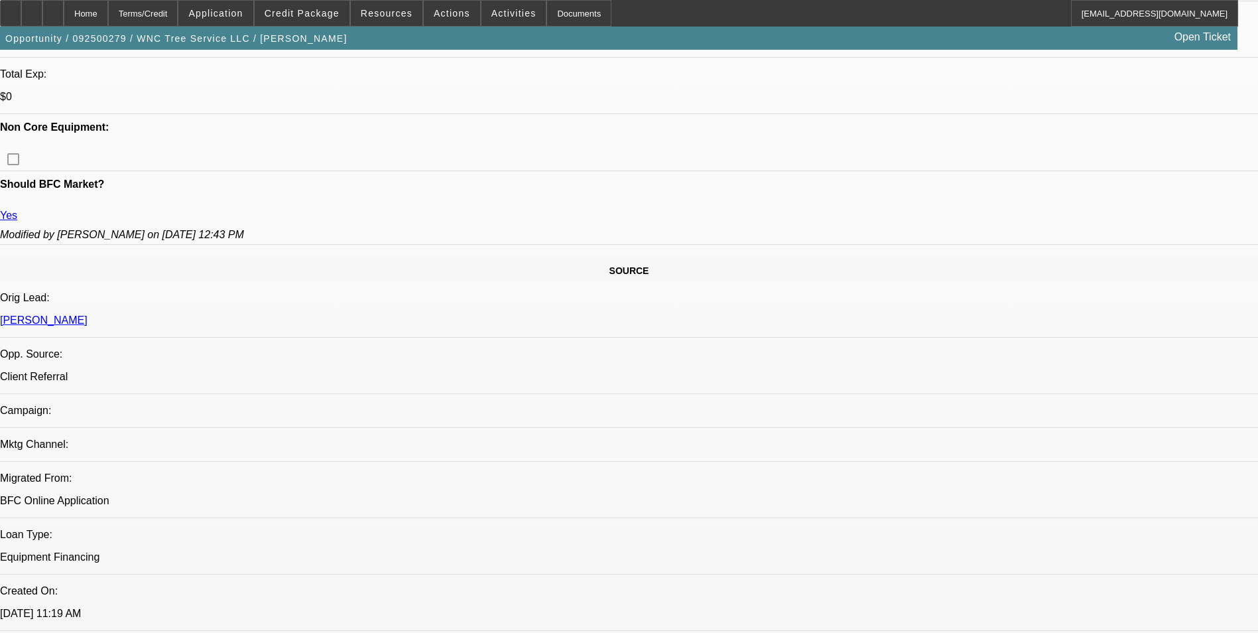
scroll to position [597, 0]
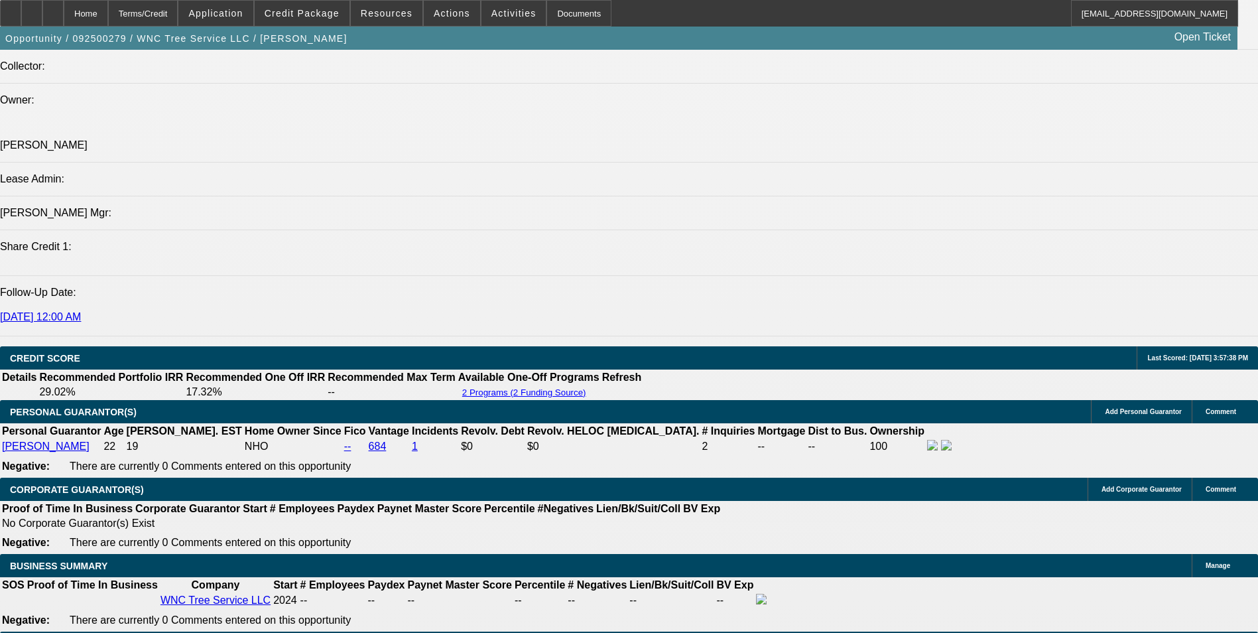
scroll to position [1658, 0]
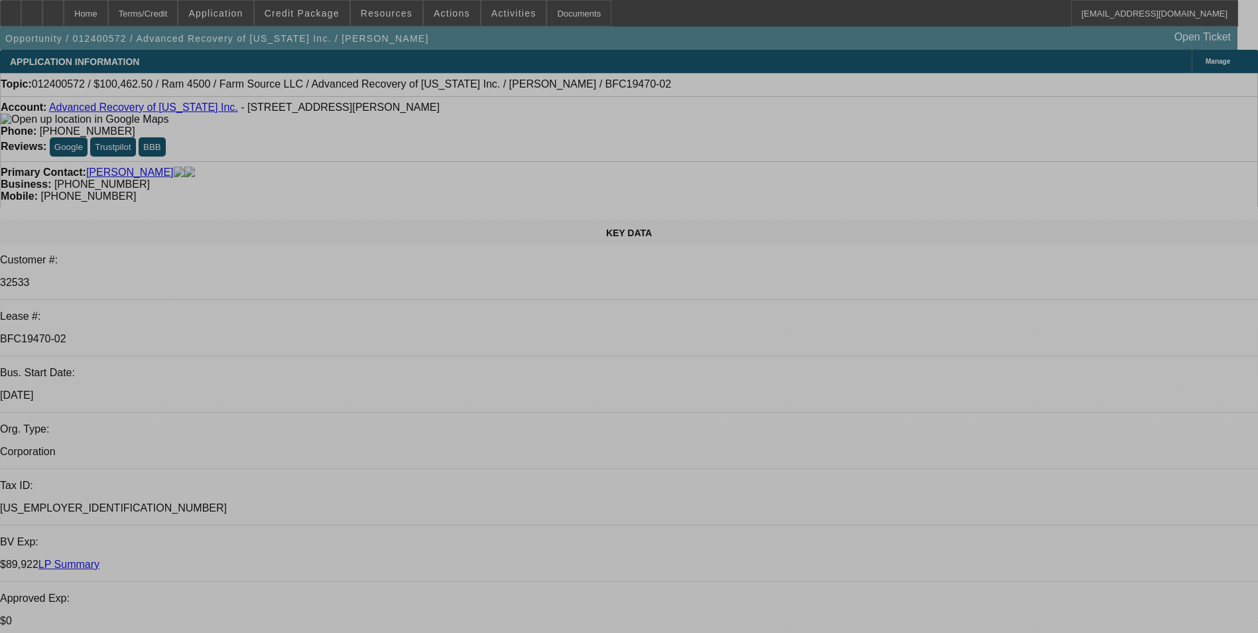
select select "0.15"
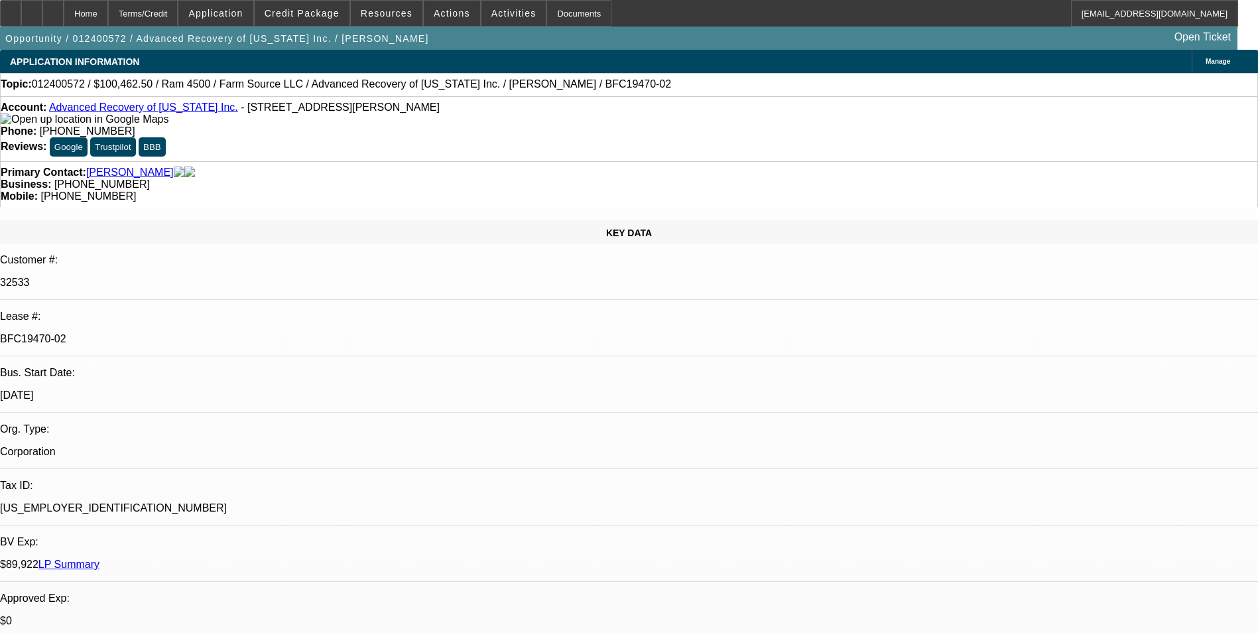
select select "2"
select select "0.1"
select select "4"
select select "0.15"
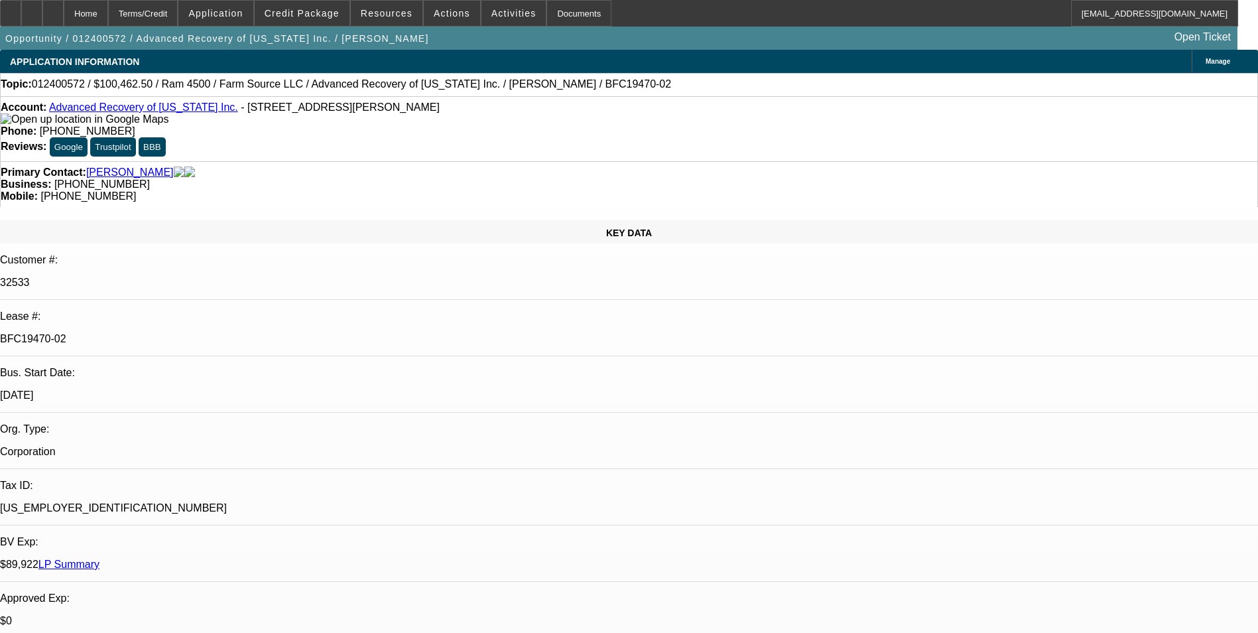
select select "2"
select select "0.1"
select select "4"
select select "0.15"
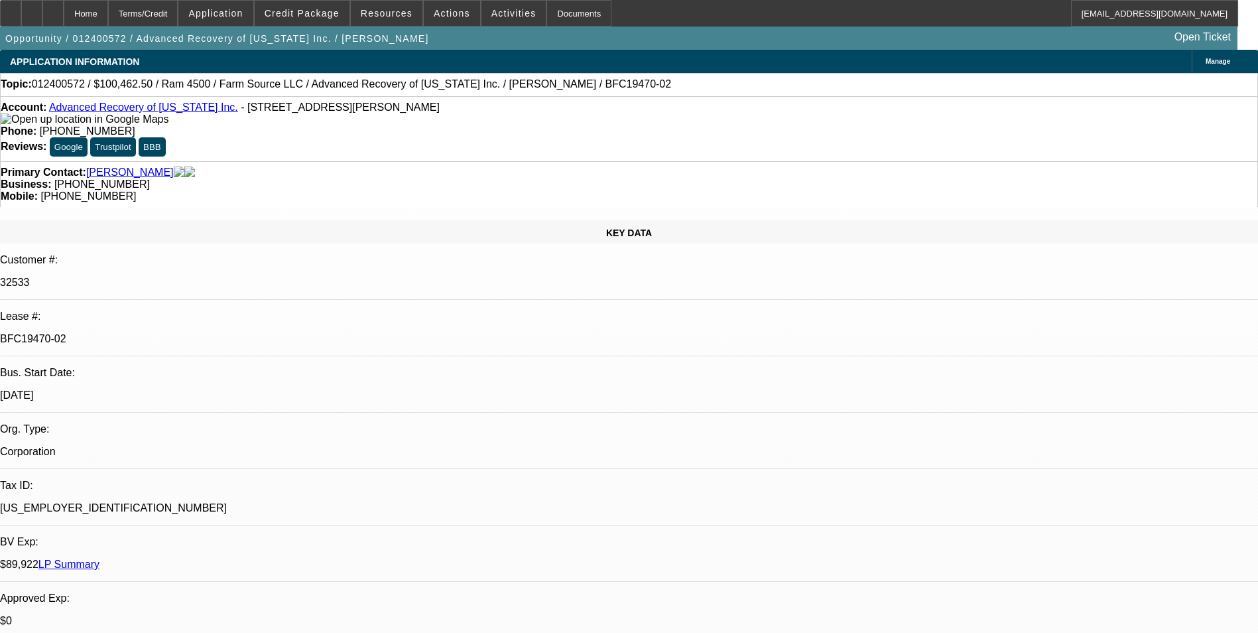
select select "2"
select select "0.1"
select select "4"
select select "0.15"
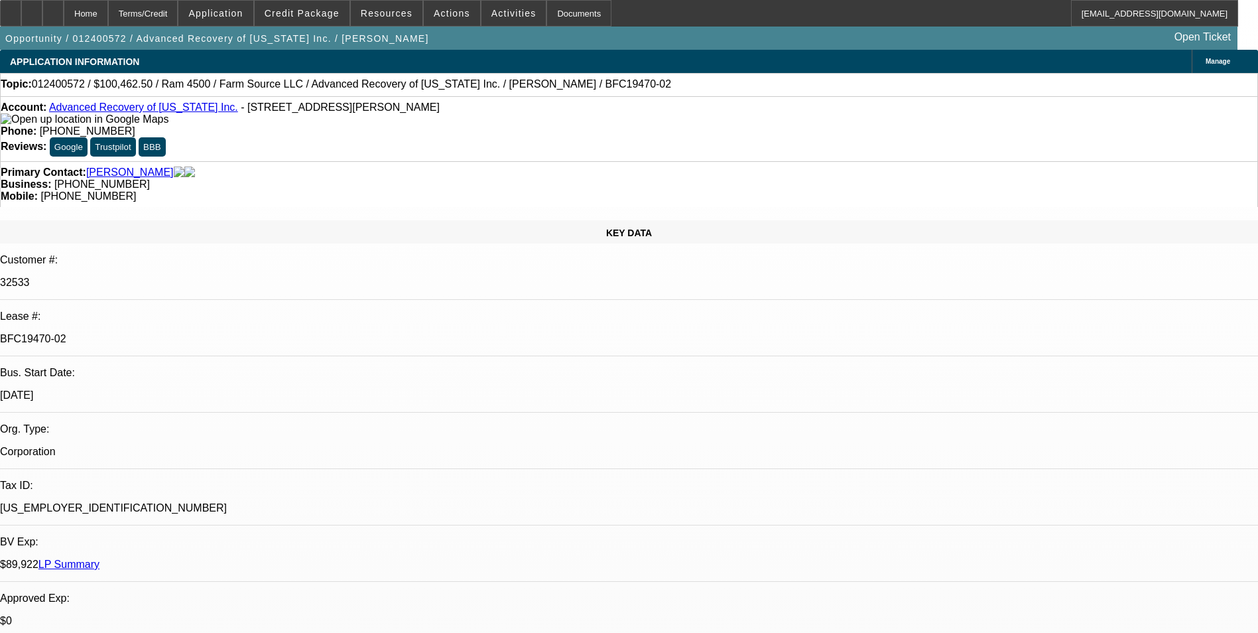
select select "2"
select select "0.1"
select select "4"
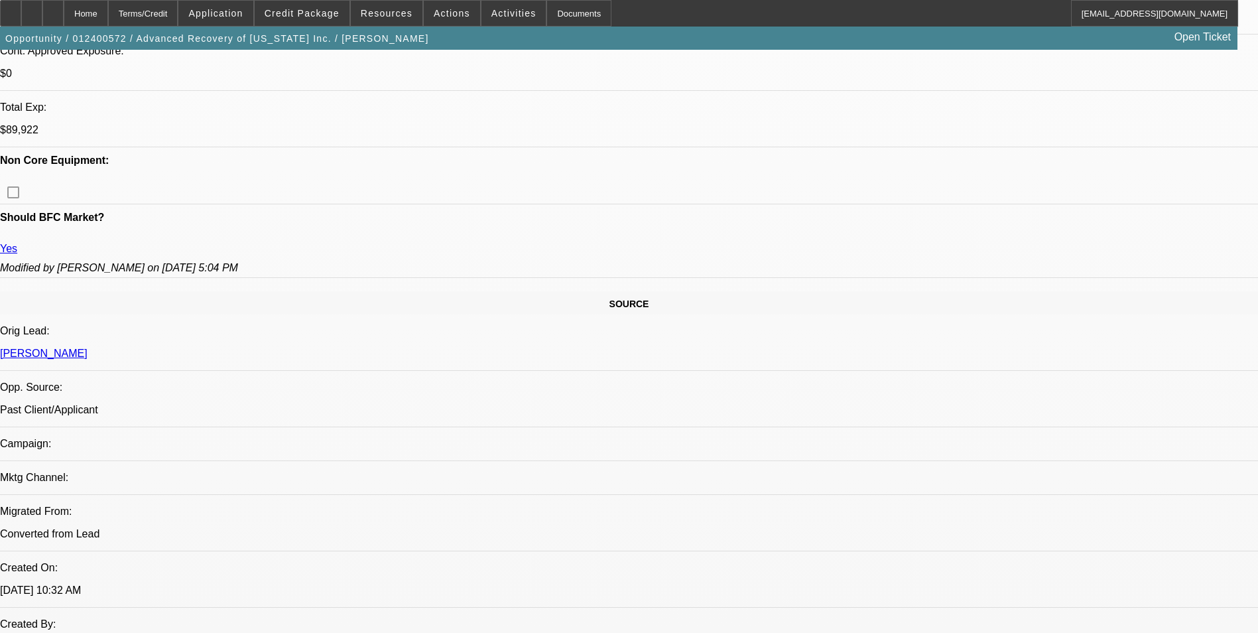
drag, startPoint x: 485, startPoint y: 406, endPoint x: 478, endPoint y: 404, distance: 7.4
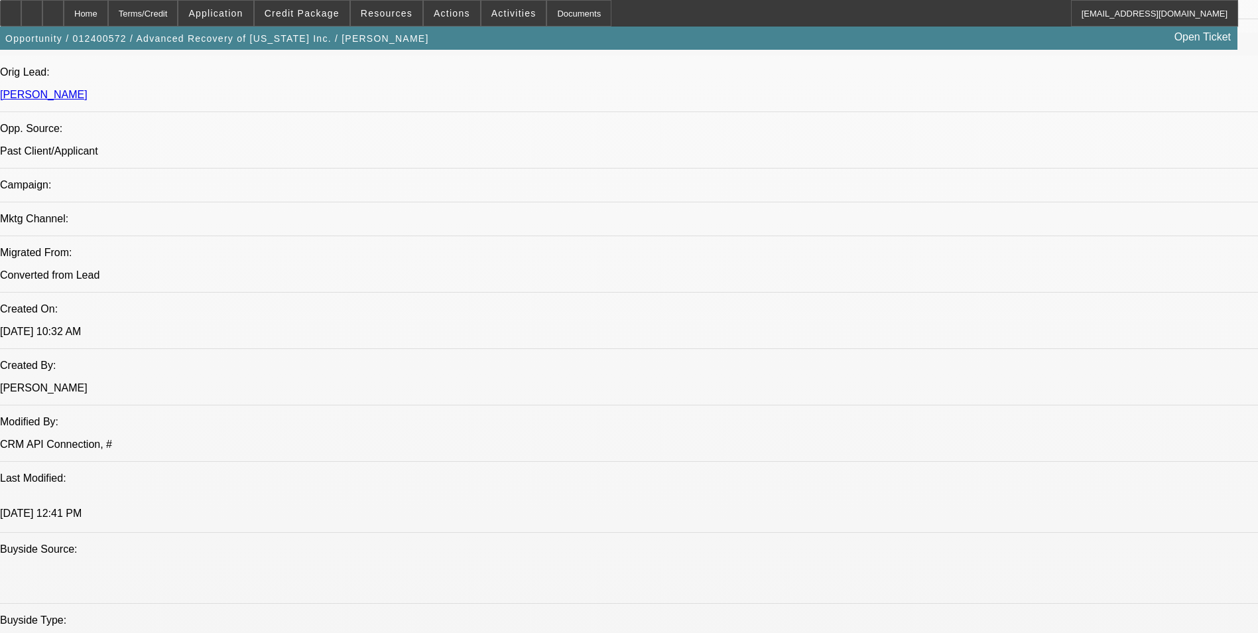
drag, startPoint x: 478, startPoint y: 404, endPoint x: 291, endPoint y: 333, distance: 200.0
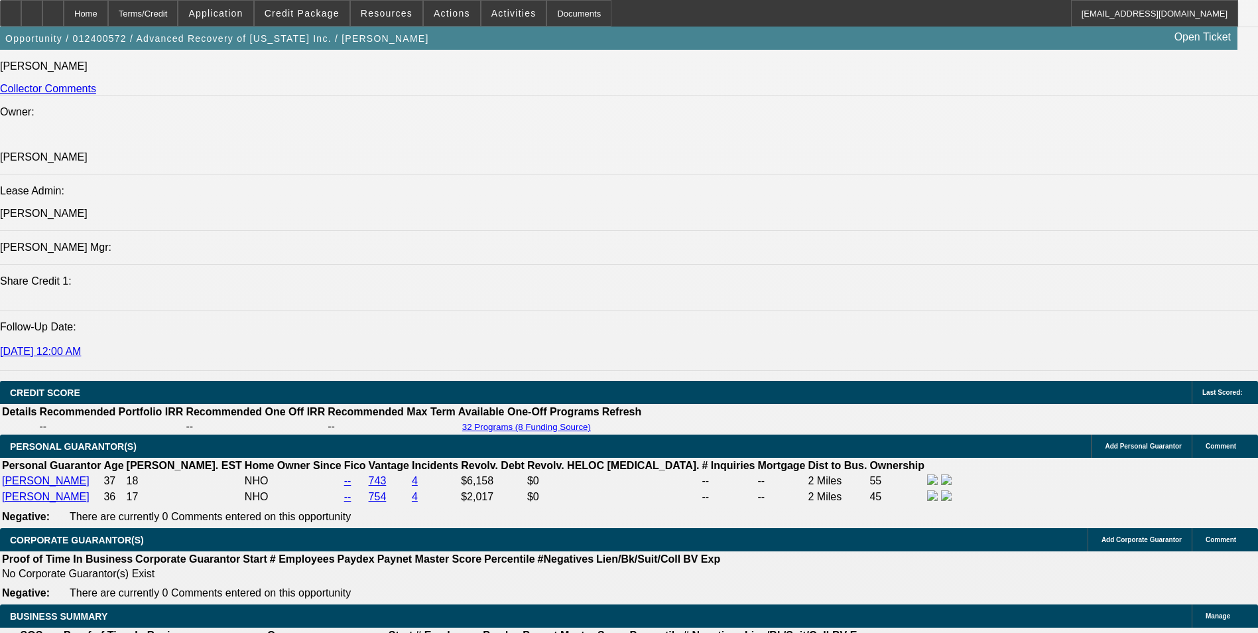
scroll to position [1658, 0]
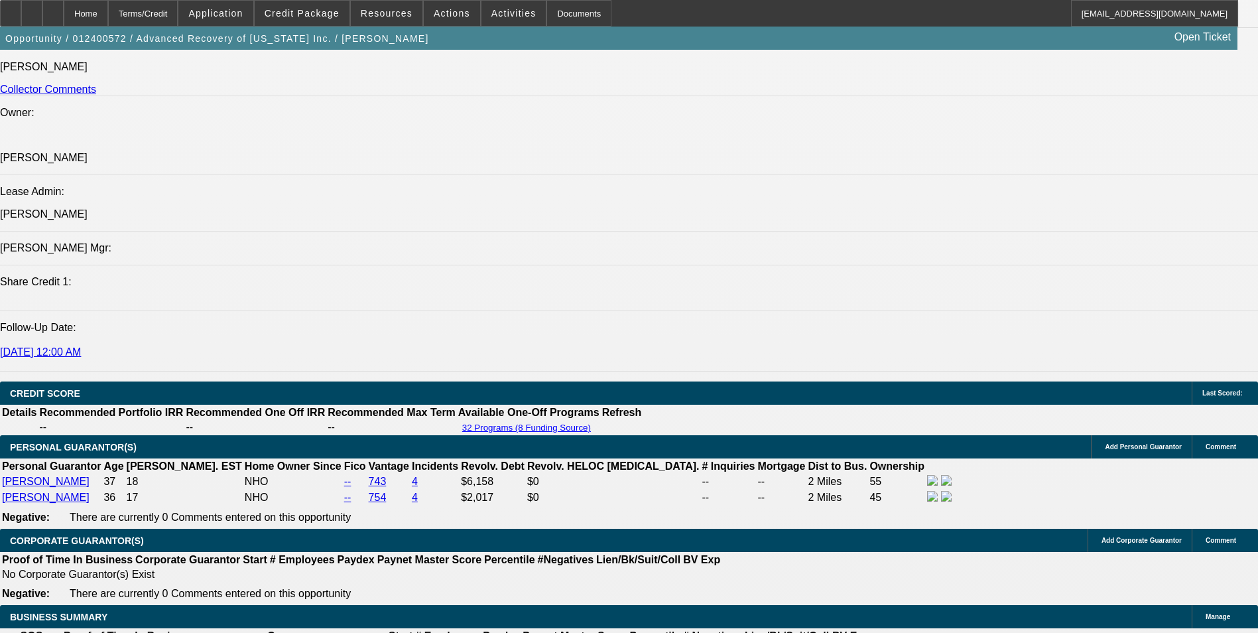
select select "0.1"
select select "2"
select select "0.1"
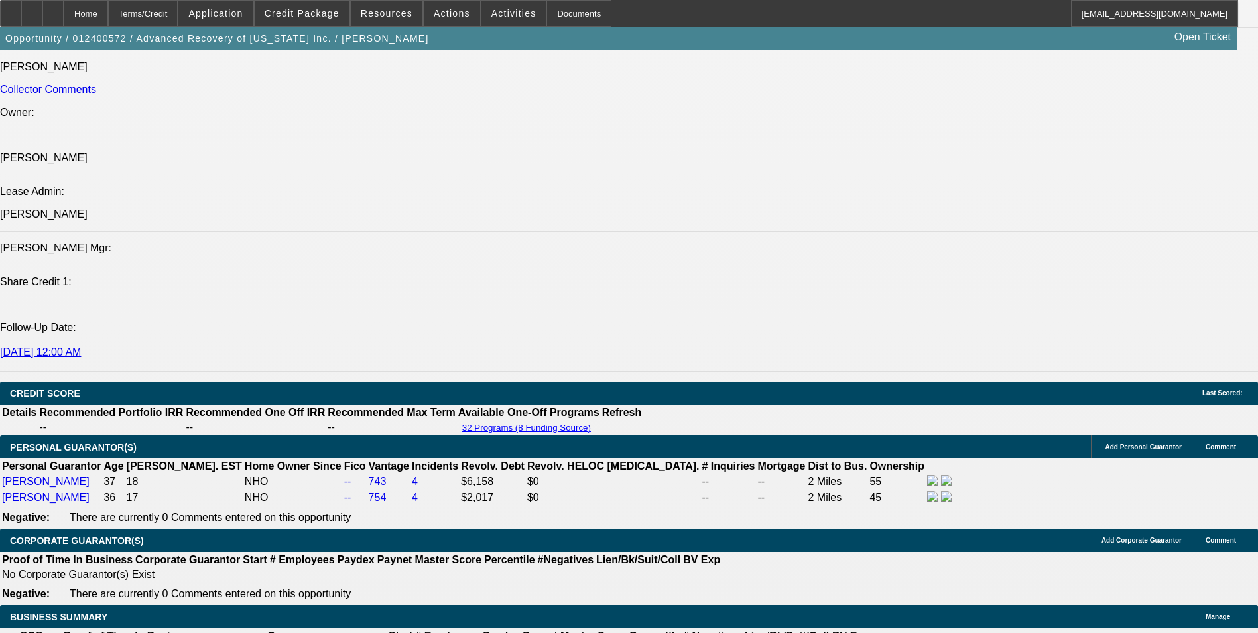
select select "4"
select select "0.1"
select select "2"
select select "0.1"
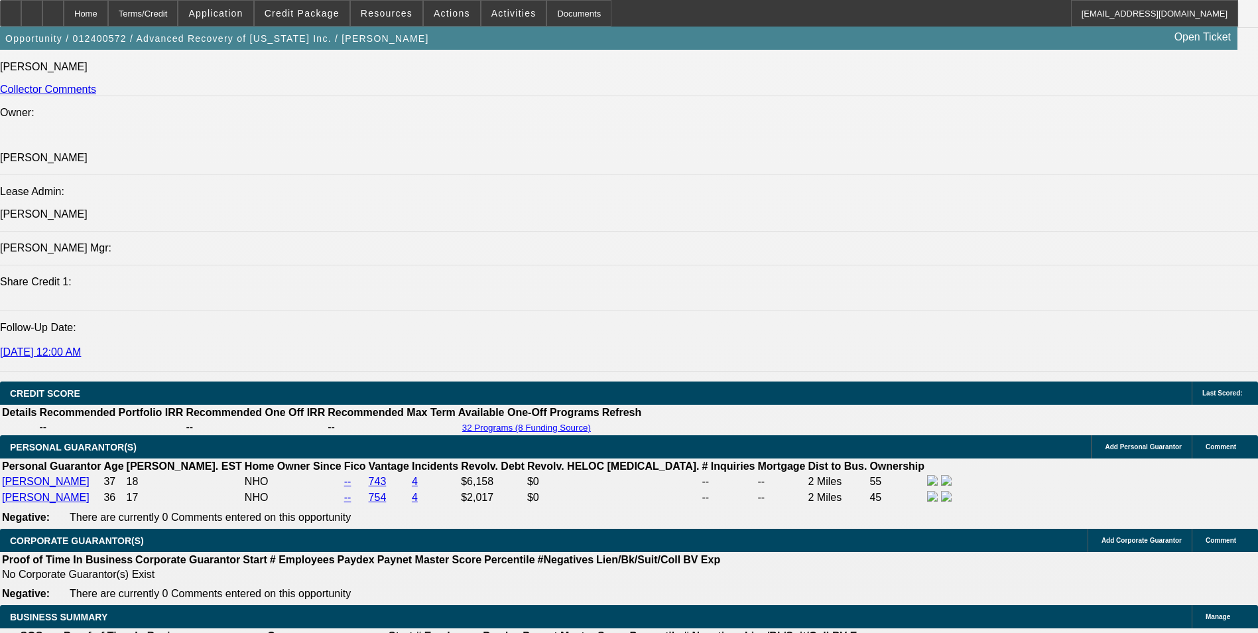
select select "4"
select select "0.1"
select select "0"
select select "2"
select select "0.1"
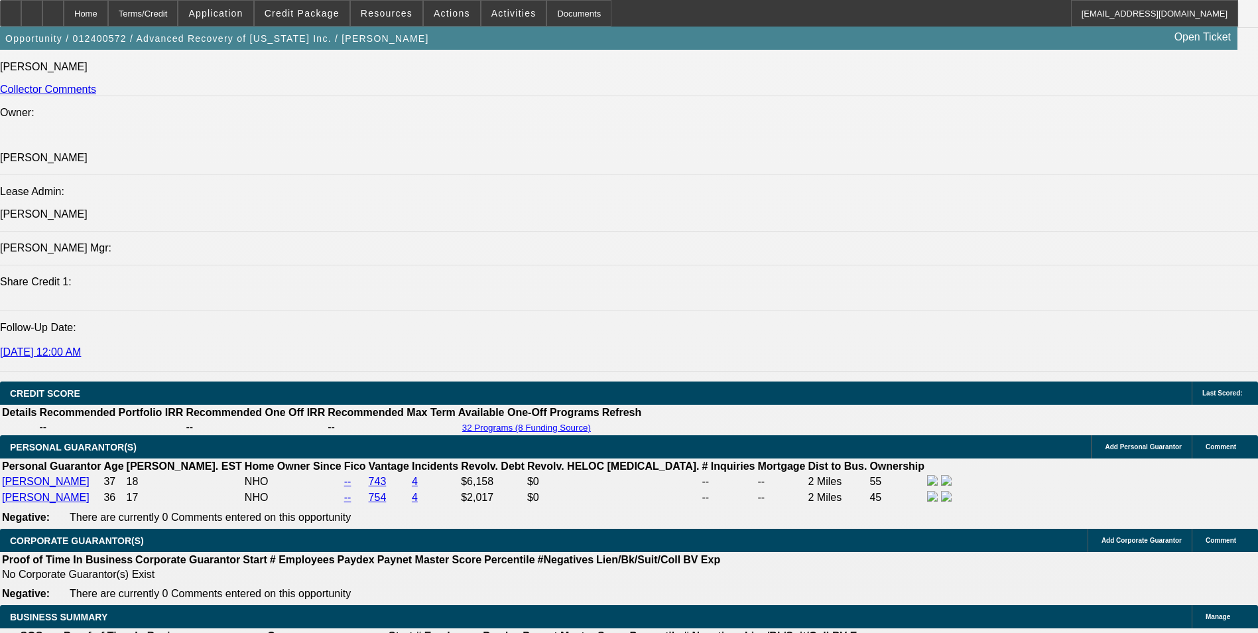
select select "4"
select select "0.1"
select select "0"
select select "2"
select select "0.1"
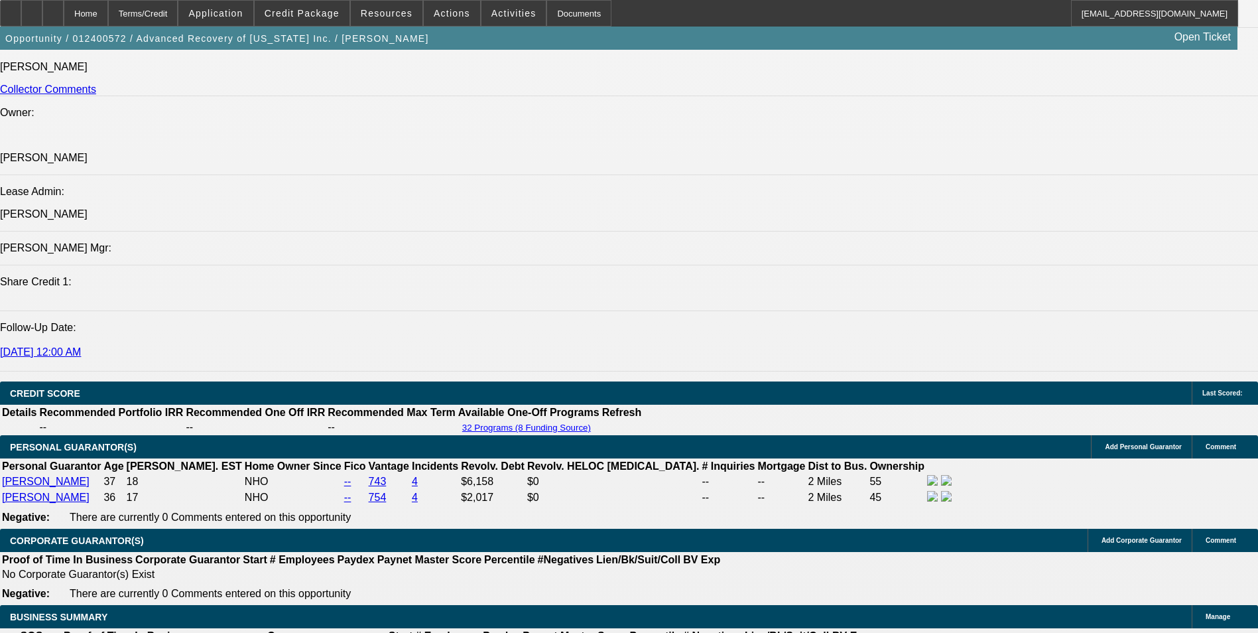
select select "4"
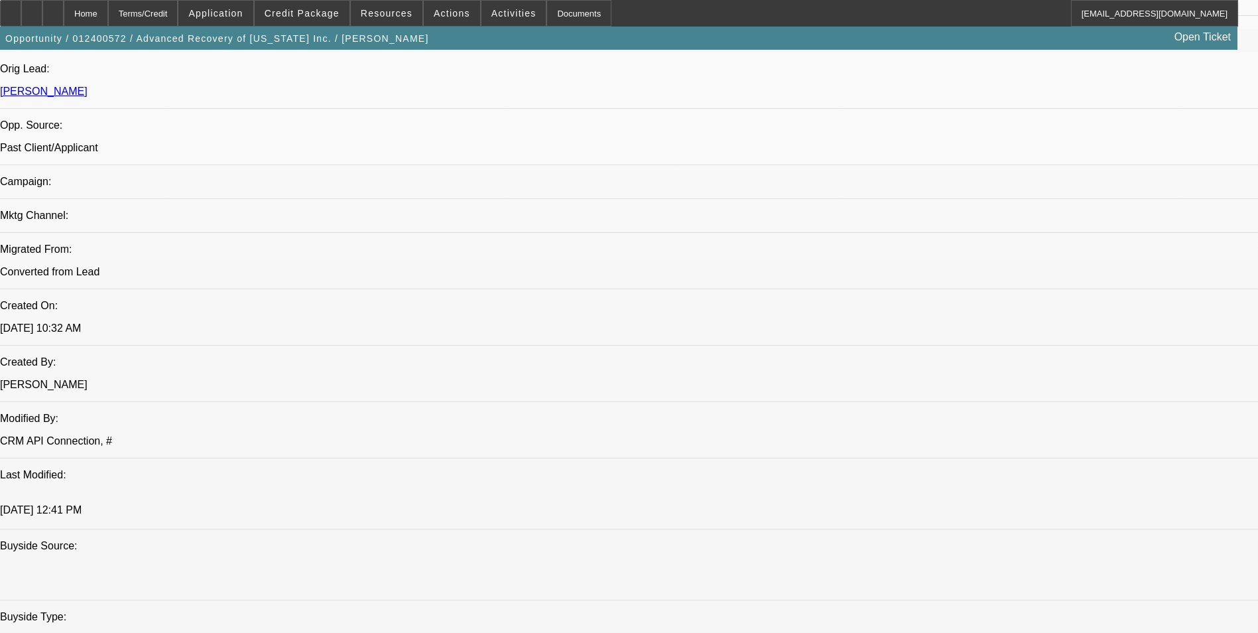
scroll to position [796, 0]
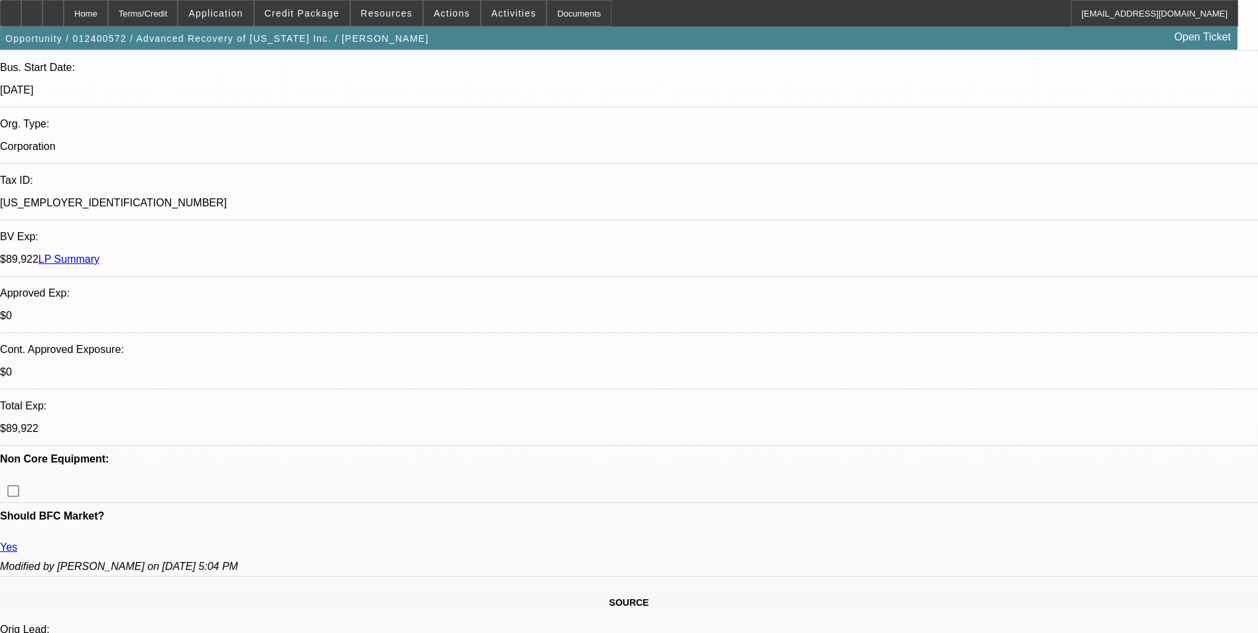
scroll to position [332, 0]
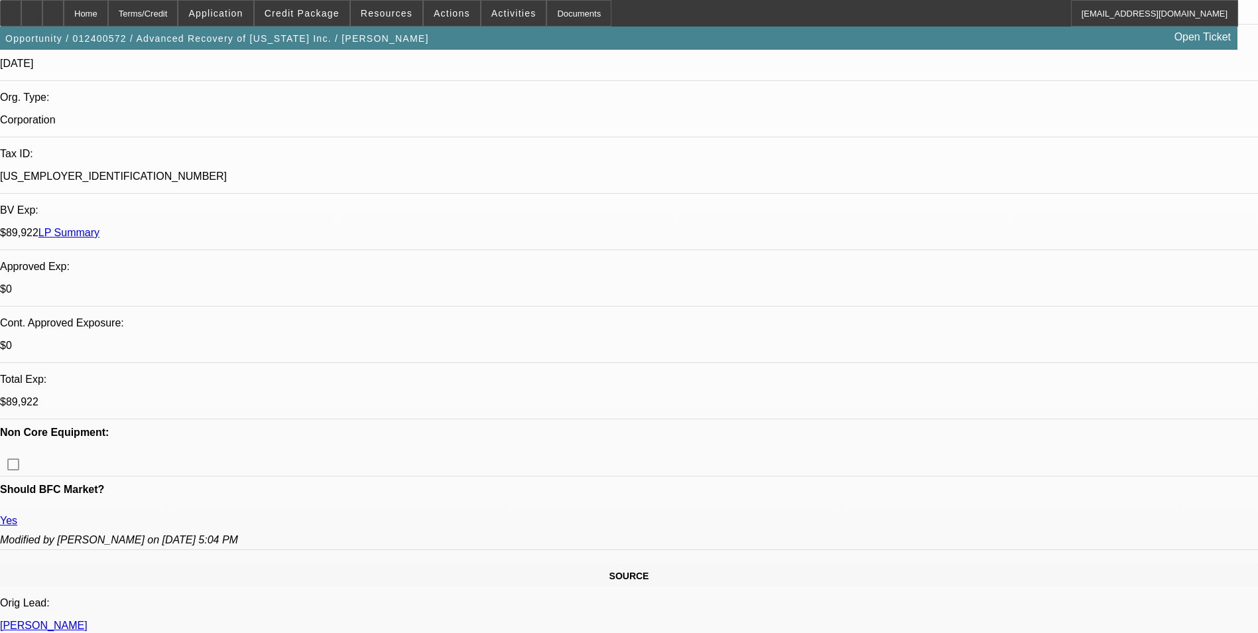
click at [310, 12] on span "Credit Package" at bounding box center [302, 13] width 75 height 11
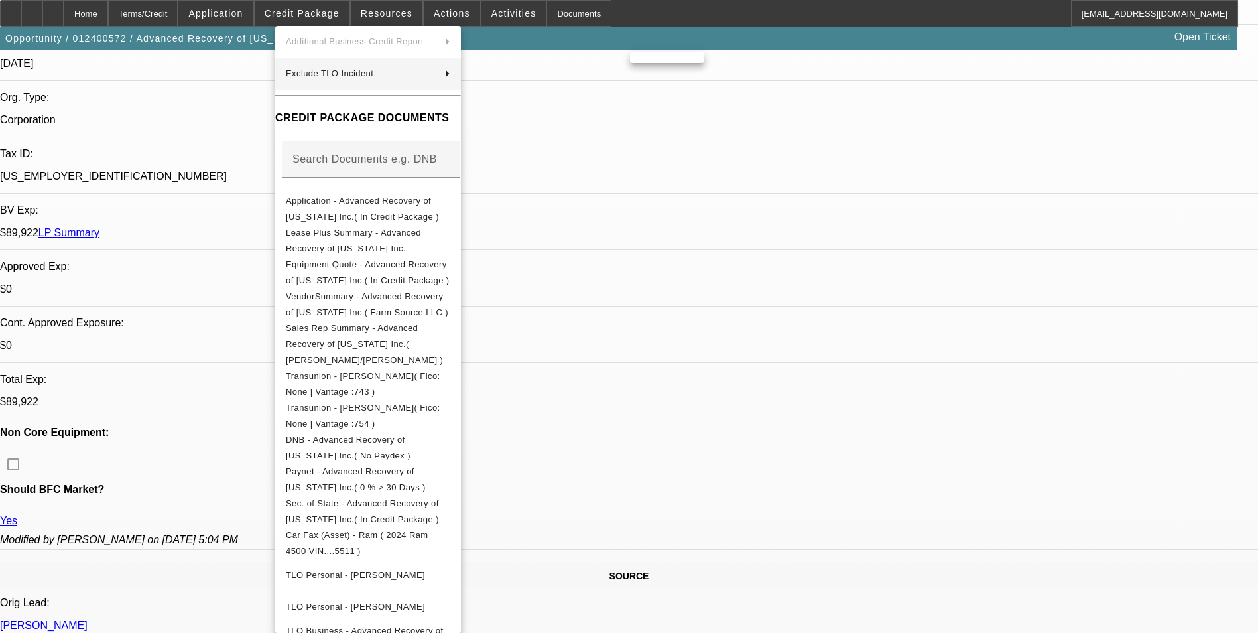
scroll to position [0, 0]
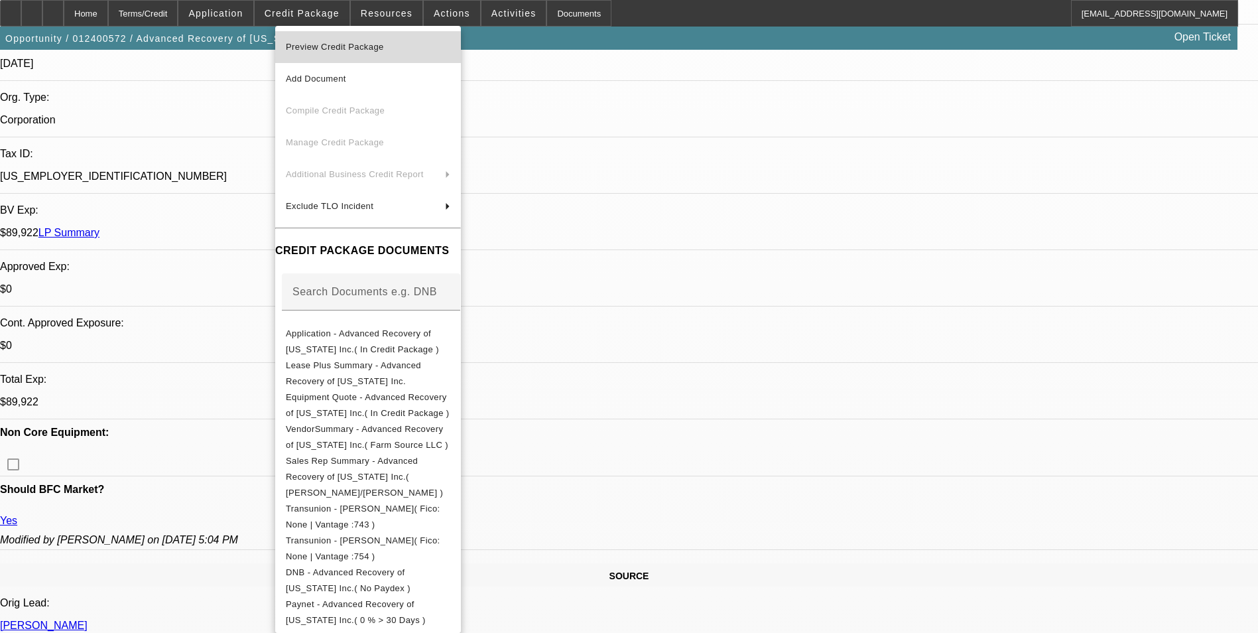
click at [402, 47] on span "Preview Credit Package" at bounding box center [368, 47] width 164 height 16
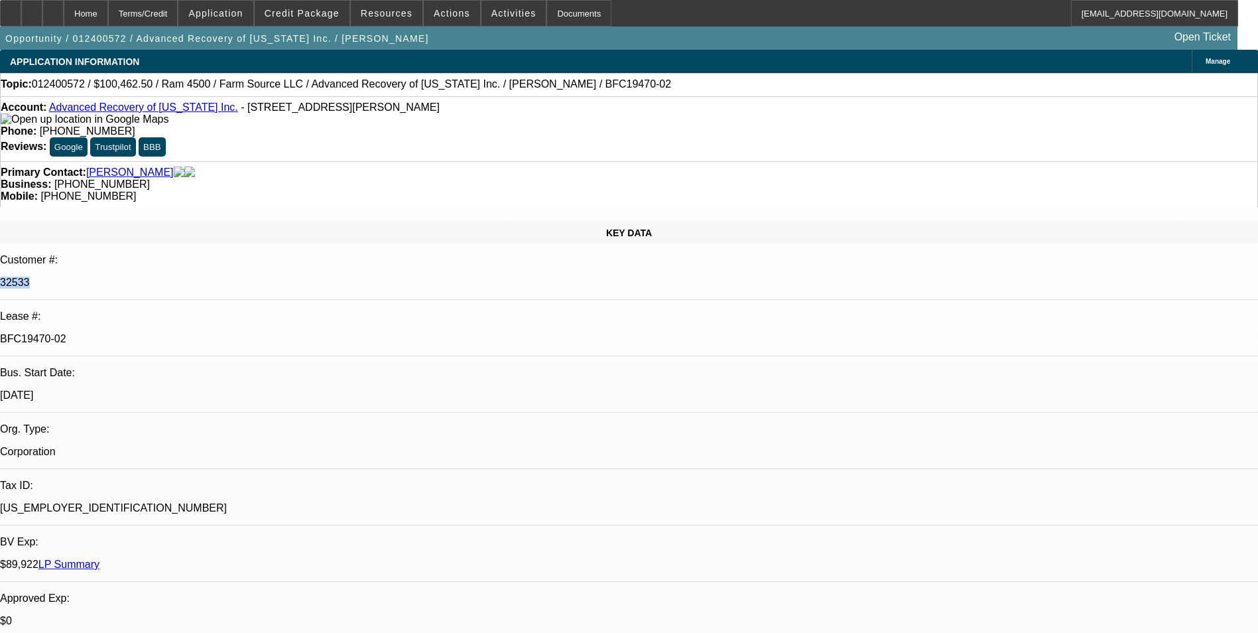
drag, startPoint x: 158, startPoint y: 208, endPoint x: 182, endPoint y: 208, distance: 24.5
click at [182, 276] on p "32533" at bounding box center [629, 282] width 1258 height 12
drag, startPoint x: 182, startPoint y: 208, endPoint x: 174, endPoint y: 208, distance: 8.0
copy p "32533"
select select "0"
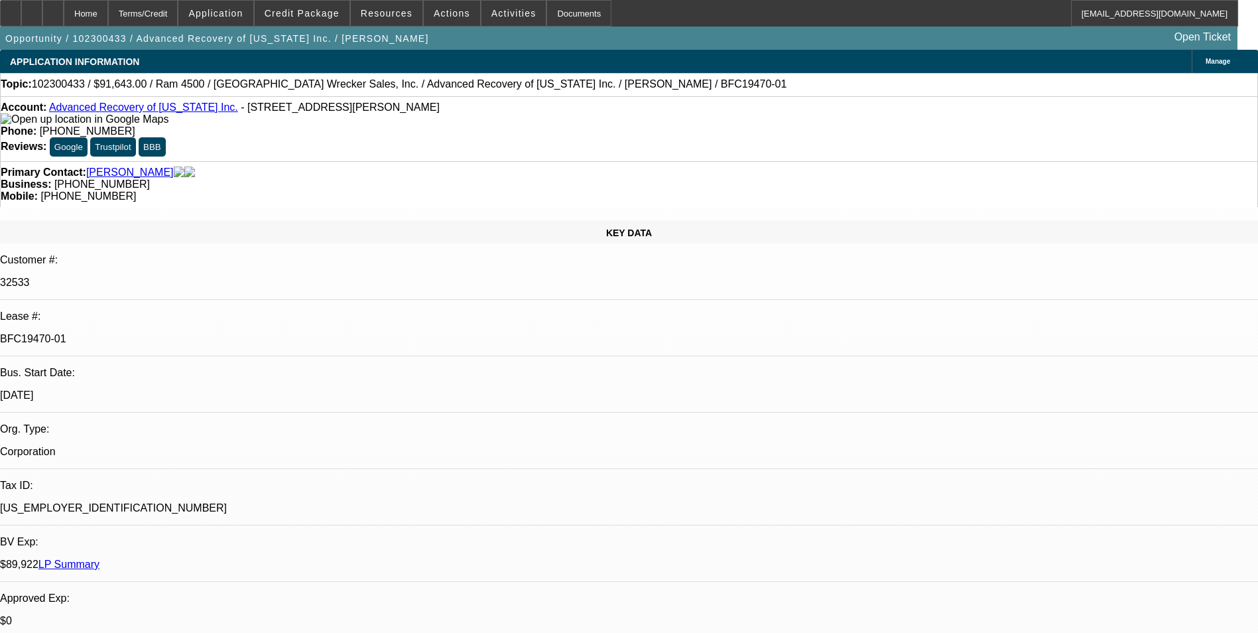
select select "0"
select select "0.1"
select select "0"
select select "0.1"
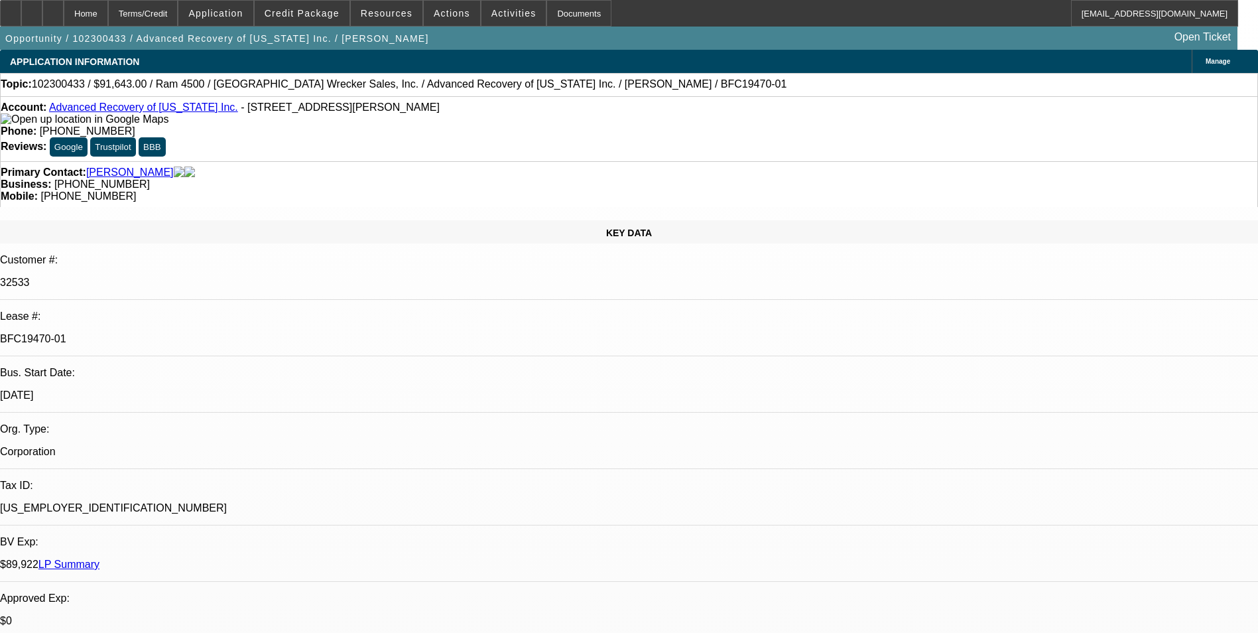
select select "0"
select select "0.1"
select select "0"
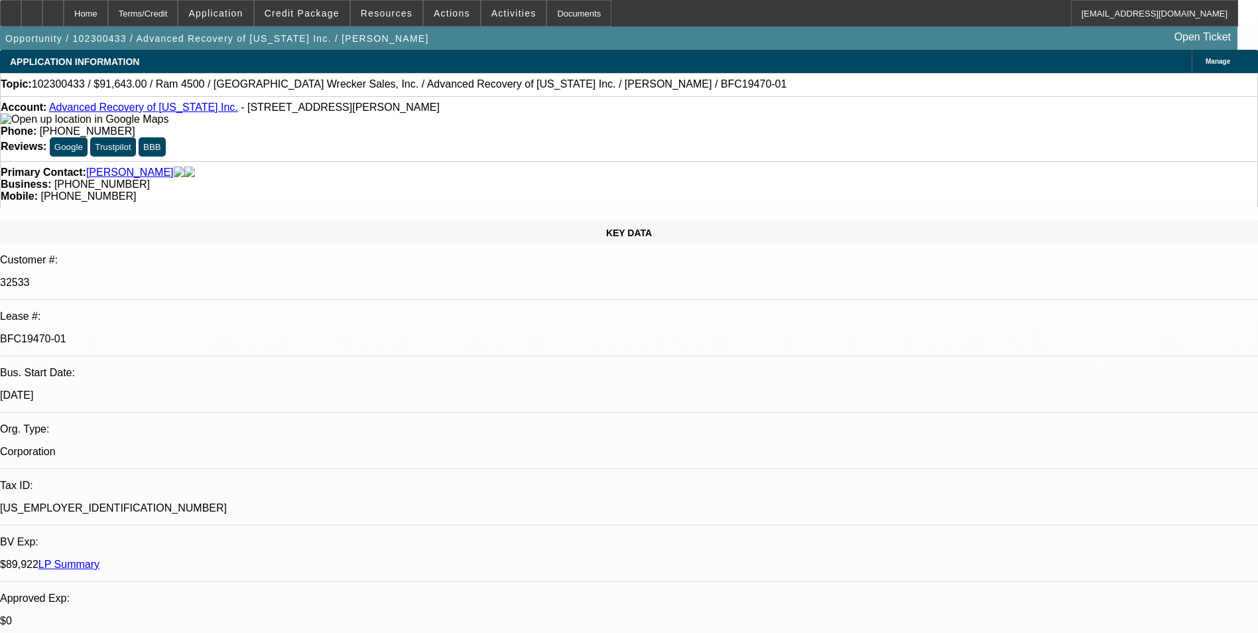
select select "0.1"
select select "1"
select select "3"
select select "4"
select select "1"
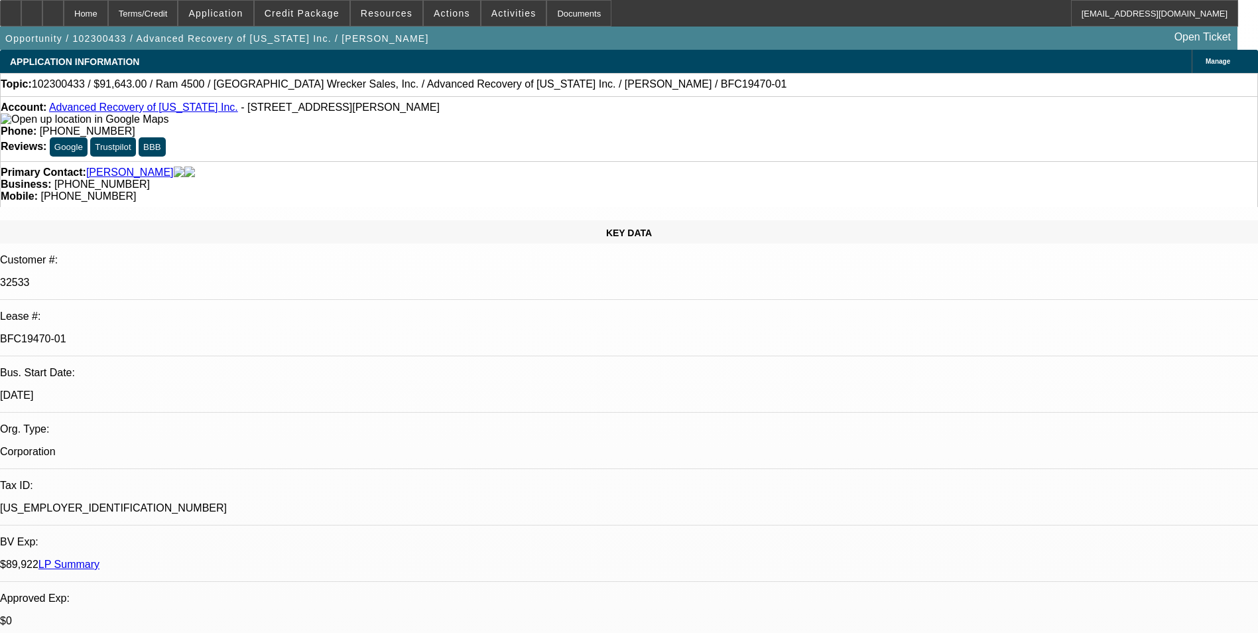
select select "3"
select select "4"
select select "1"
select select "3"
select select "4"
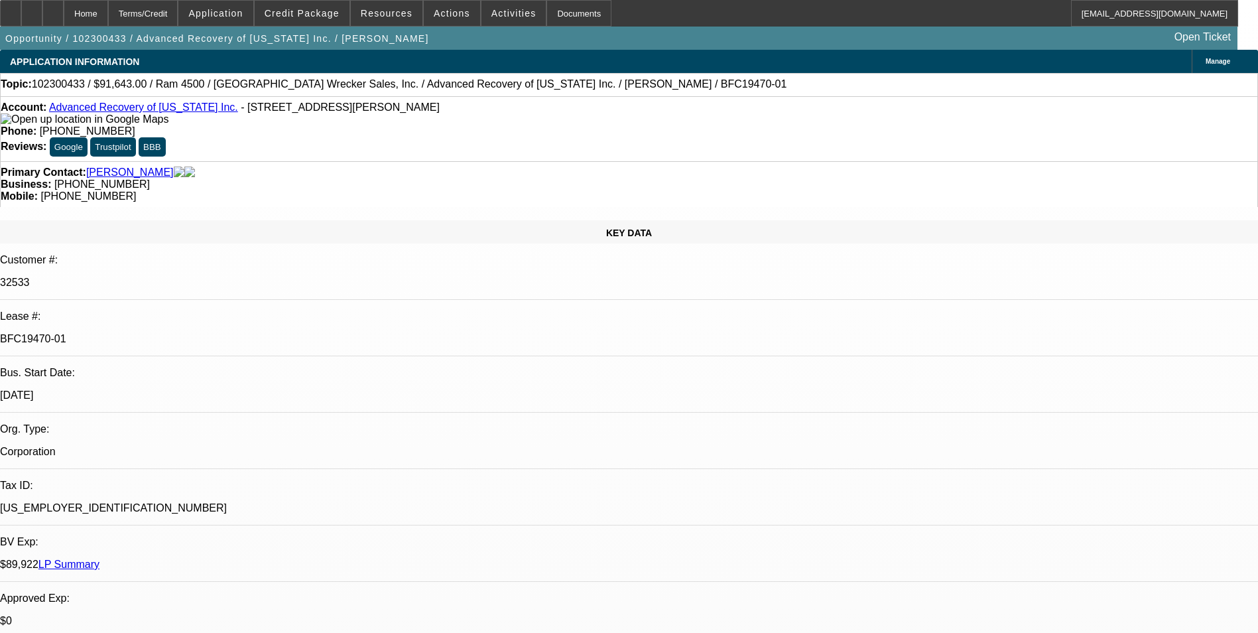
select select "1"
select select "4"
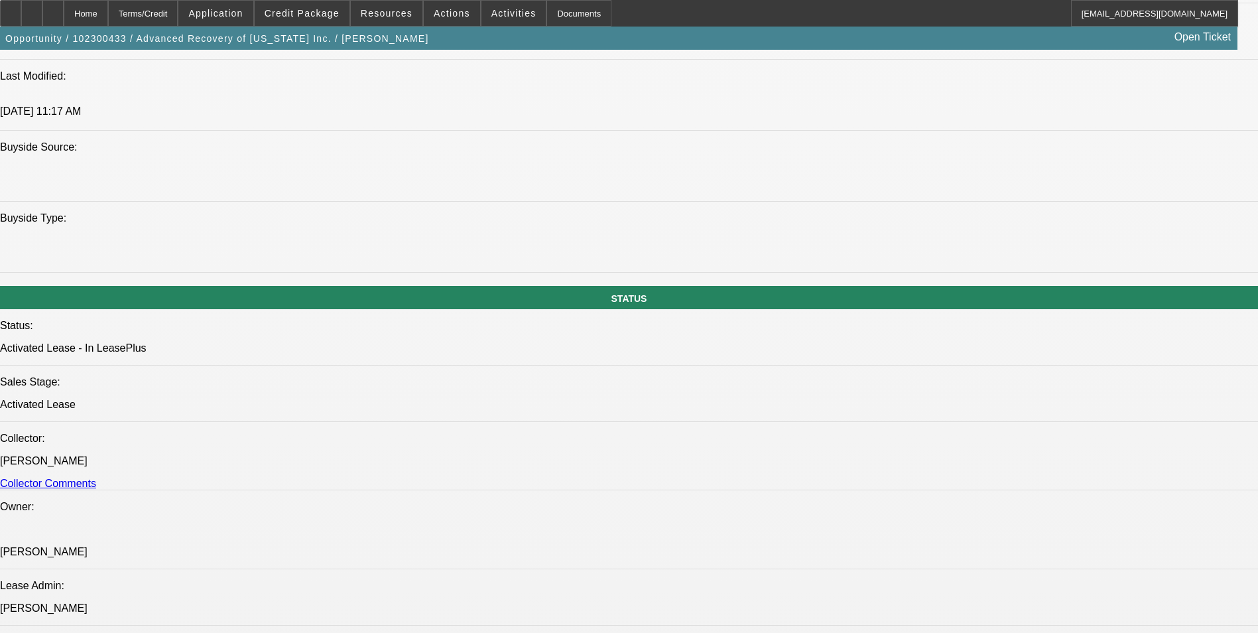
scroll to position [1260, 0]
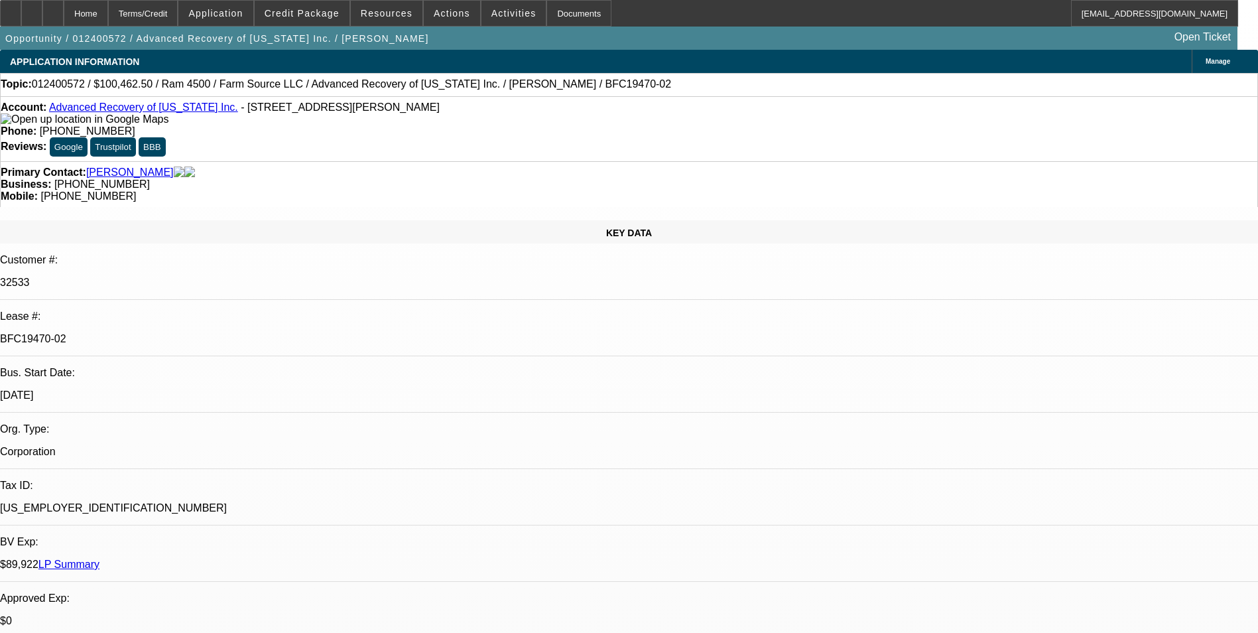
select select "0.15"
select select "2"
select select "0.1"
select select "0.15"
select select "2"
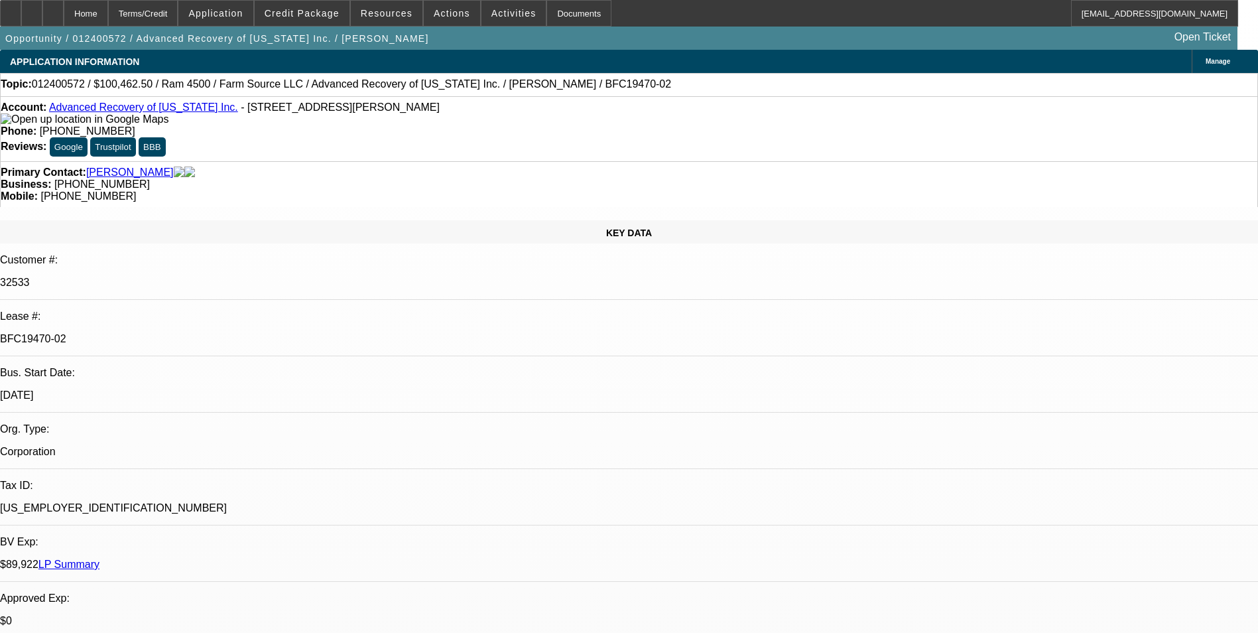
select select "0.1"
select select "0.15"
select select "2"
select select "0.1"
select select "0.15"
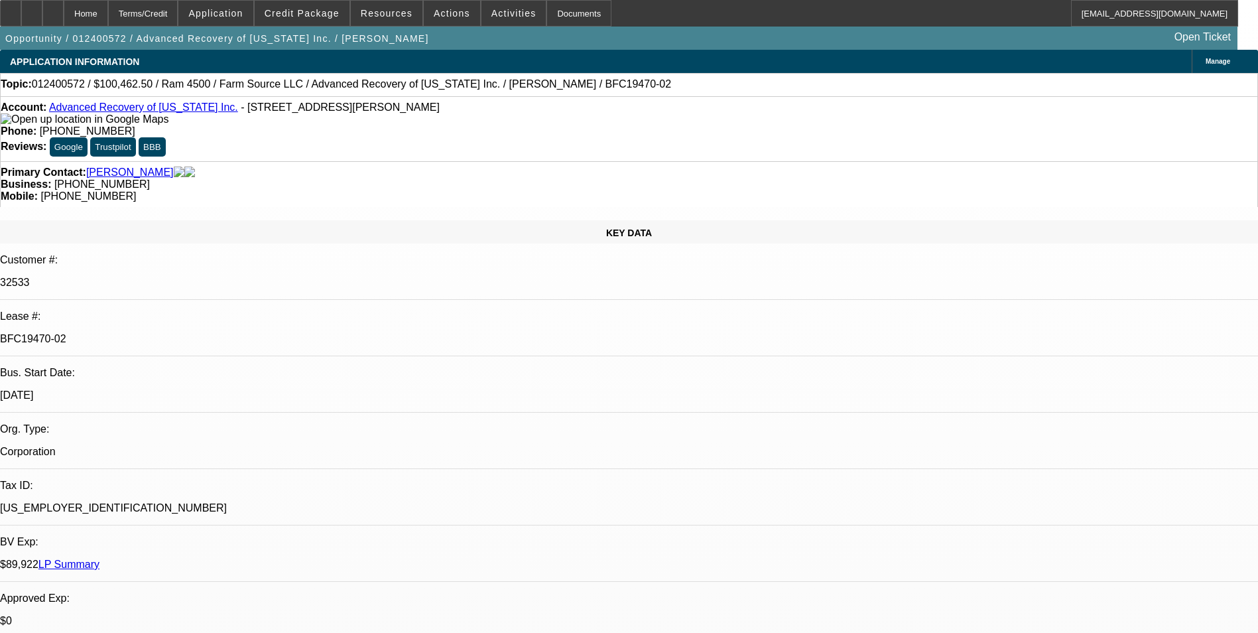
select select "2"
select select "0.1"
select select "1"
select select "2"
select select "4"
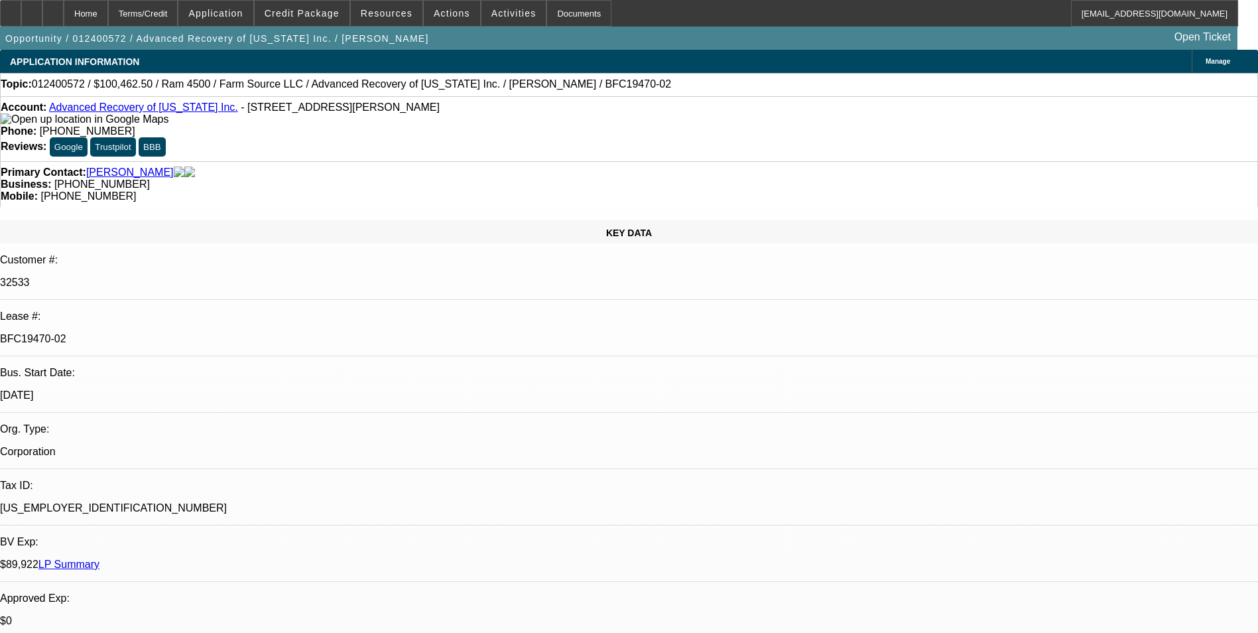
select select "1"
select select "2"
select select "4"
select select "1"
select select "2"
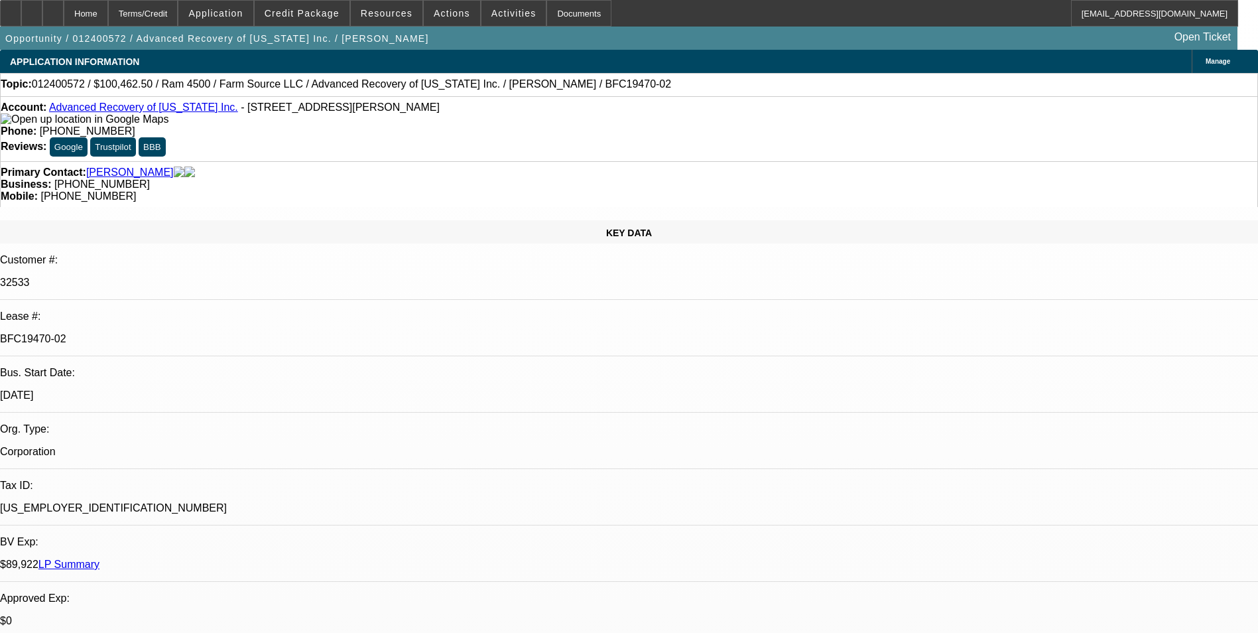
select select "4"
select select "1"
select select "2"
select select "4"
select select "0"
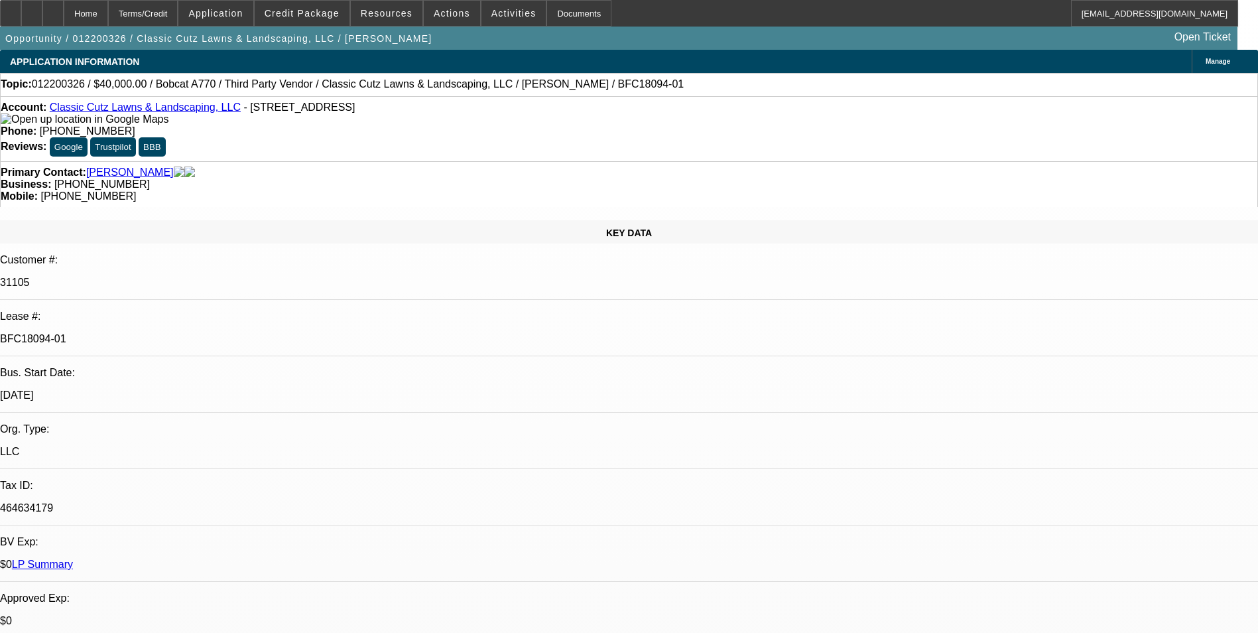
select select "0"
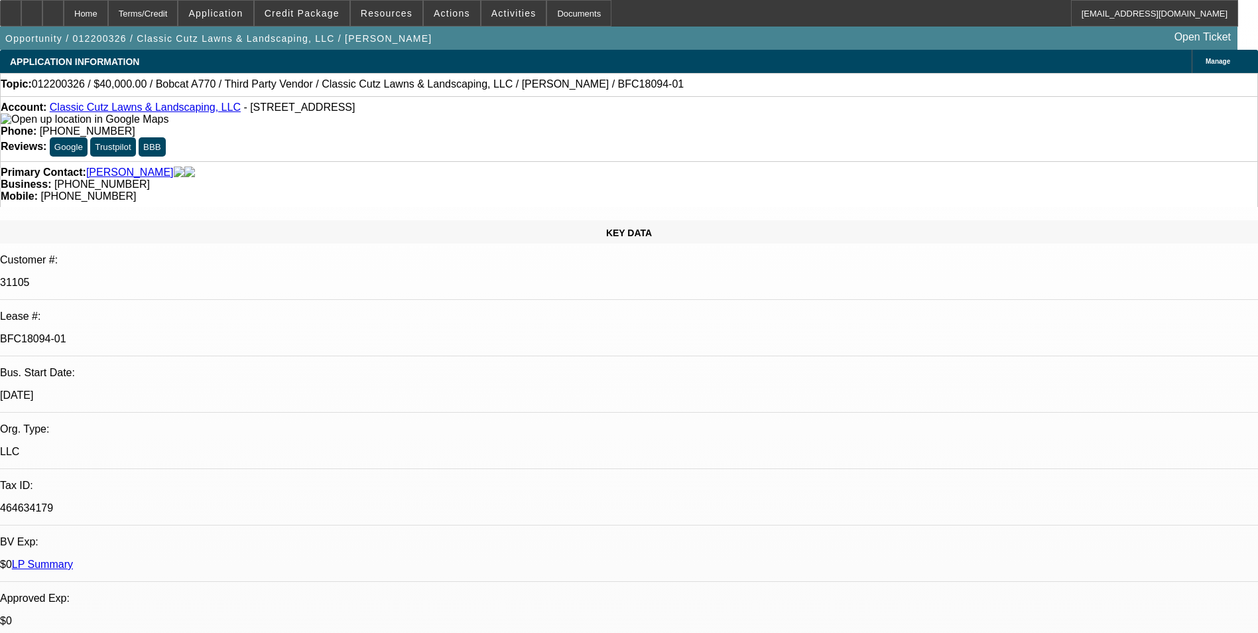
select select "0"
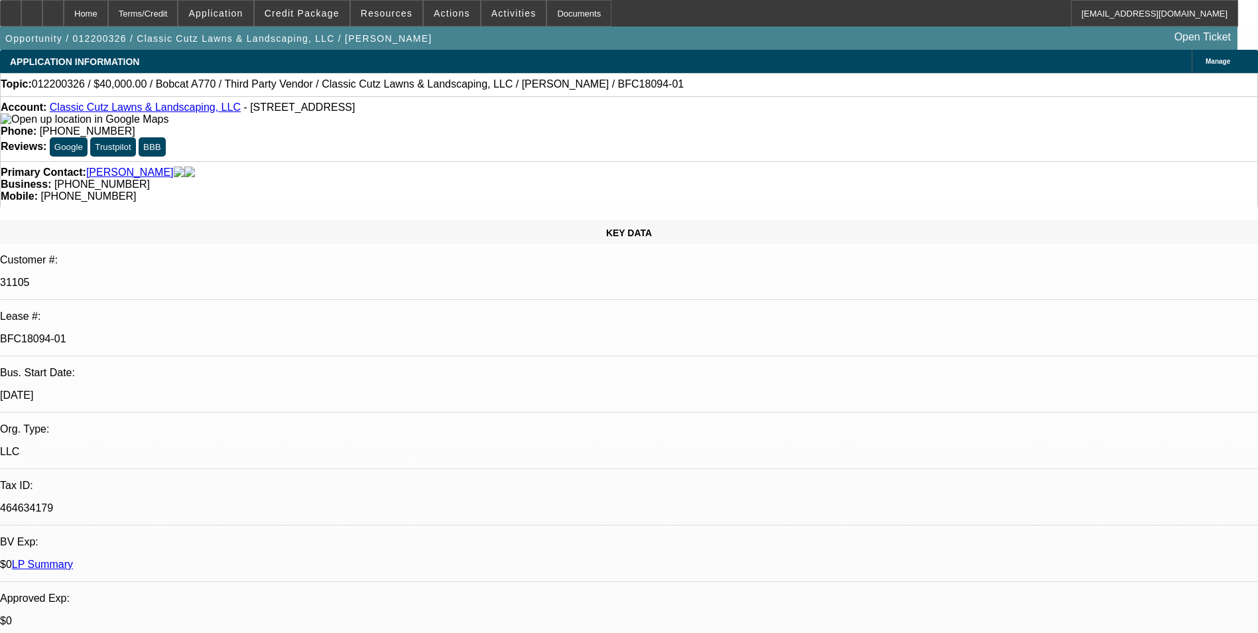
select select "0"
select select "1"
select select "6"
select select "1"
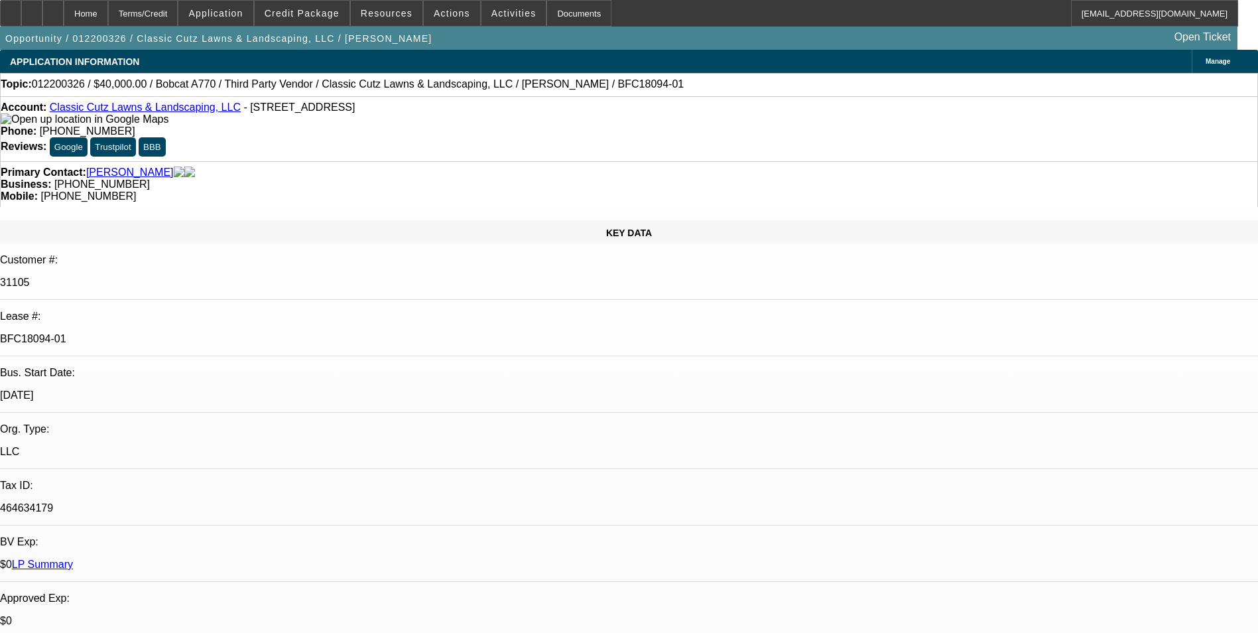
select select "1"
select select "6"
select select "1"
select select "6"
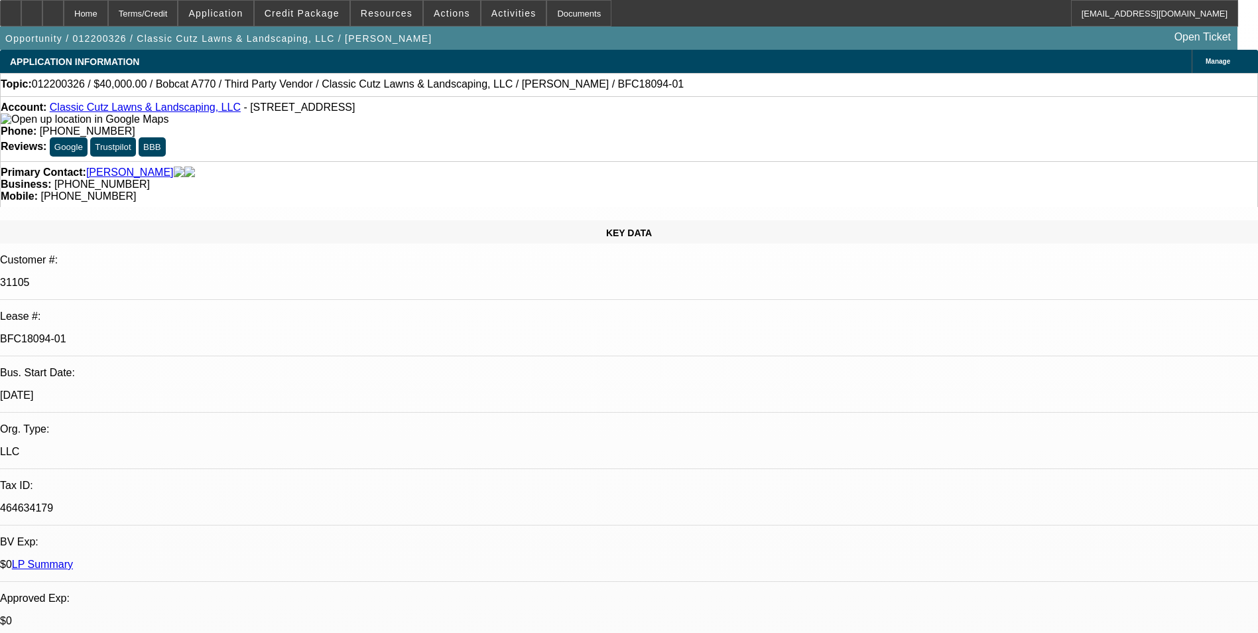
select select "1"
select select "6"
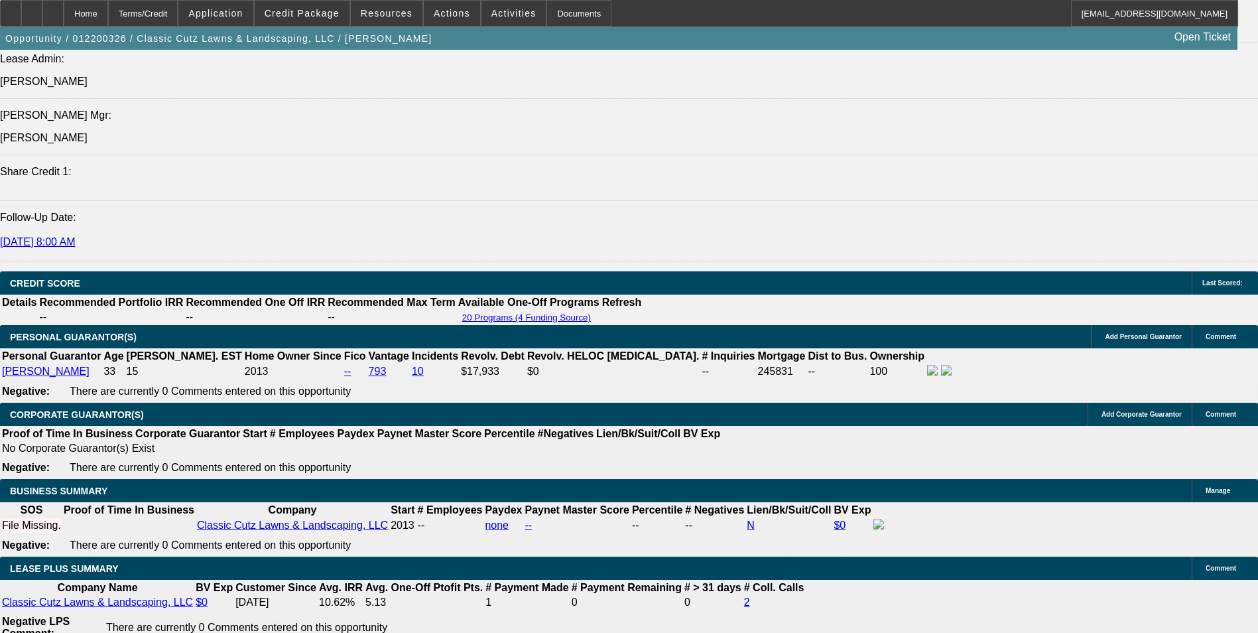
scroll to position [1866, 0]
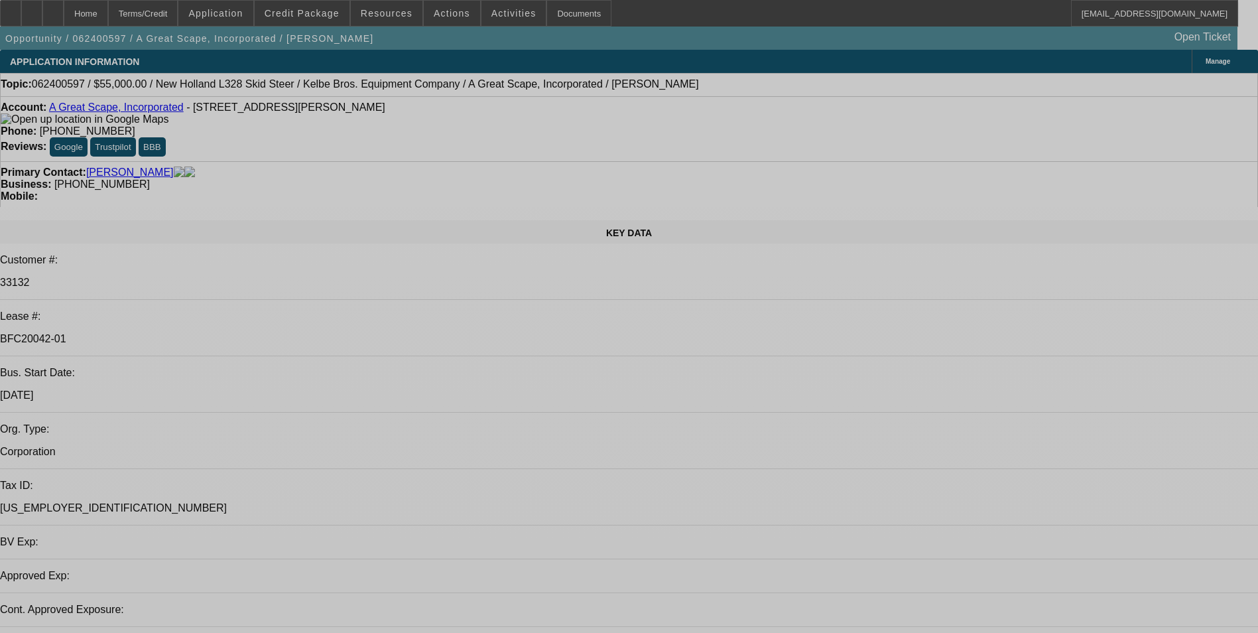
select select "0"
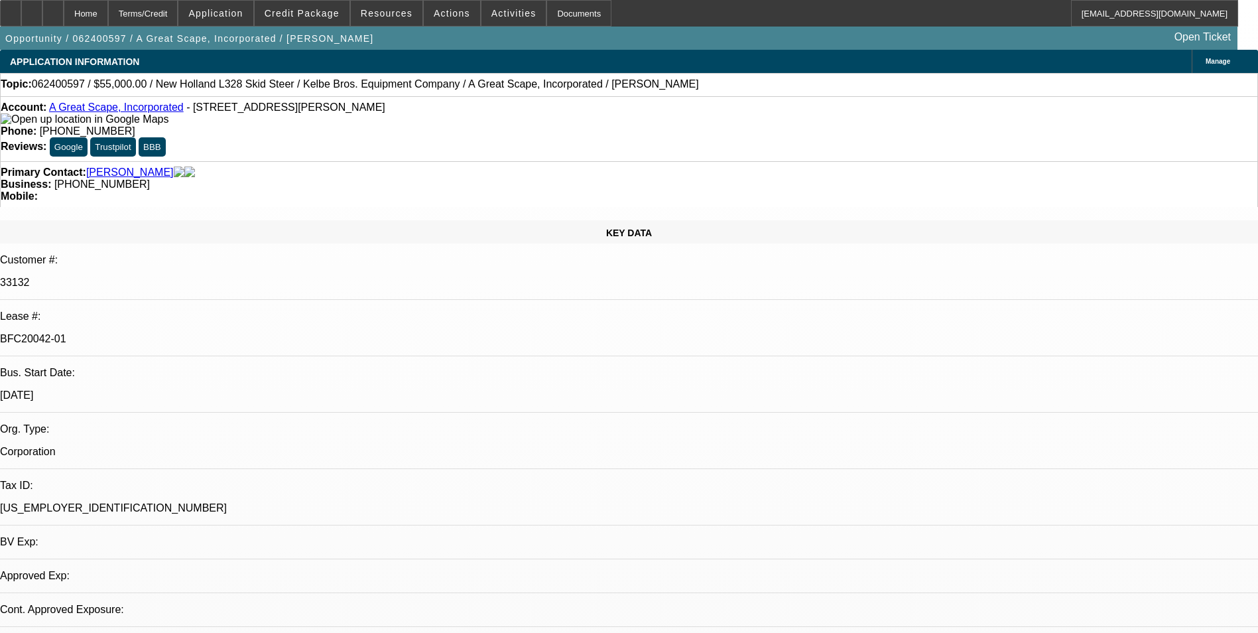
select select "0"
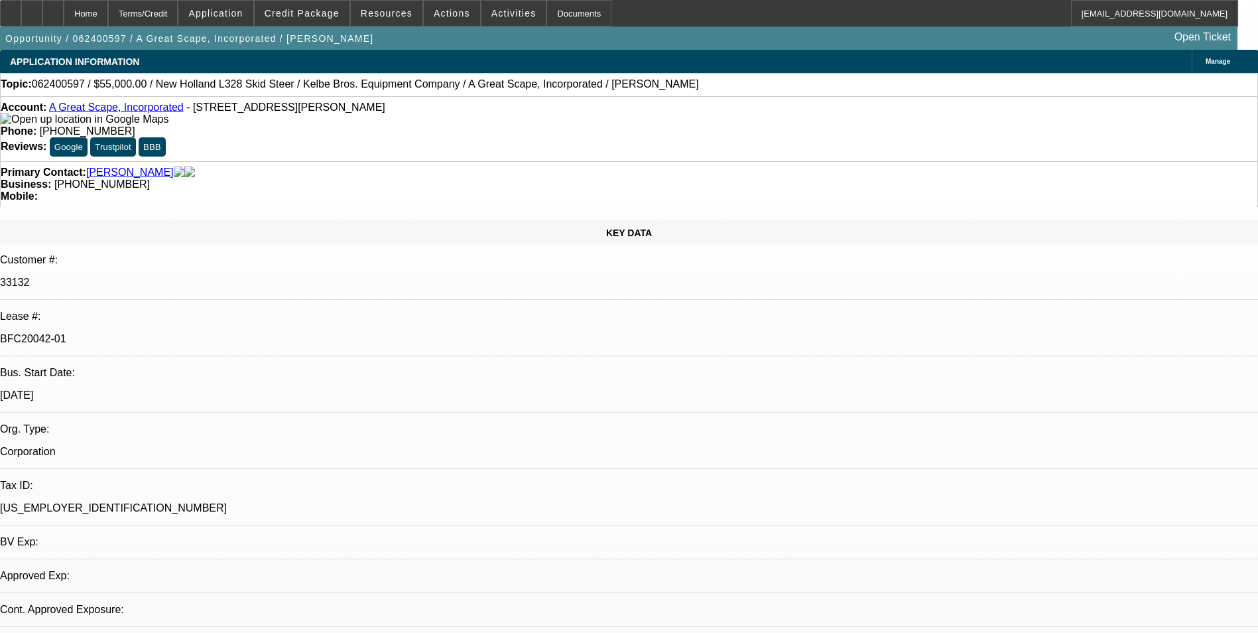
select select "0"
select select "2"
select select "0"
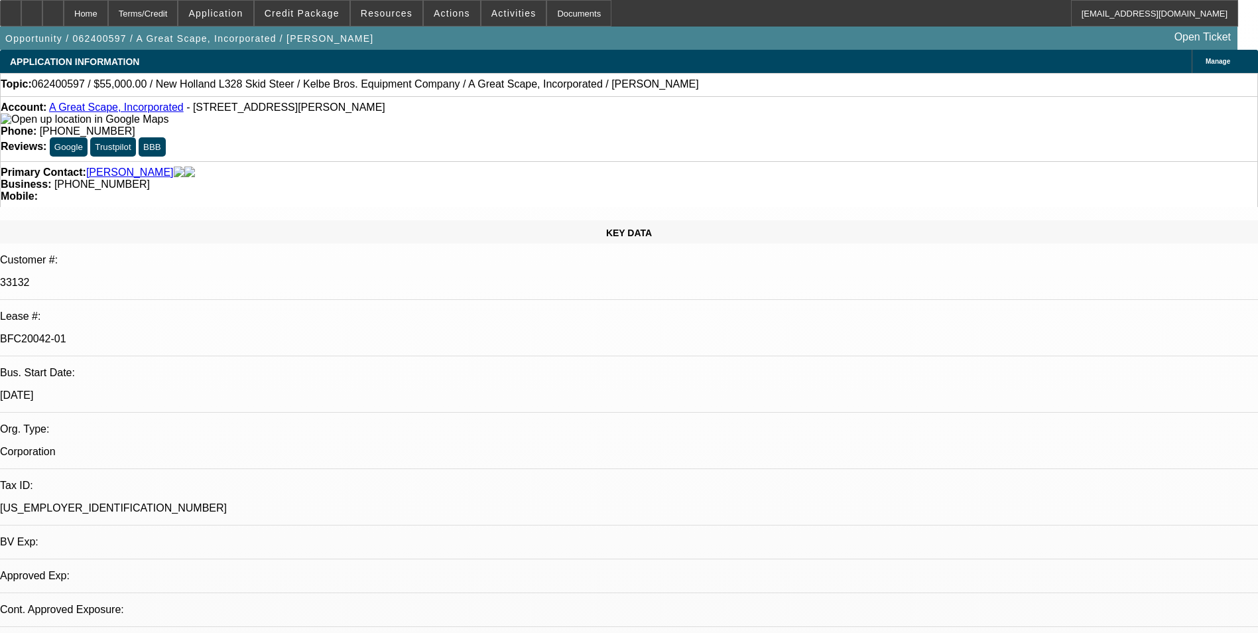
select select "0"
select select "1"
select select "6"
select select "1"
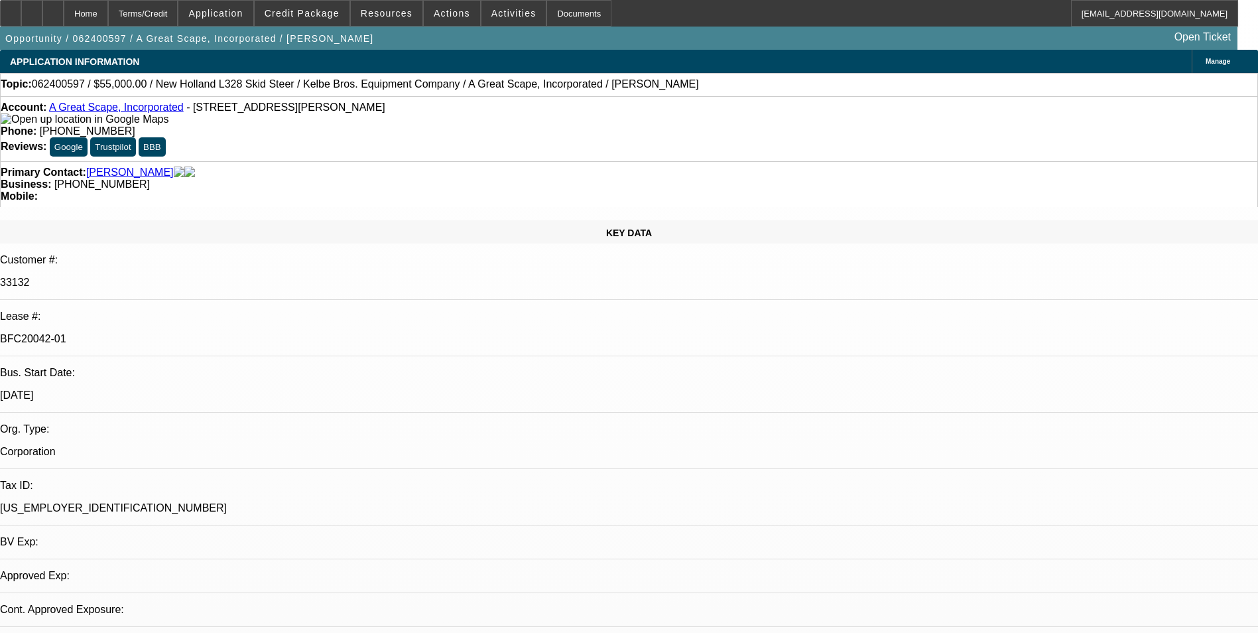
select select "1"
select select "6"
select select "1"
select select "2"
select select "6"
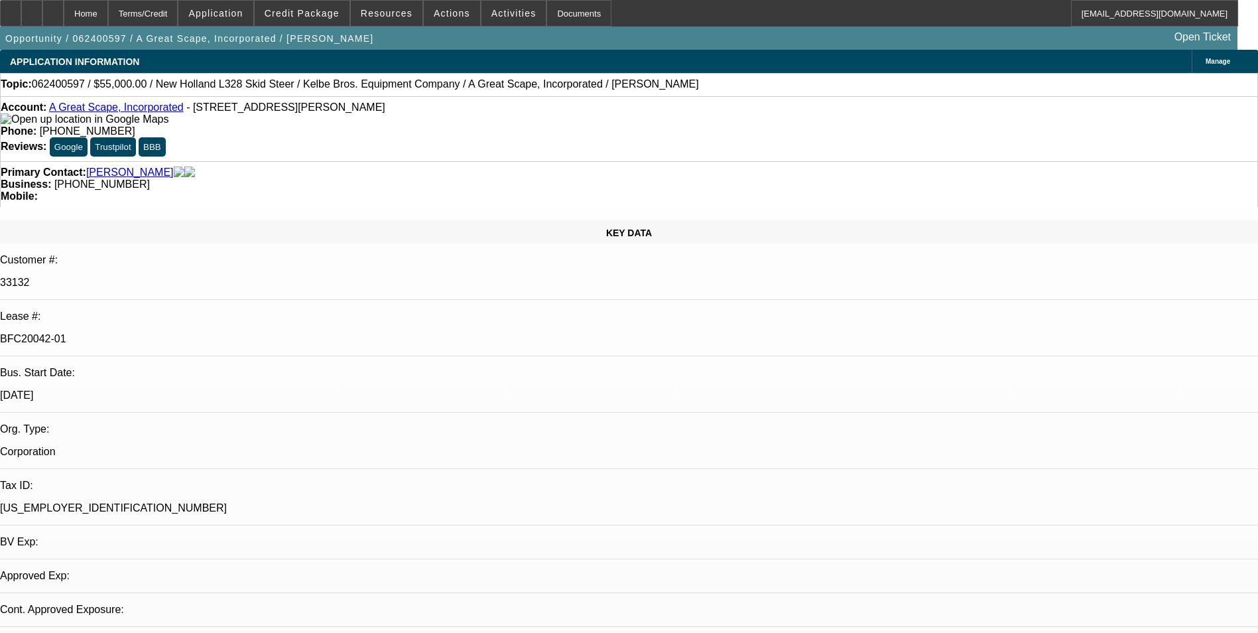
select select "1"
select select "6"
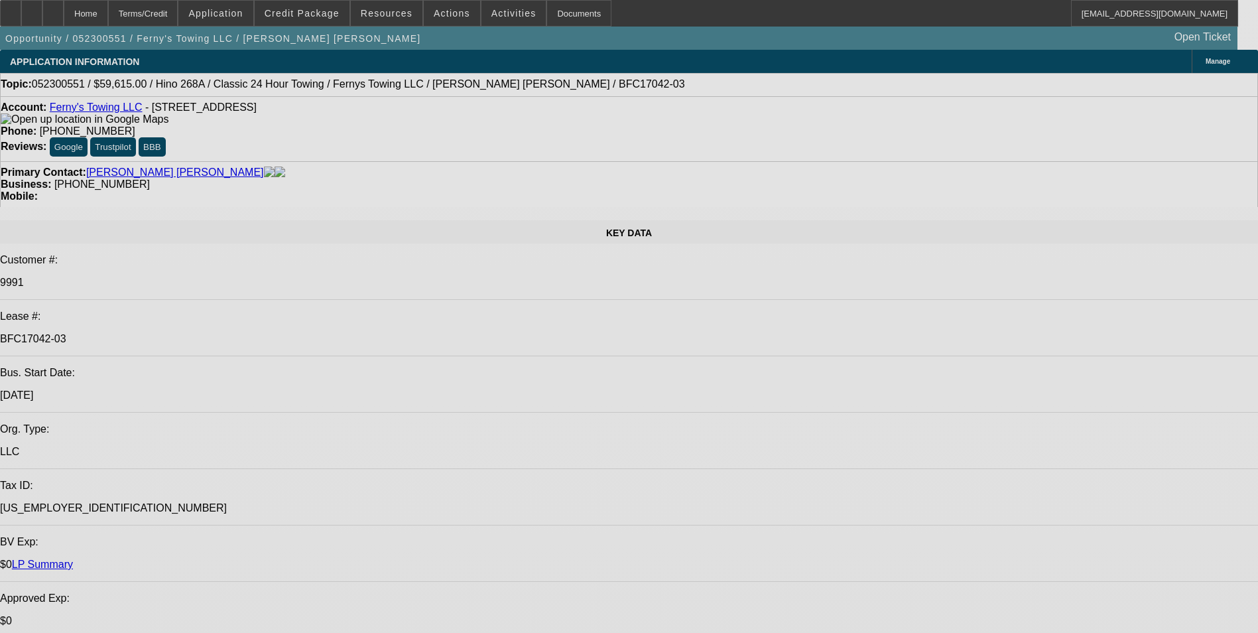
select select "0"
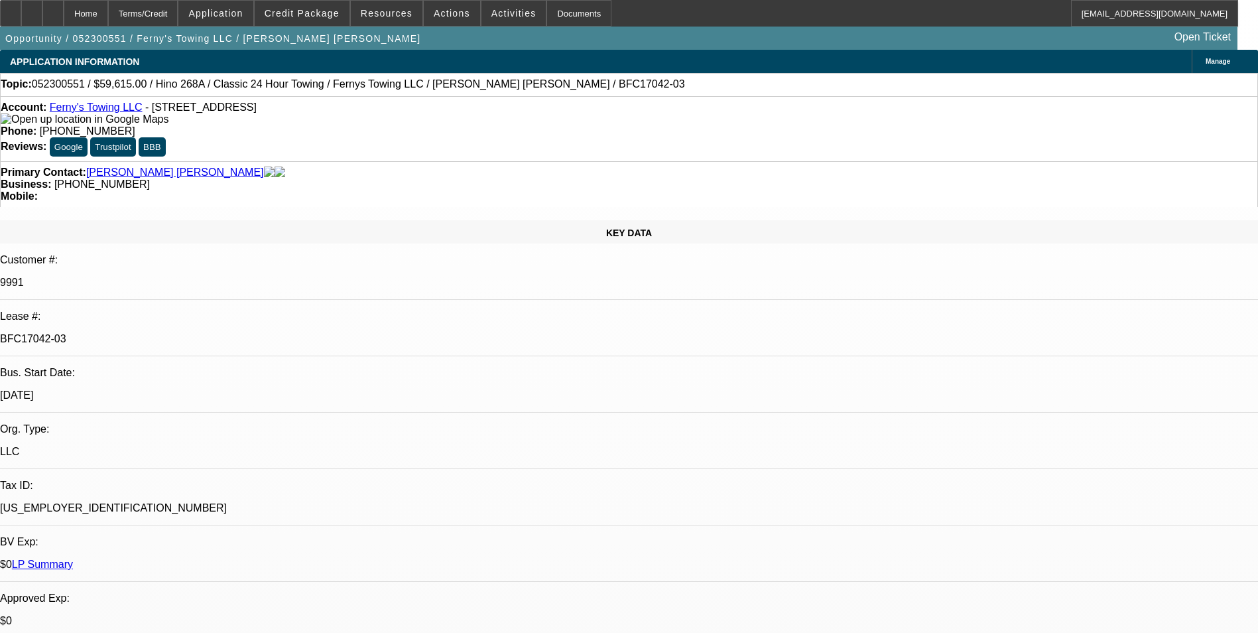
select select "0"
select select "0.1"
select select "0"
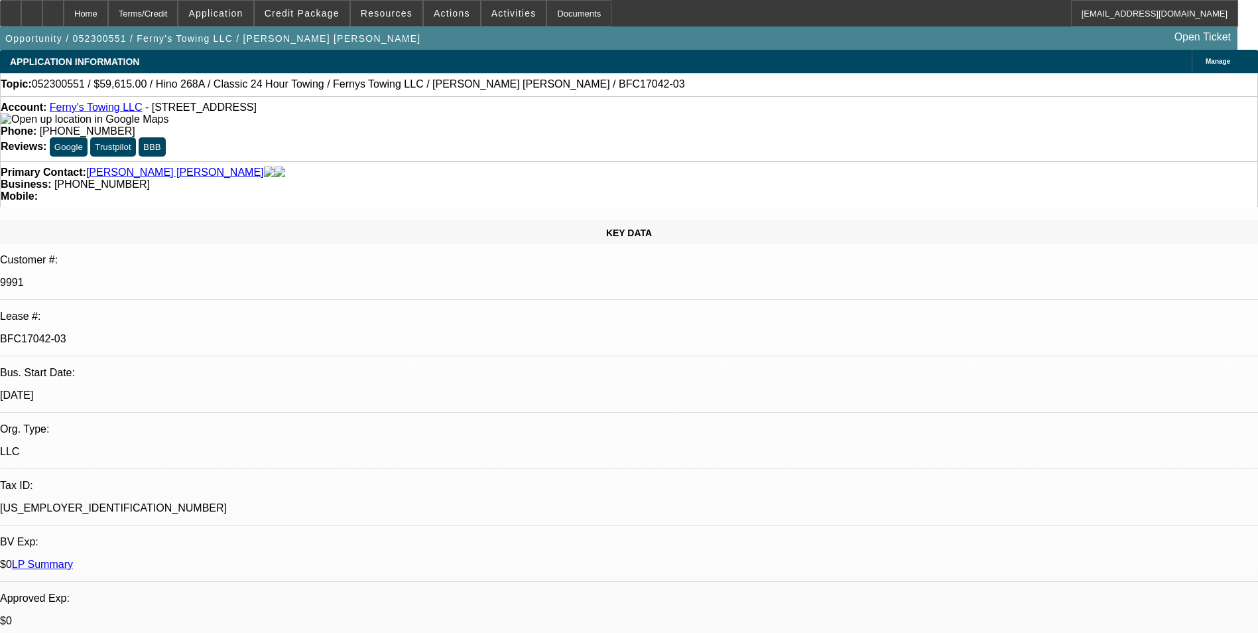
select select "0"
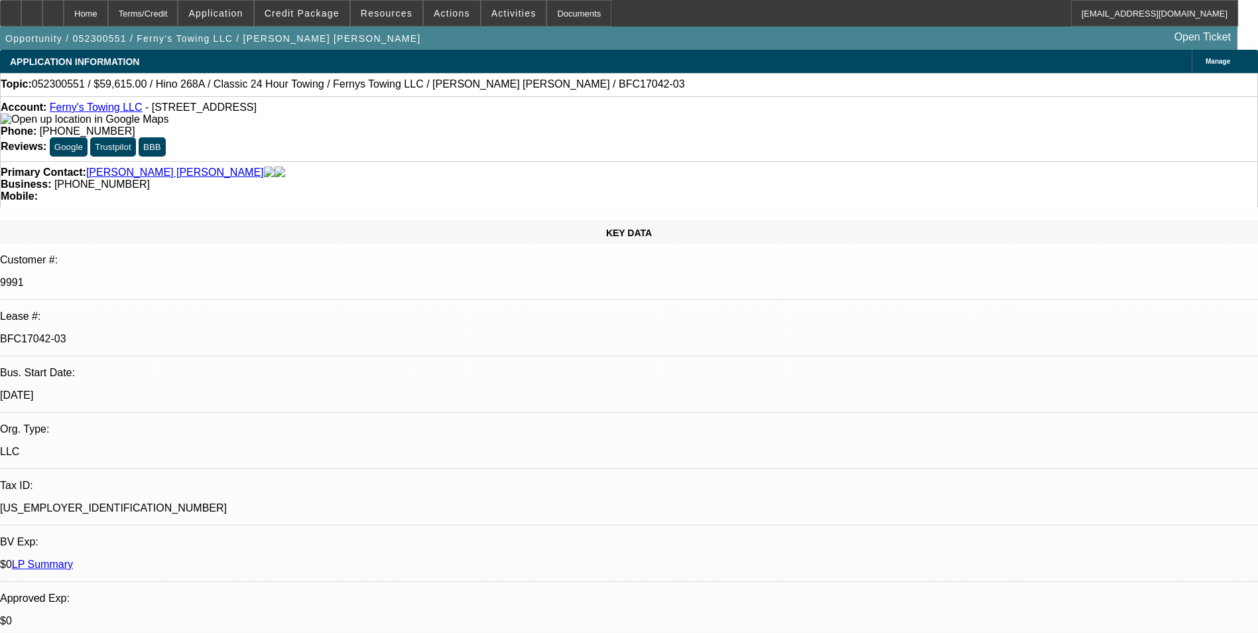
select select "0"
select select "1"
select select "3"
select select "6"
select select "1"
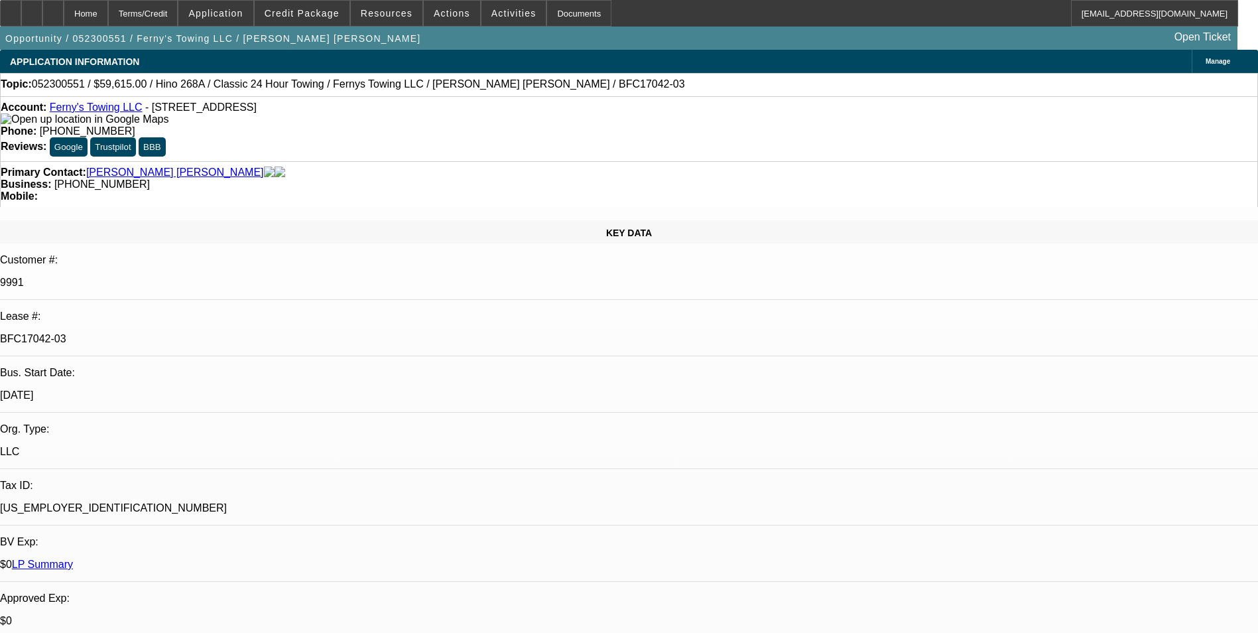
select select "3"
select select "6"
select select "1"
select select "3"
select select "6"
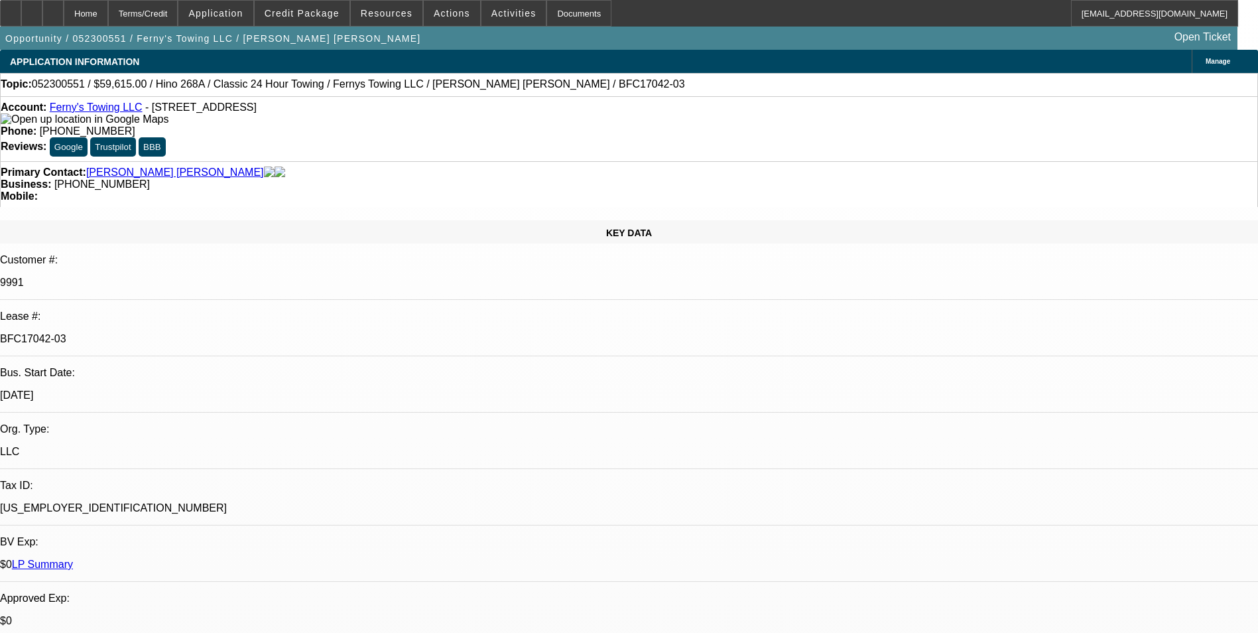
select select "1"
select select "3"
select select "6"
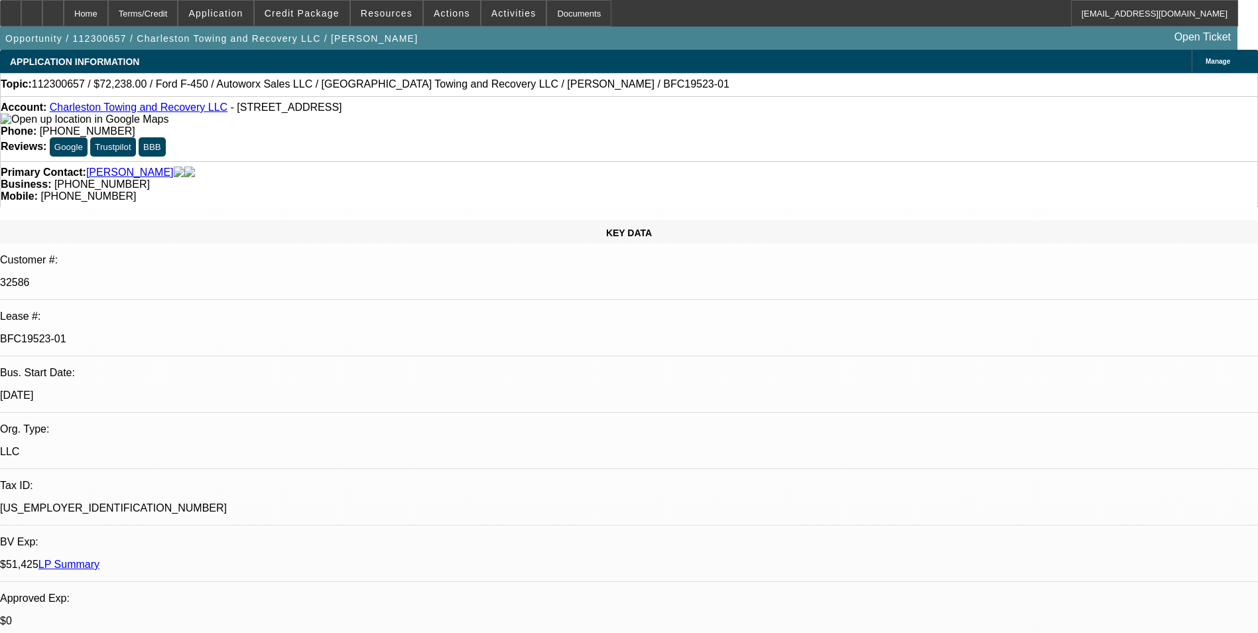
select select "0"
select select "2"
select select "0"
select select "2"
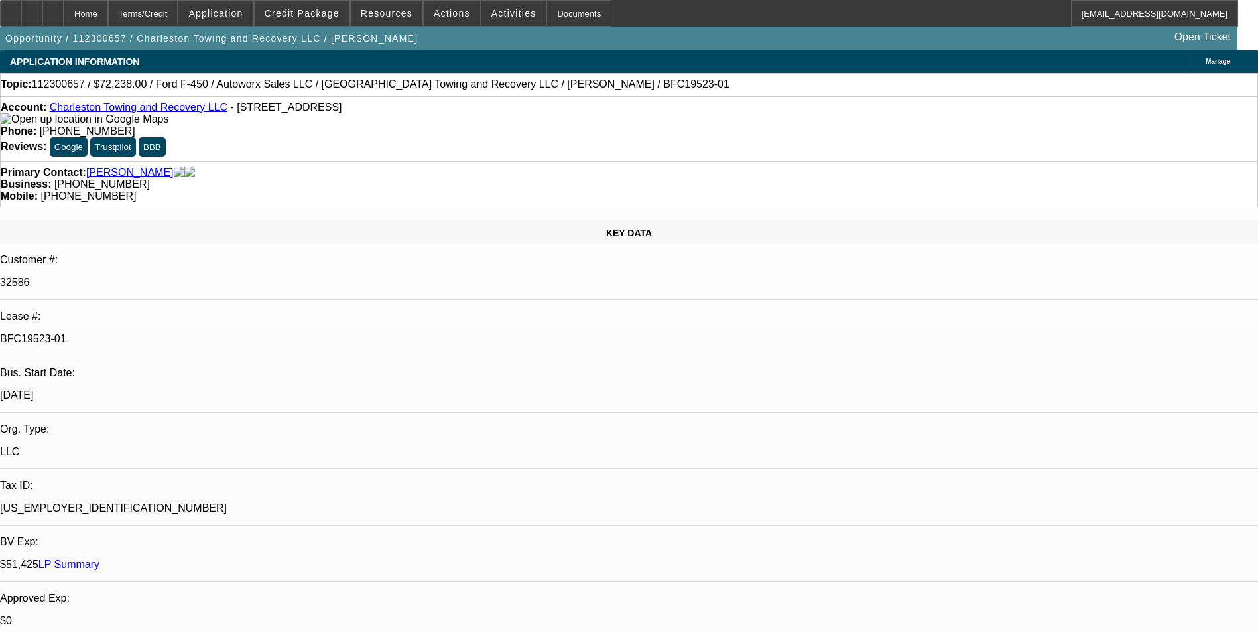
select select "0"
select select "0.15"
select select "2"
select select "0"
select select "0.2"
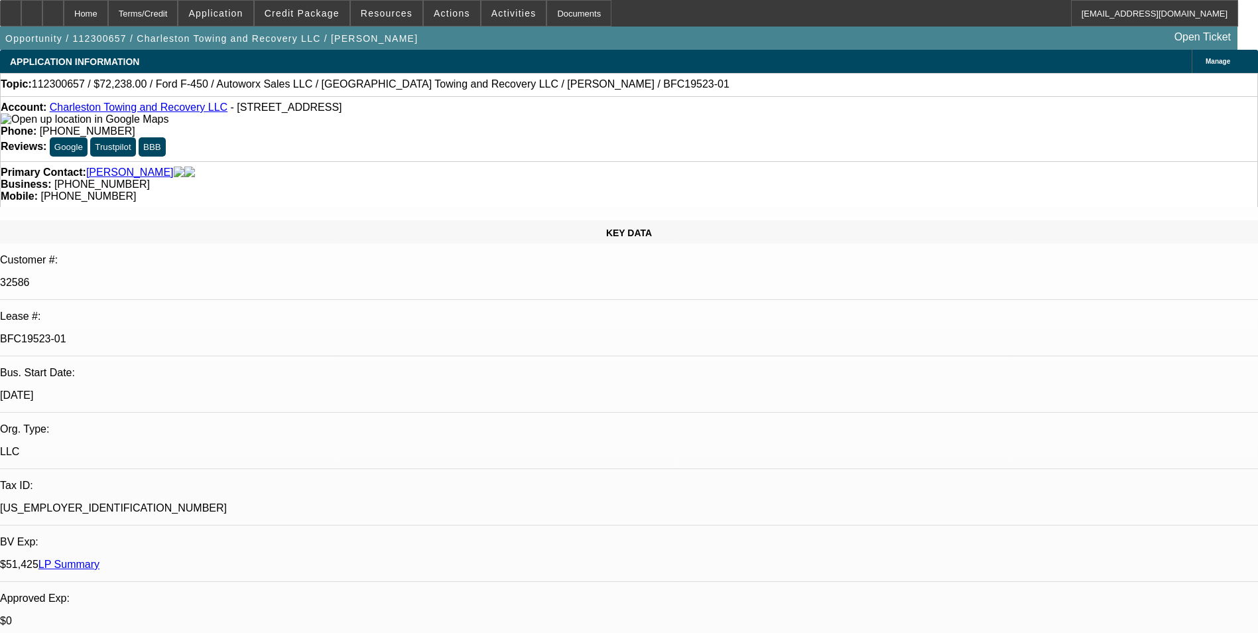
select select "2"
select select "0.1"
select select "1"
select select "2"
select select "6"
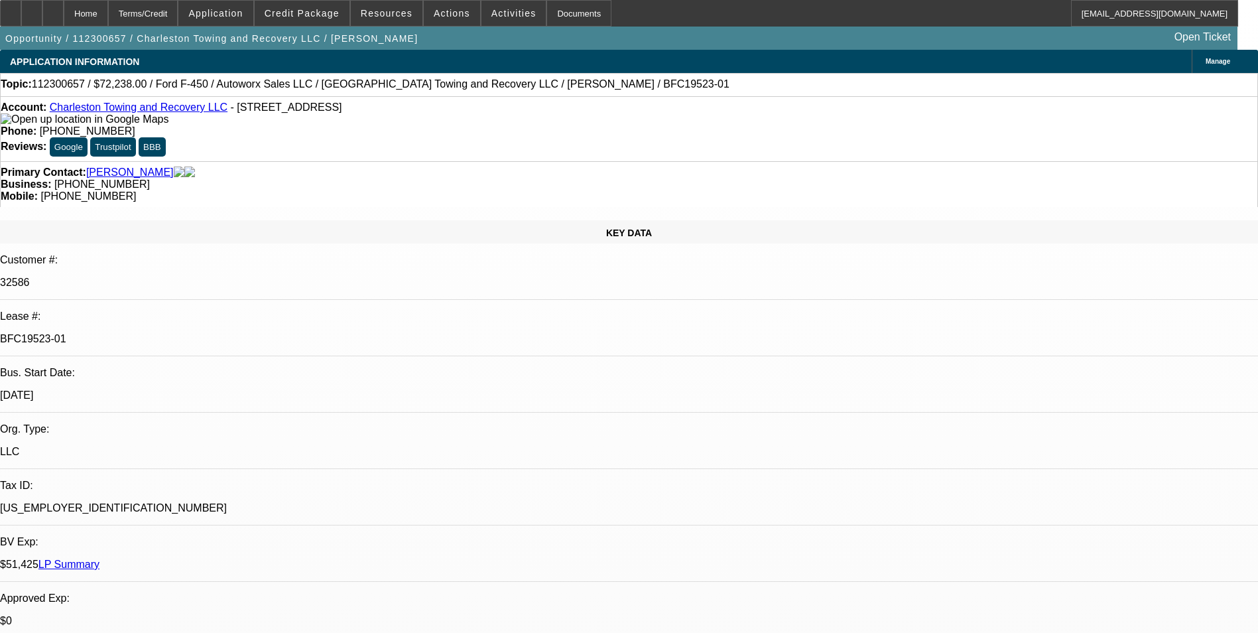
select select "1"
select select "2"
select select "6"
select select "1"
select select "2"
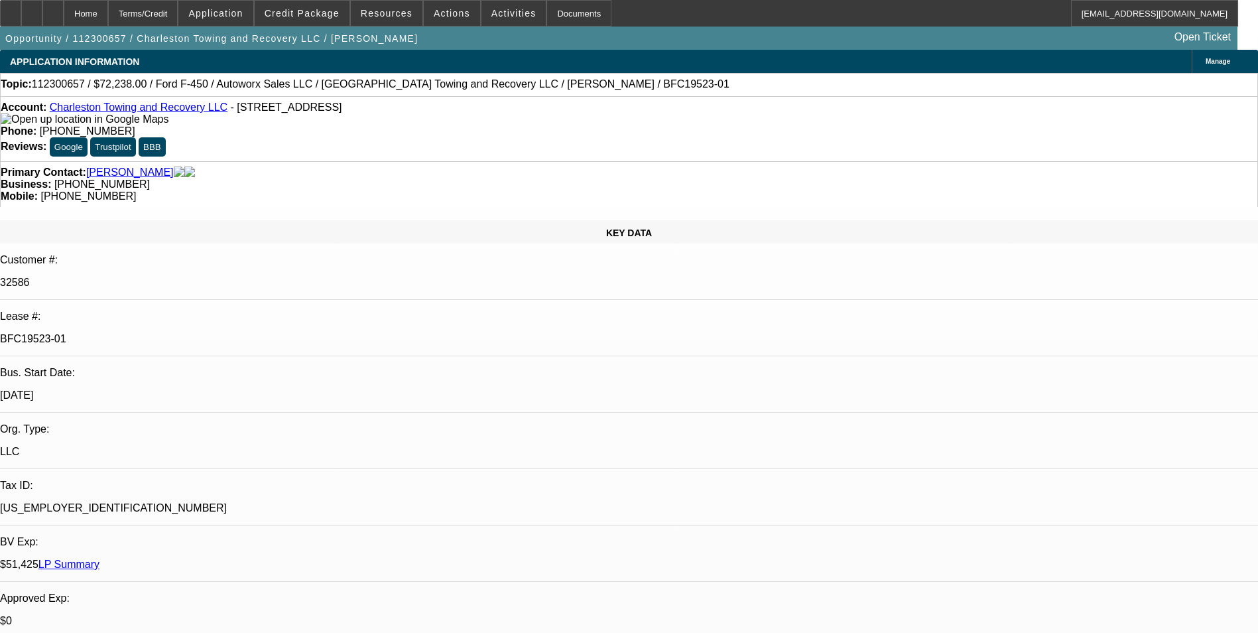
select select "6"
select select "1"
select select "2"
select select "4"
select select "0"
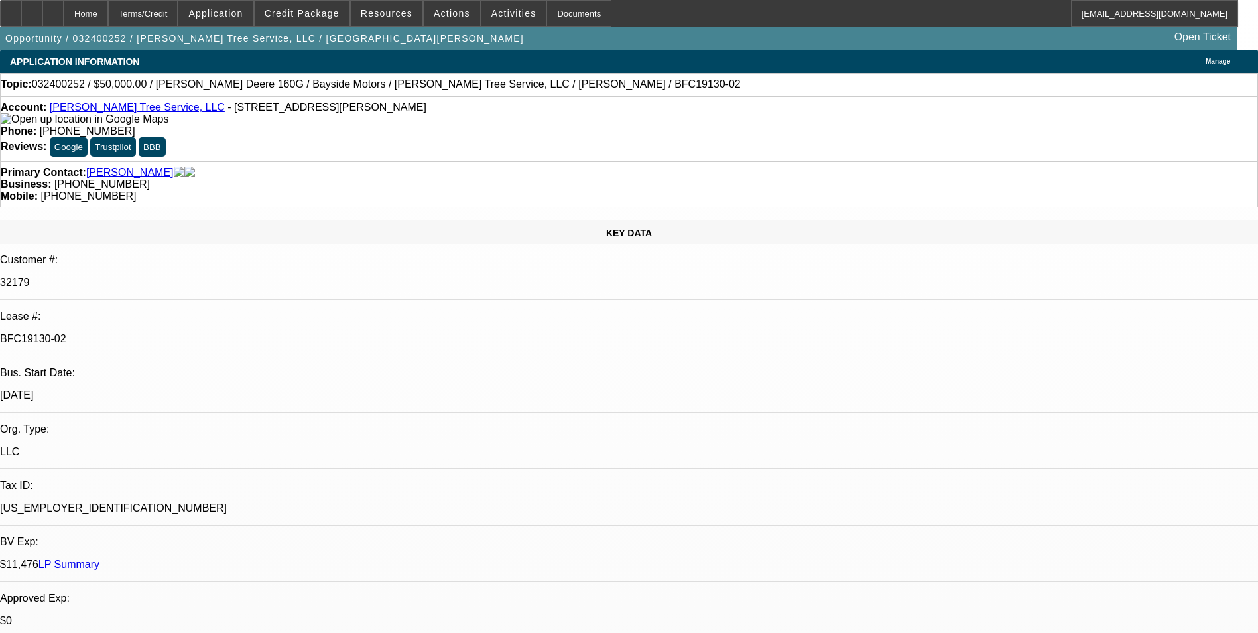
select select "0"
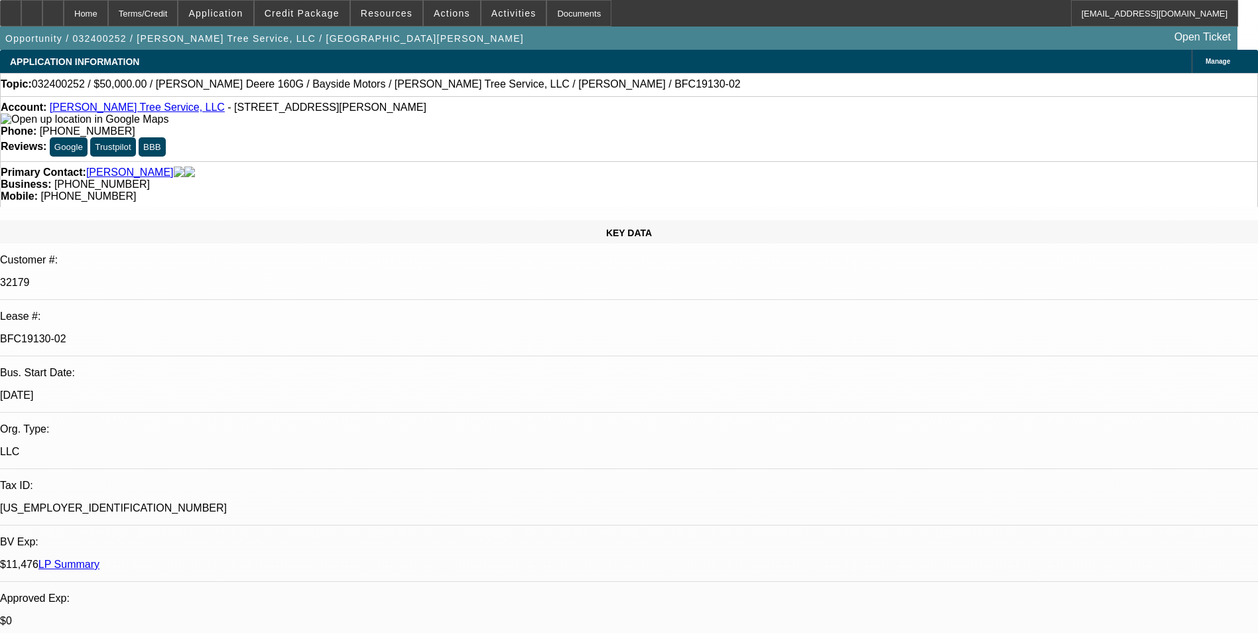
select select "0"
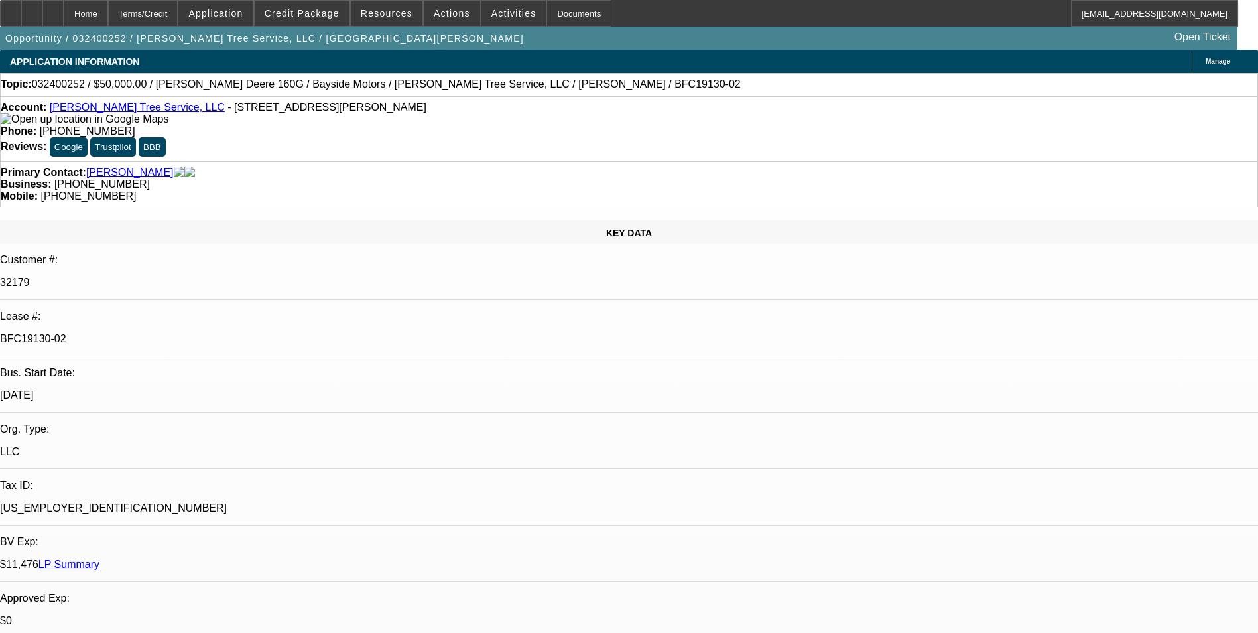
select select "0"
select select "1"
select select "3"
select select "6"
select select "1"
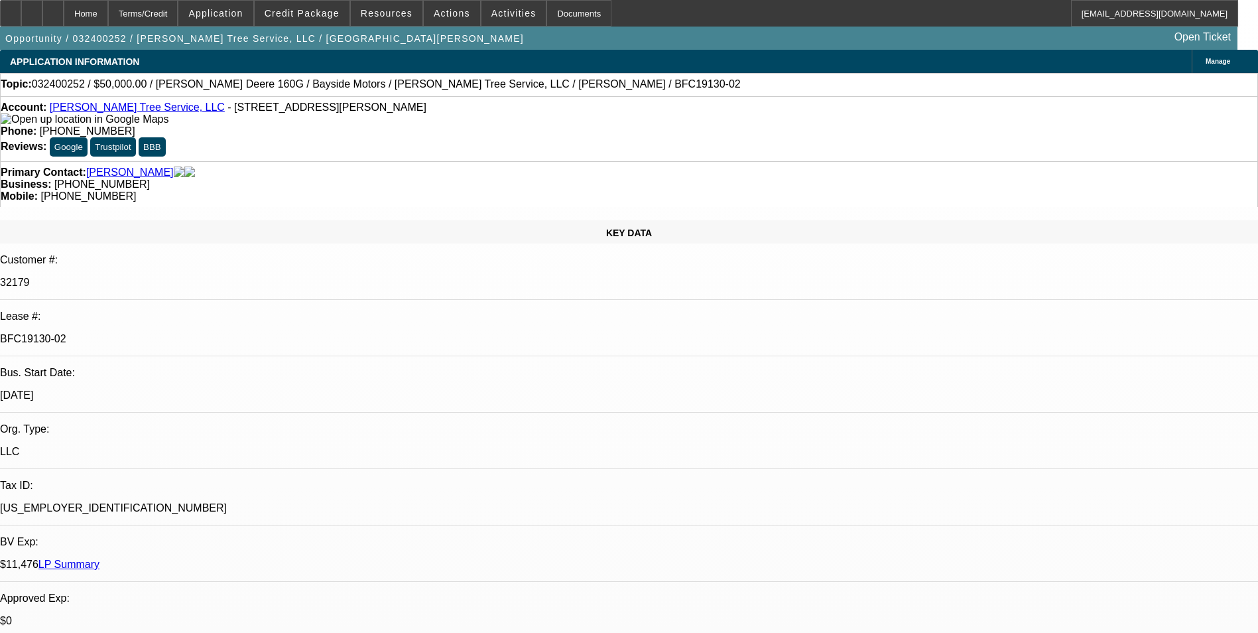
select select "3"
select select "6"
select select "1"
select select "3"
select select "6"
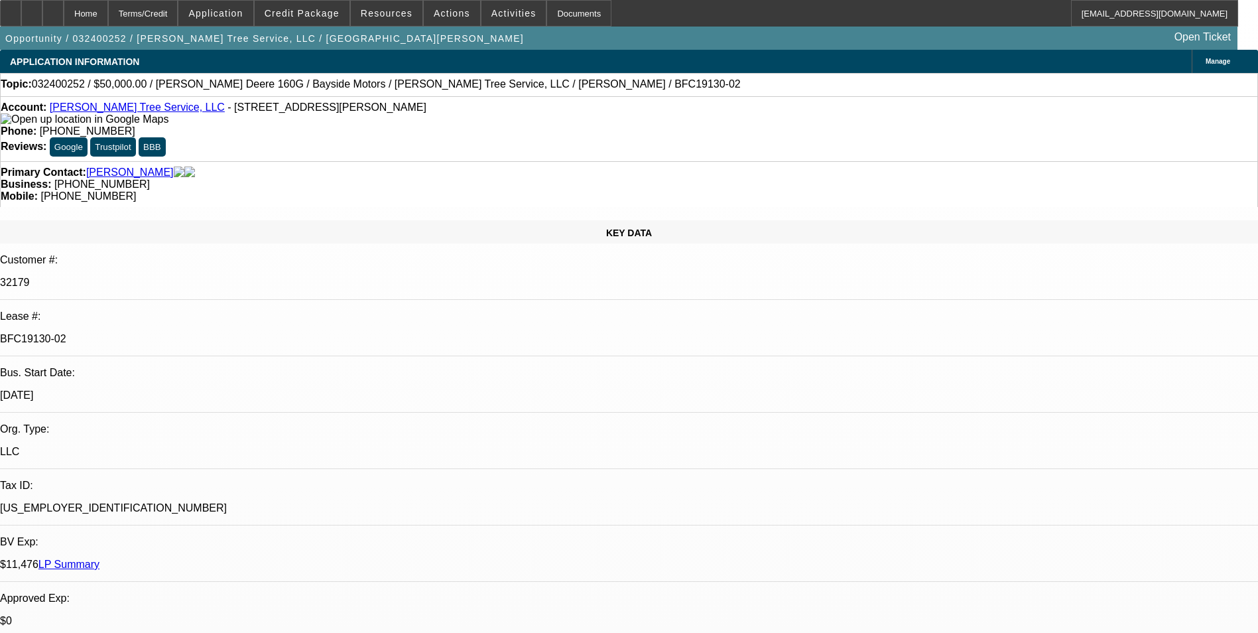
select select "1"
select select "3"
select select "6"
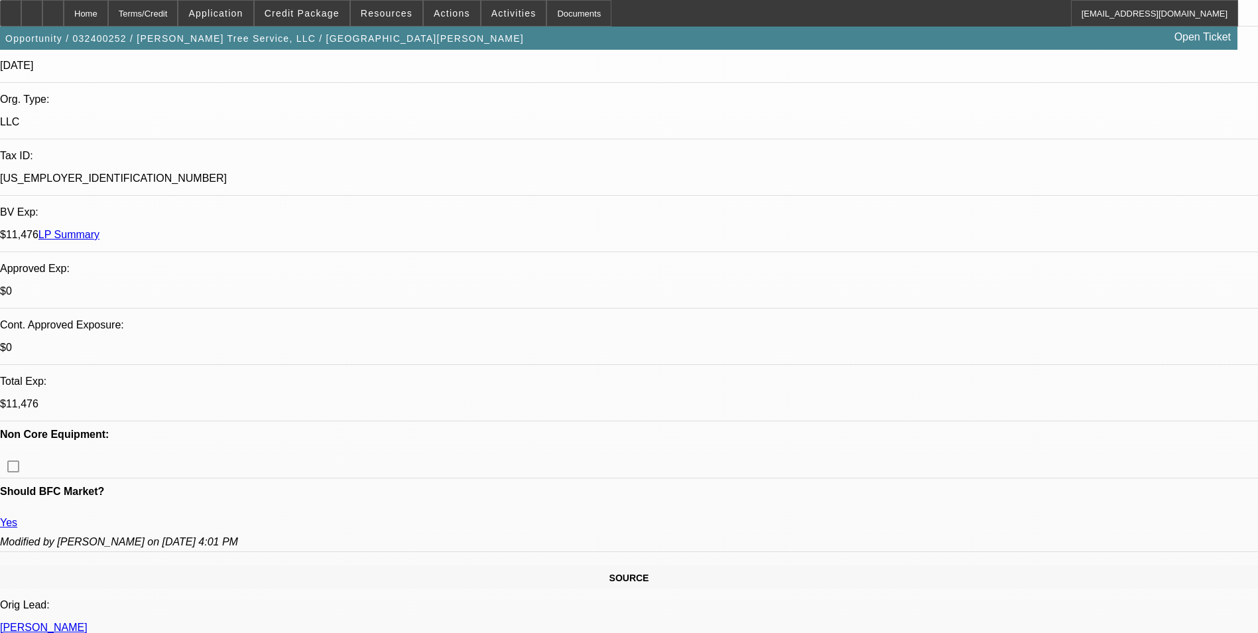
scroll to position [332, 0]
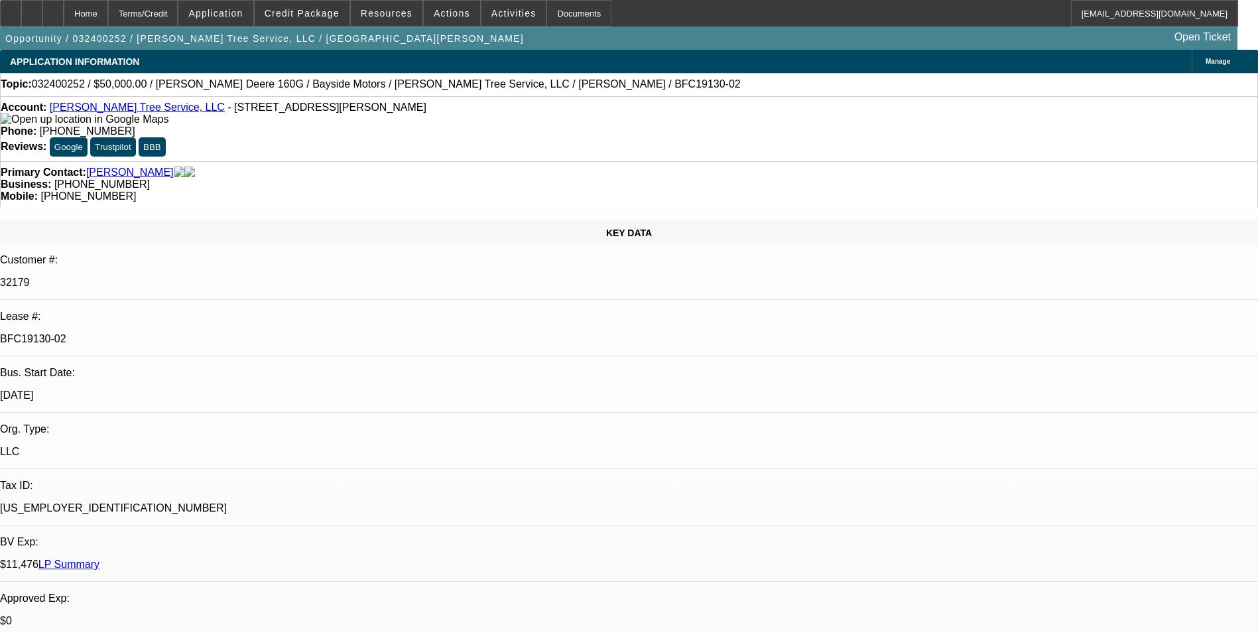
select select "0"
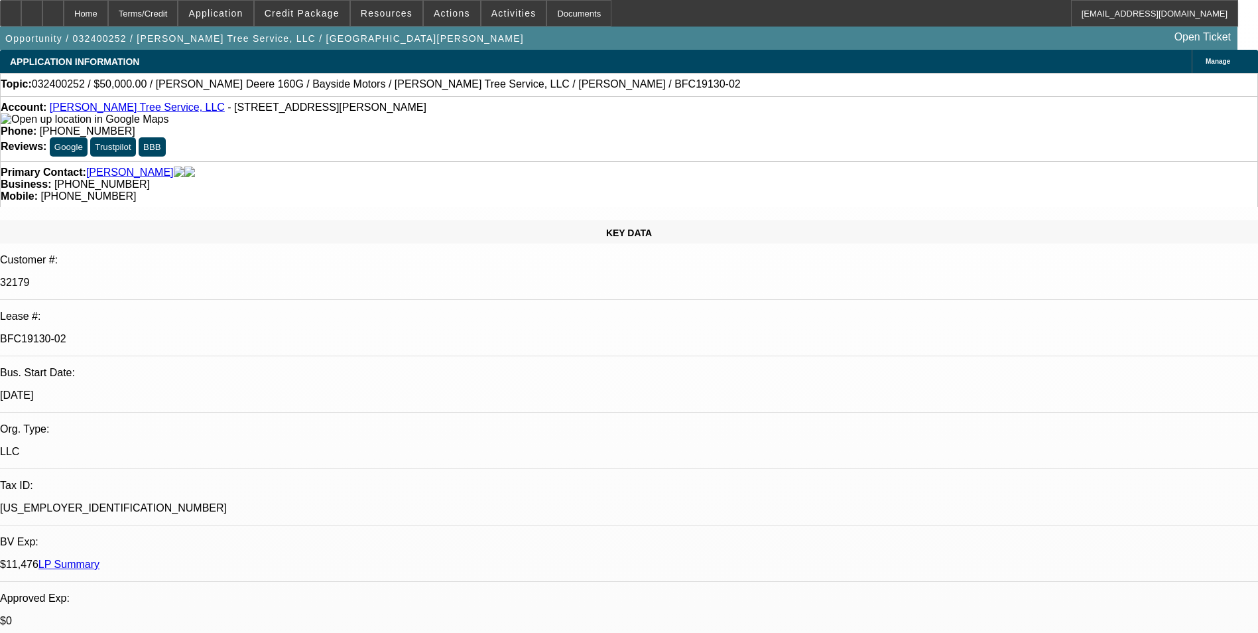
select select "0"
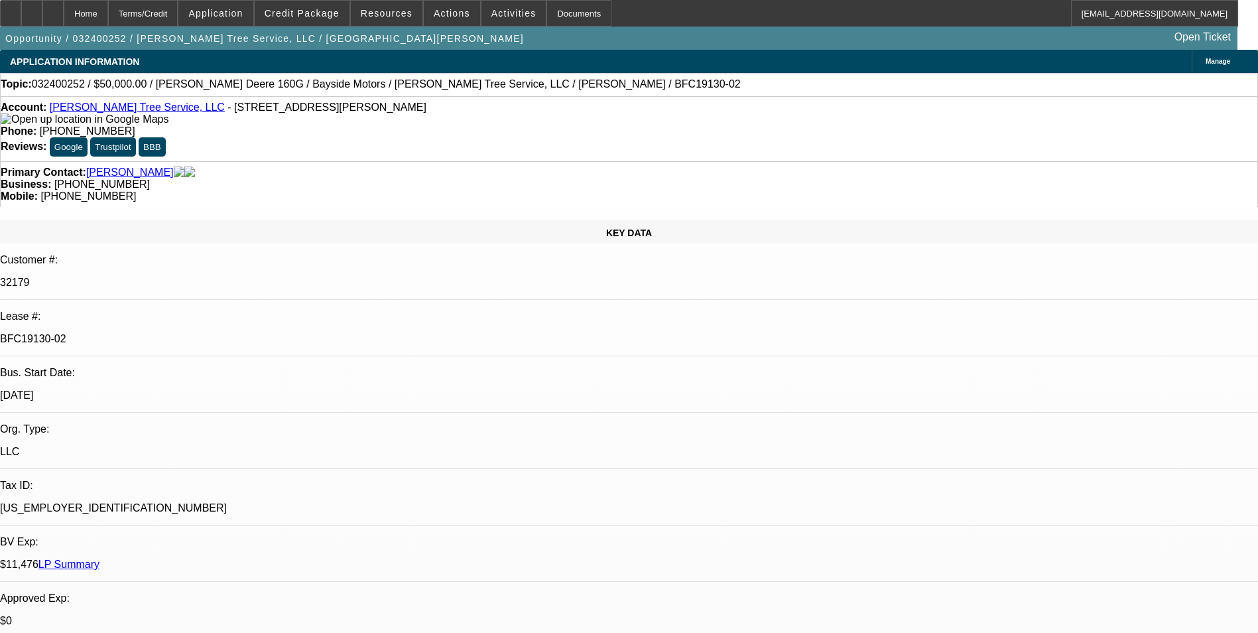
select select "0"
select select "1"
select select "3"
select select "6"
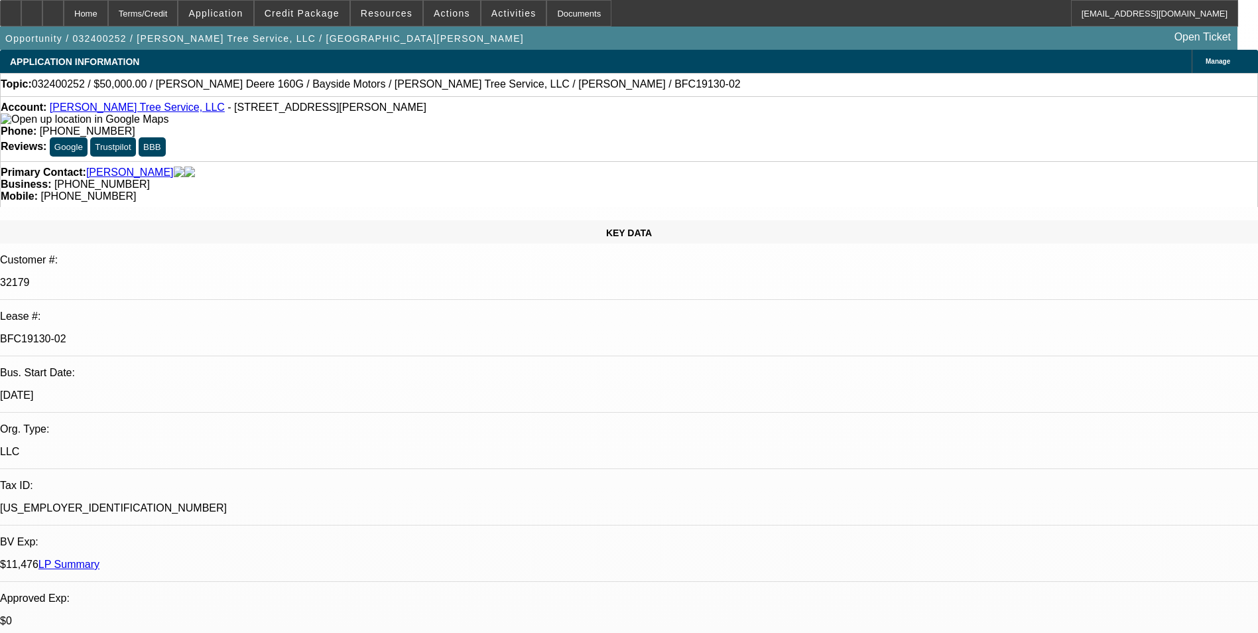
select select "1"
select select "3"
select select "6"
select select "1"
select select "3"
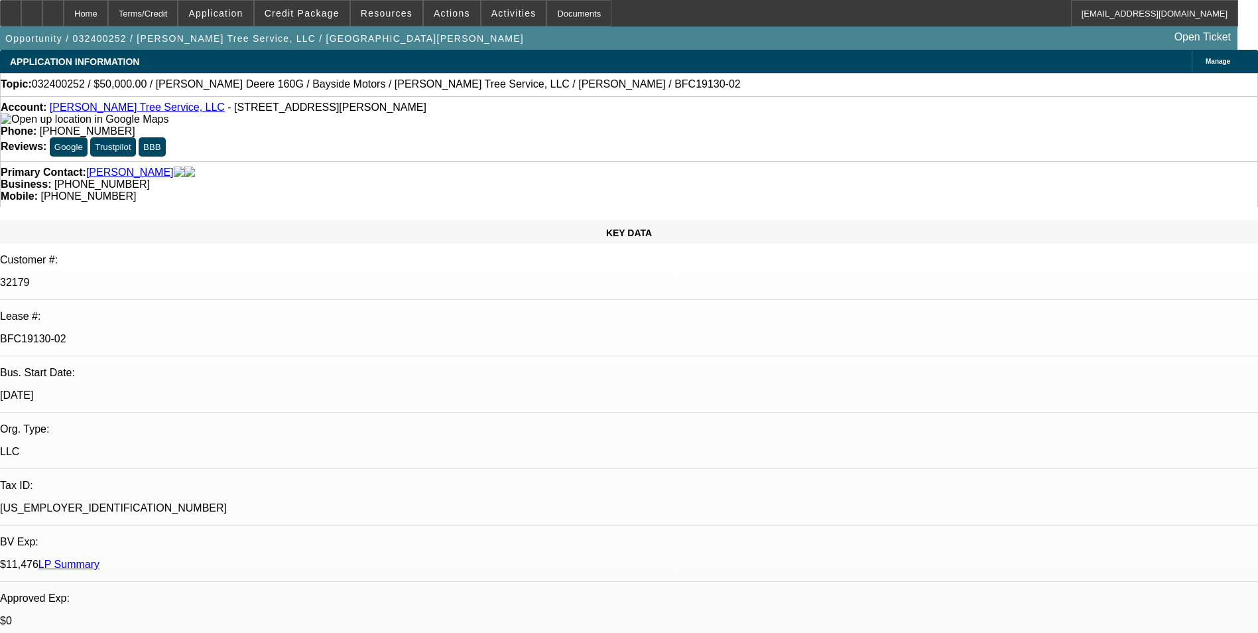
select select "6"
select select "1"
select select "3"
select select "6"
click at [156, 276] on div "32179" at bounding box center [629, 282] width 1258 height 12
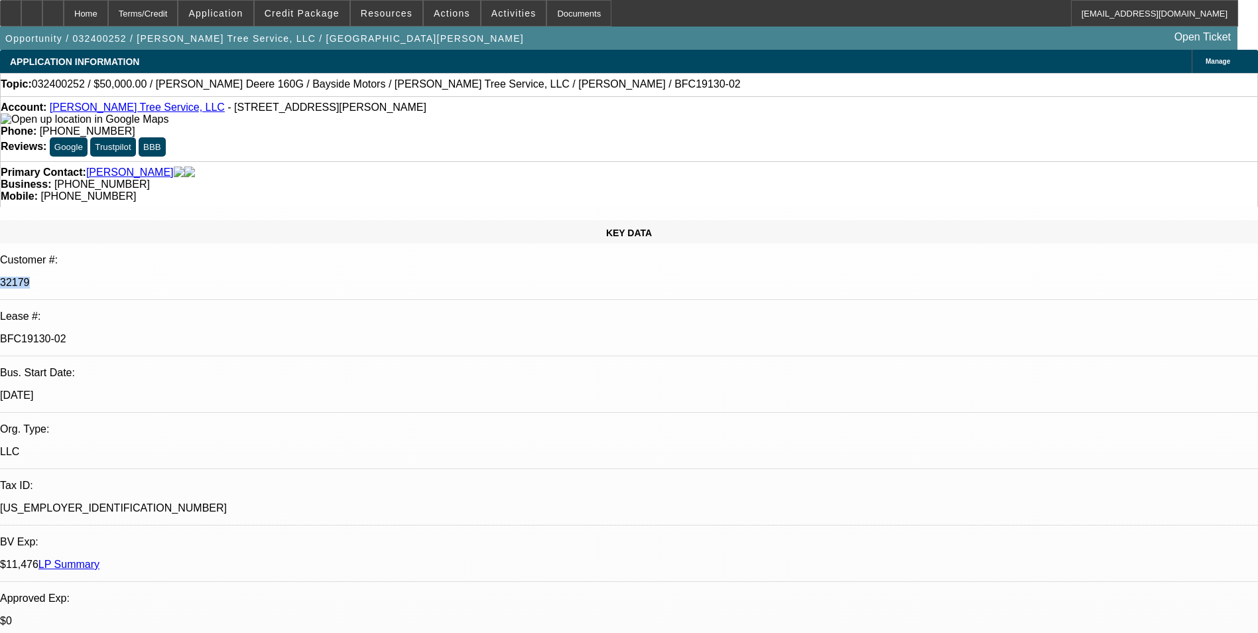
drag, startPoint x: 157, startPoint y: 207, endPoint x: 184, endPoint y: 207, distance: 27.2
click at [184, 276] on p "32179" at bounding box center [629, 282] width 1258 height 12
drag, startPoint x: 184, startPoint y: 207, endPoint x: 173, endPoint y: 207, distance: 11.3
copy p "32179"
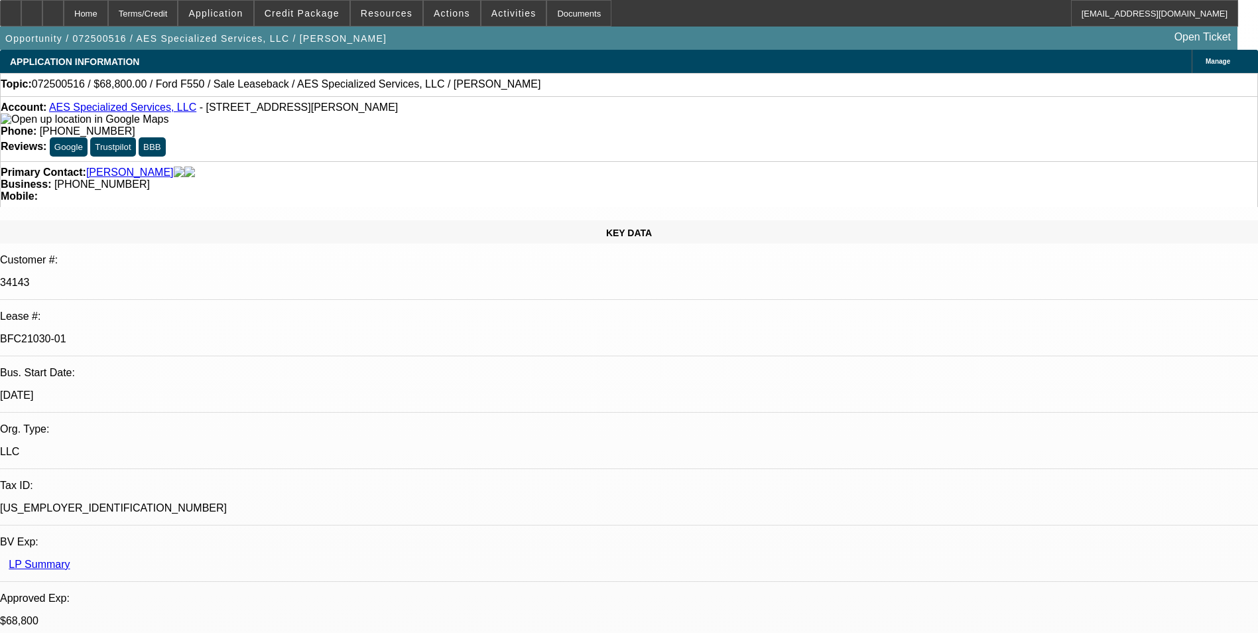
select select "0"
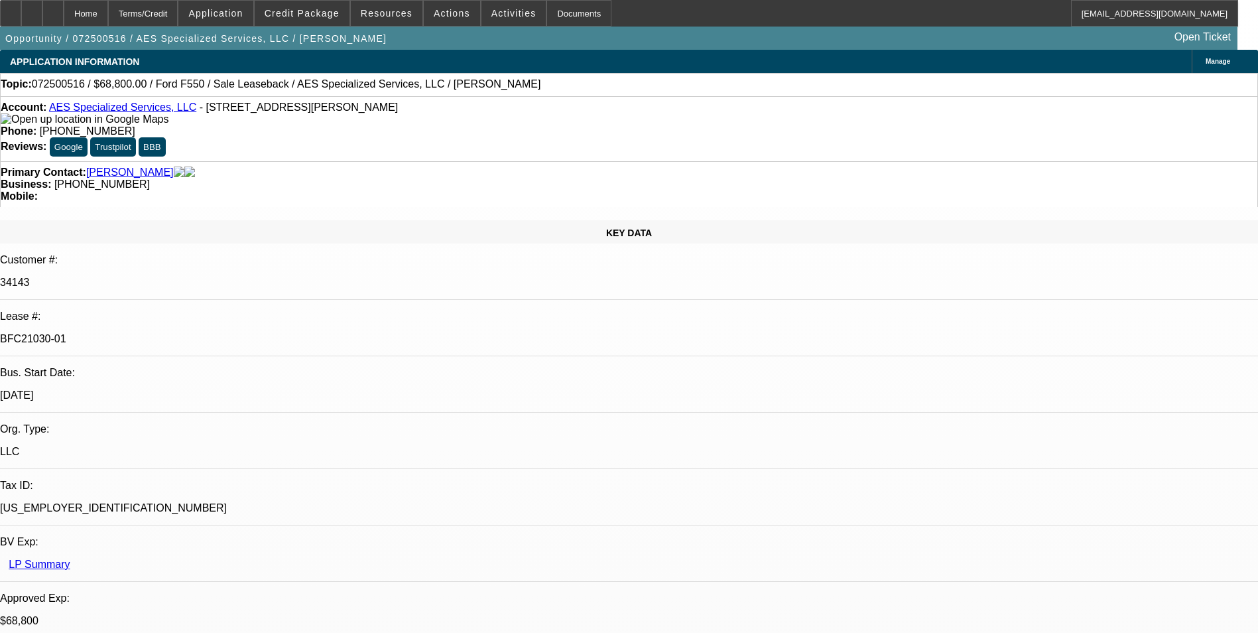
select select "0"
select select "0.2"
select select "0"
select select "0.1"
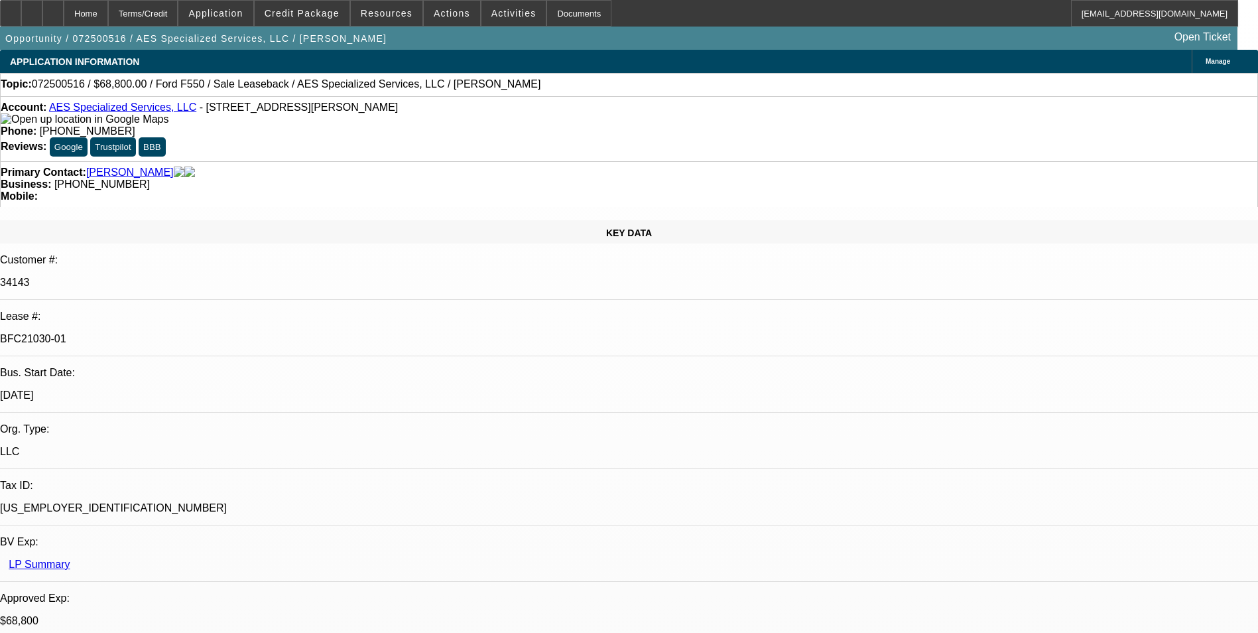
select select "0"
select select "1"
select select "6"
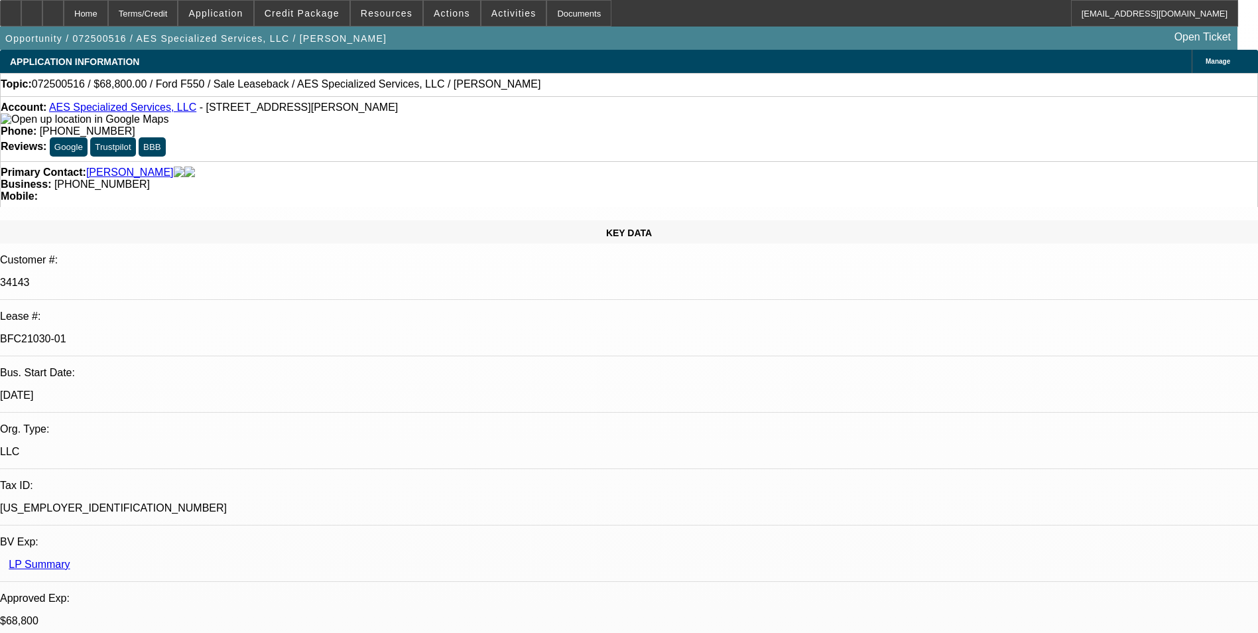
select select "1"
select select "6"
select select "1"
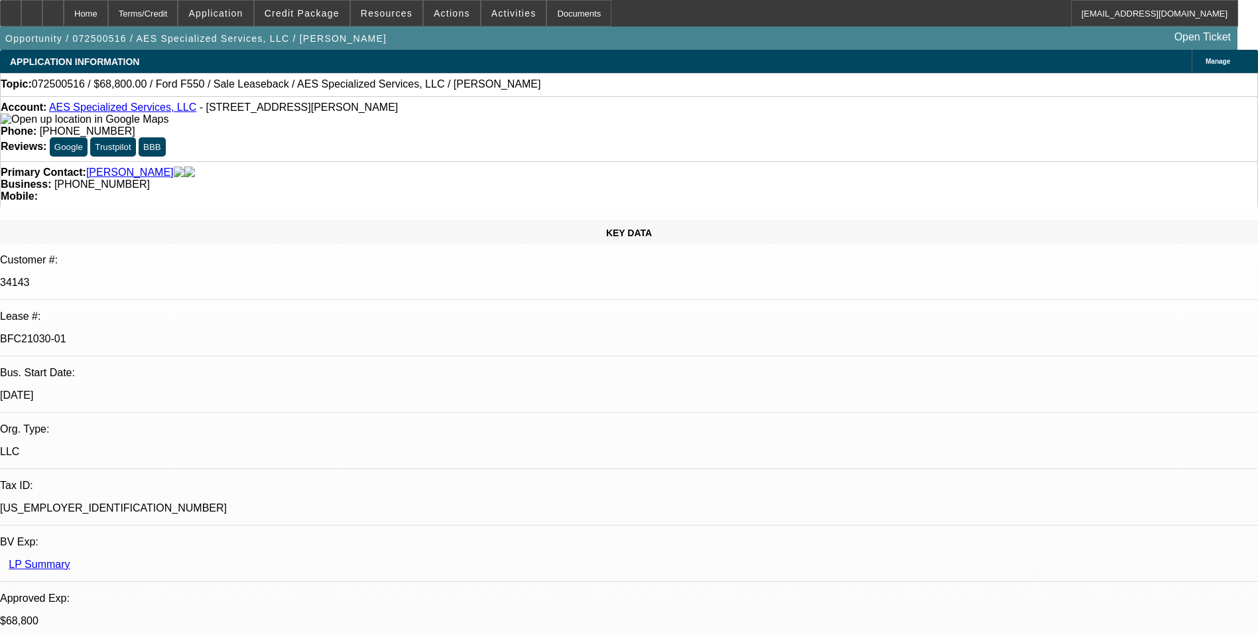
select select "6"
select select "1"
select select "6"
click at [178, 18] on div "Terms/Credit" at bounding box center [143, 13] width 70 height 27
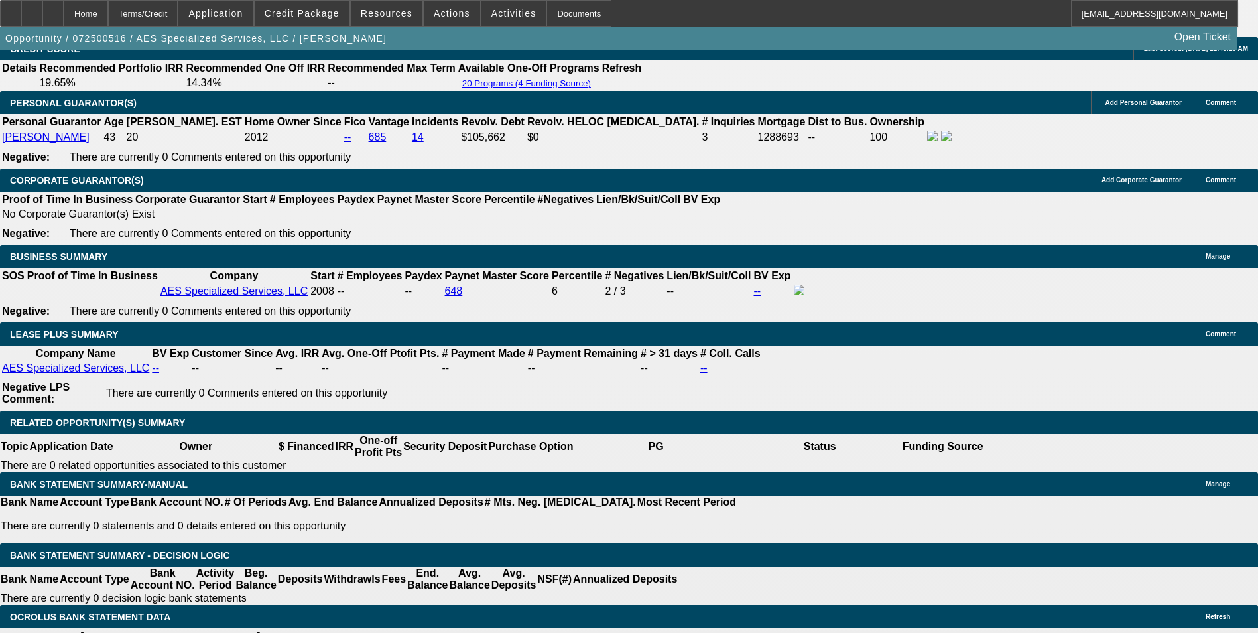
scroll to position [2173, 0]
